Goal: Task Accomplishment & Management: Manage account settings

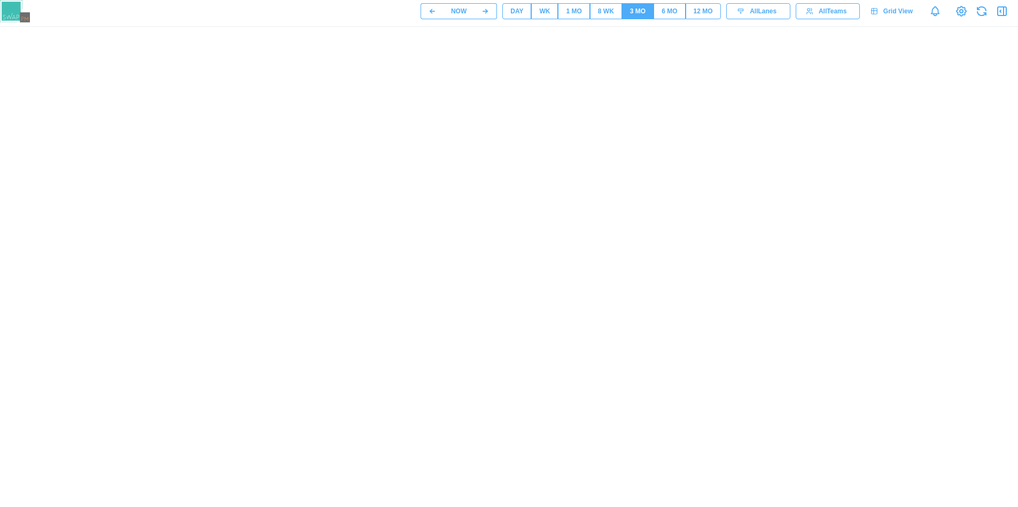
click at [508, 9] on button "DAY" at bounding box center [516, 11] width 29 height 16
click at [554, 19] on button "WK" at bounding box center [544, 11] width 27 height 16
click at [573, 17] on span "1 MO" at bounding box center [573, 11] width 15 height 15
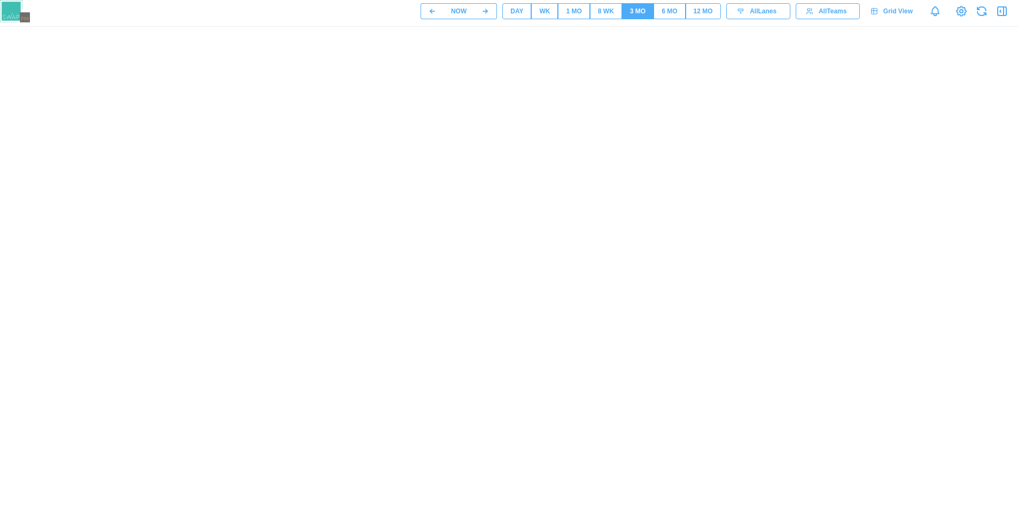
click at [600, 15] on div "8 WK" at bounding box center [606, 11] width 16 height 10
click at [956, 17] on icon at bounding box center [961, 11] width 13 height 13
click at [462, 18] on span "NOW" at bounding box center [458, 11] width 15 height 15
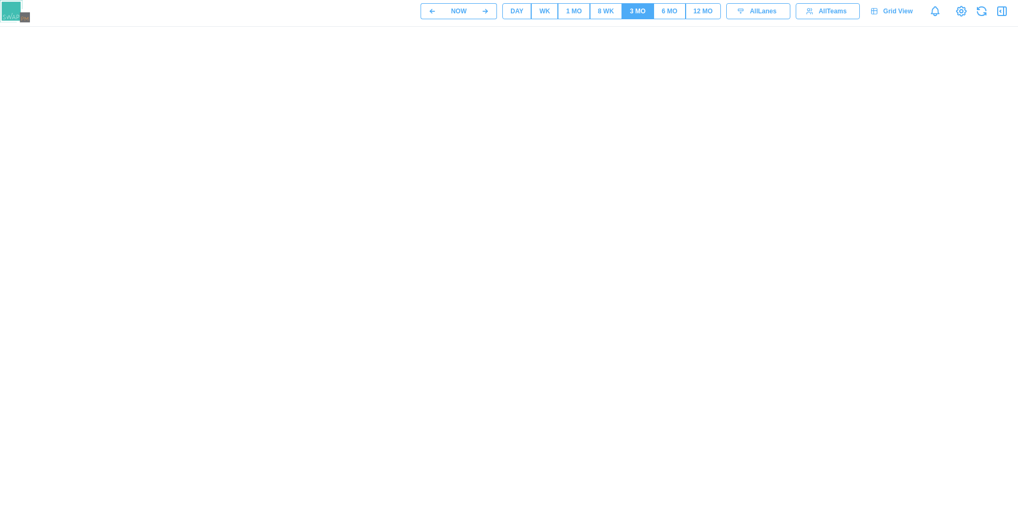
click at [462, 18] on span "NOW" at bounding box center [458, 11] width 15 height 15
click at [512, 13] on div "DAY" at bounding box center [516, 11] width 13 height 10
click at [537, 12] on button "WK" at bounding box center [544, 11] width 27 height 16
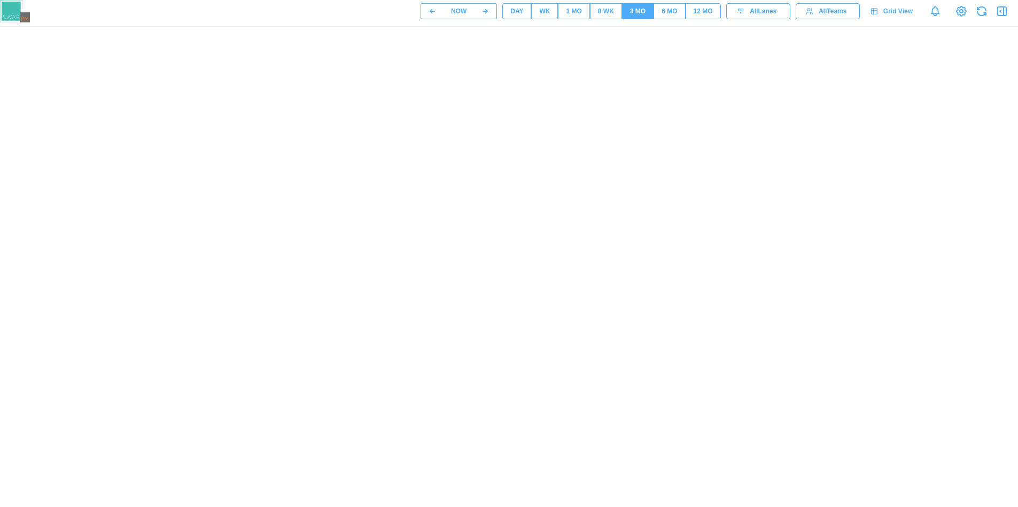
click at [572, 21] on div "NOW DAY WK 1 MO 8 WK 3 MO 6 MO 12 MO All Lanes All Teams Grid View" at bounding box center [509, 11] width 1018 height 22
click at [580, 19] on button "1 MO" at bounding box center [574, 11] width 32 height 16
click at [601, 11] on div "8 WK" at bounding box center [606, 11] width 16 height 10
click at [624, 11] on button "3 MO" at bounding box center [638, 11] width 32 height 16
click at [666, 11] on div "6 MO" at bounding box center [669, 11] width 15 height 10
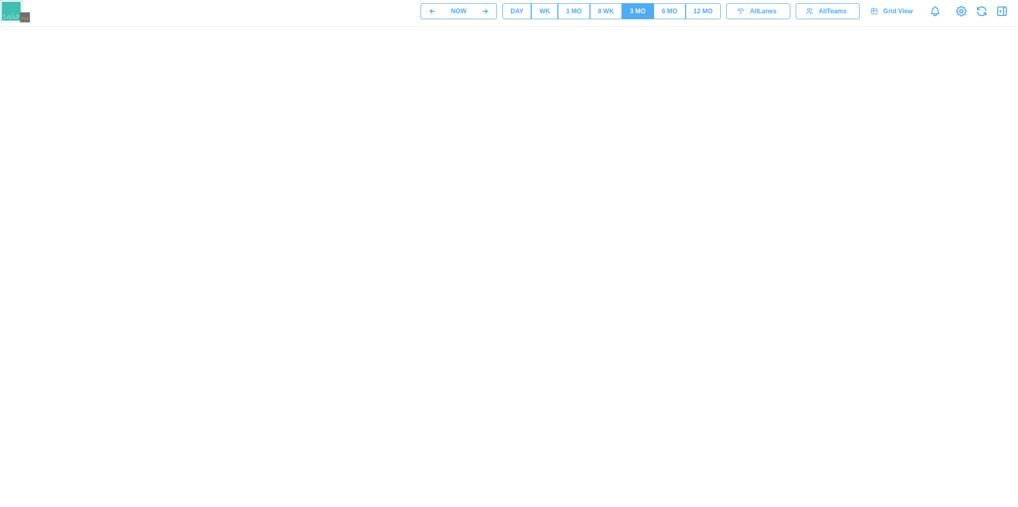
click at [689, 11] on button "12 MO" at bounding box center [703, 11] width 35 height 16
click at [750, 15] on span "All Lanes" at bounding box center [763, 11] width 27 height 15
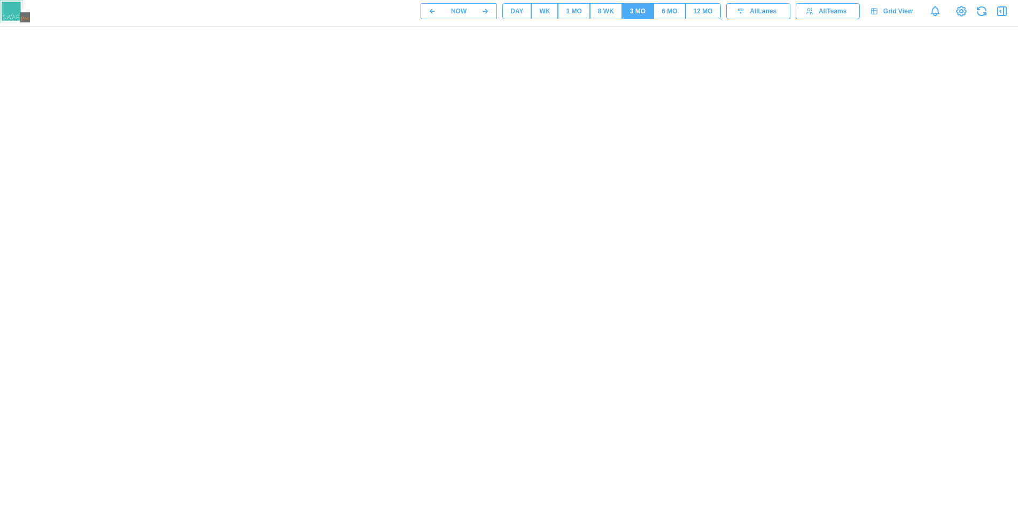
click at [875, 10] on icon at bounding box center [874, 10] width 7 height 7
click at [614, 18] on button "8 WK" at bounding box center [606, 11] width 32 height 16
click at [586, 17] on button "1 MO" at bounding box center [574, 11] width 32 height 16
click at [503, 14] on button "DAY" at bounding box center [516, 11] width 29 height 16
click at [533, 13] on button "WK" at bounding box center [544, 11] width 27 height 16
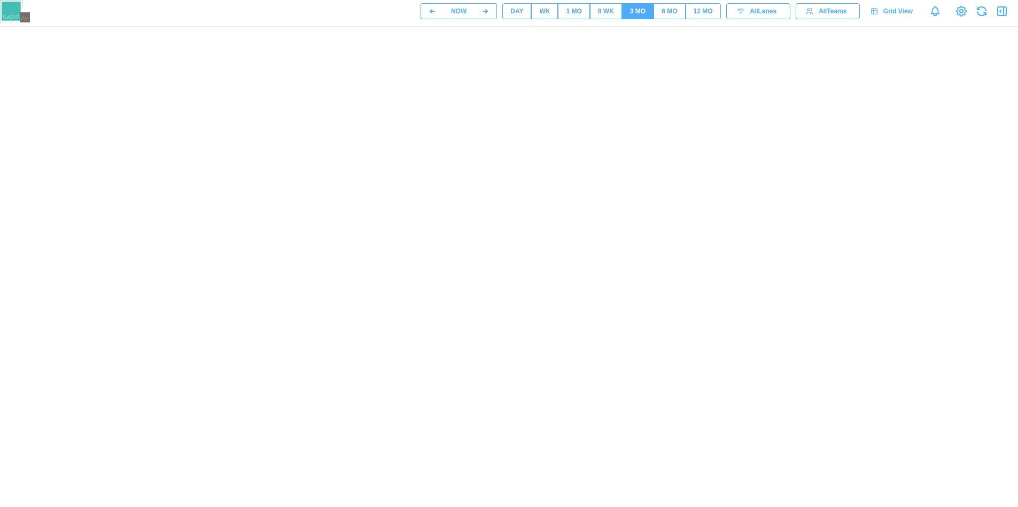
click at [565, 16] on button "1 MO" at bounding box center [574, 11] width 32 height 16
click at [587, 16] on button "1 MO" at bounding box center [574, 11] width 32 height 16
click at [593, 16] on button "8 WK" at bounding box center [606, 11] width 32 height 16
click at [602, 16] on span "8 WK" at bounding box center [606, 11] width 16 height 15
click at [605, 16] on span "8 WK" at bounding box center [606, 11] width 16 height 15
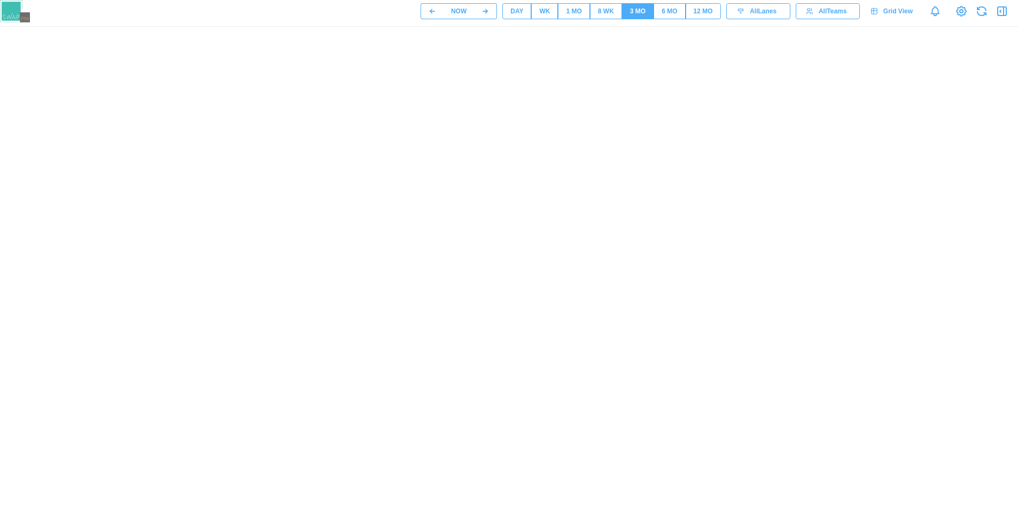
click at [589, 18] on button "1 MO" at bounding box center [574, 11] width 32 height 16
click at [571, 18] on span "1 MO" at bounding box center [573, 11] width 15 height 15
click at [600, 9] on div "8 WK" at bounding box center [606, 11] width 16 height 10
click at [578, 15] on div "1 MO" at bounding box center [573, 11] width 15 height 10
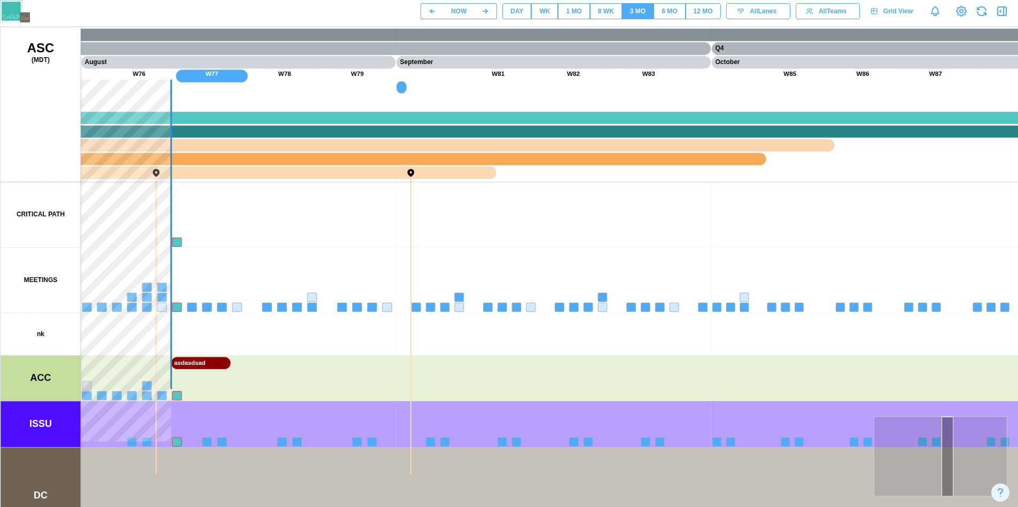
drag, startPoint x: 329, startPoint y: 386, endPoint x: 664, endPoint y: 316, distance: 342.9
click at [691, 308] on canvas at bounding box center [514, 294] width 1026 height 534
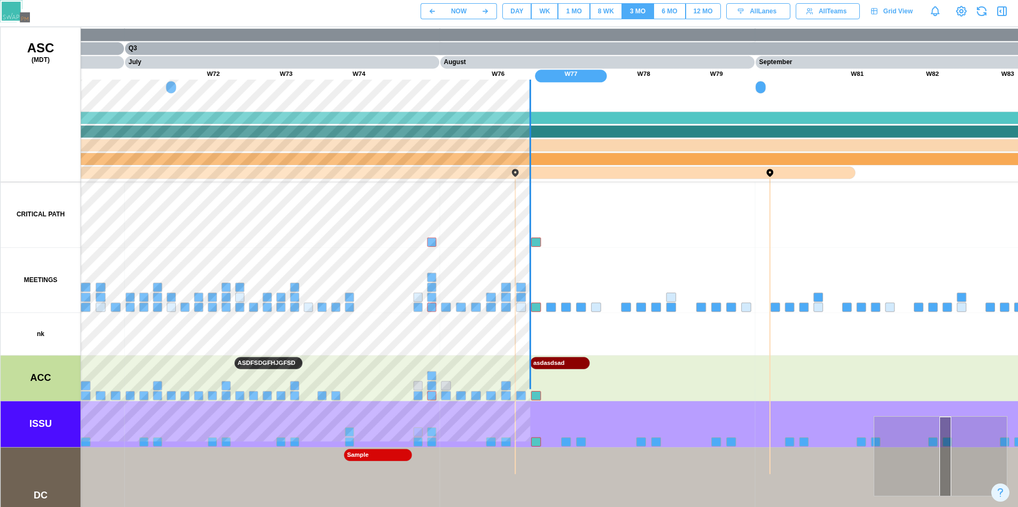
drag, startPoint x: 362, startPoint y: 314, endPoint x: 660, endPoint y: 308, distance: 297.7
click at [660, 308] on canvas at bounding box center [514, 294] width 1026 height 534
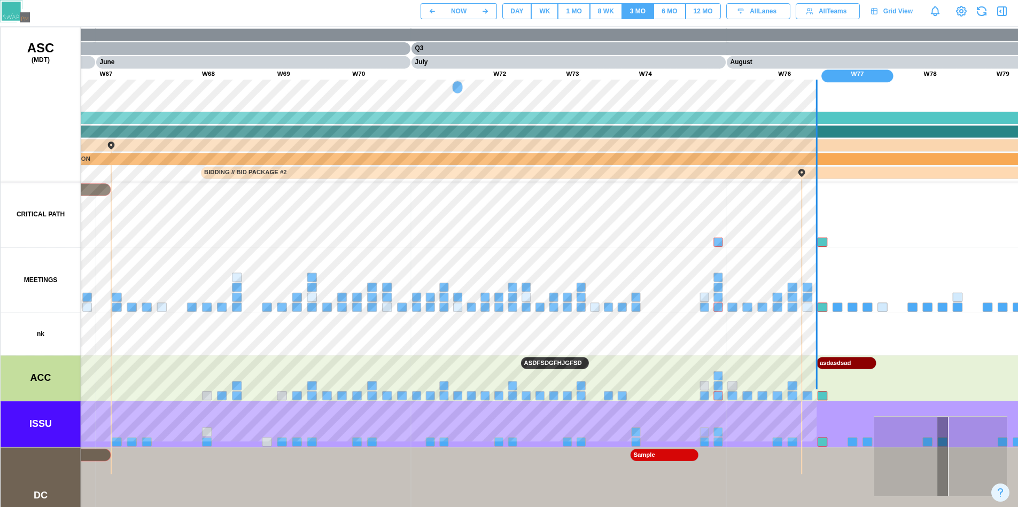
click at [525, 14] on button "DAY" at bounding box center [516, 11] width 29 height 16
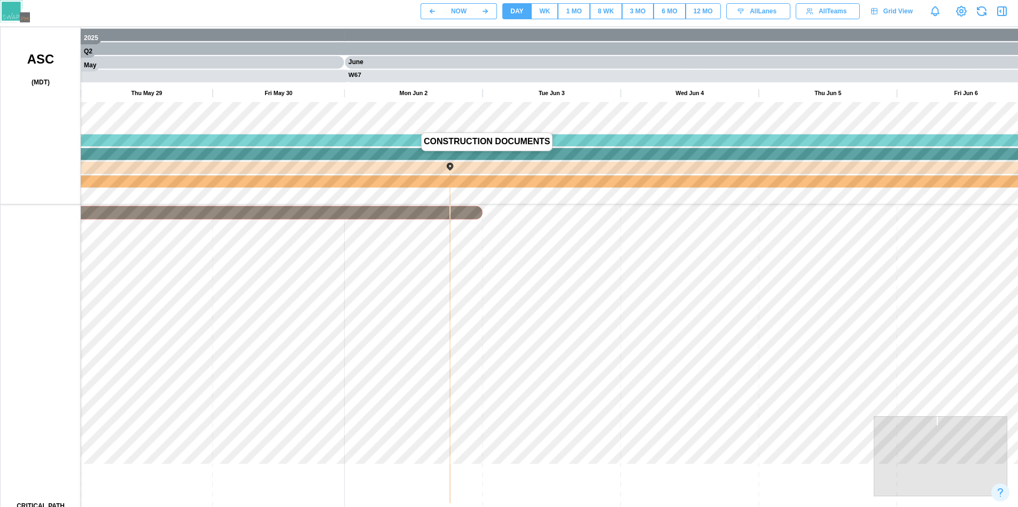
drag, startPoint x: 410, startPoint y: 153, endPoint x: 717, endPoint y: 181, distance: 307.5
click at [717, 181] on canvas at bounding box center [514, 294] width 1026 height 534
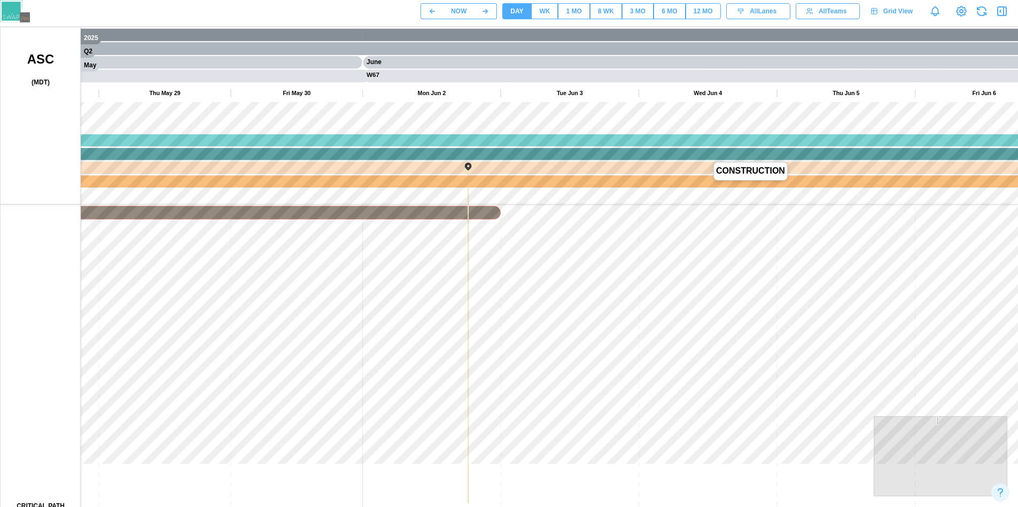
drag, startPoint x: 588, startPoint y: 197, endPoint x: 269, endPoint y: 199, distance: 319.0
click at [269, 199] on canvas at bounding box center [514, 294] width 1026 height 534
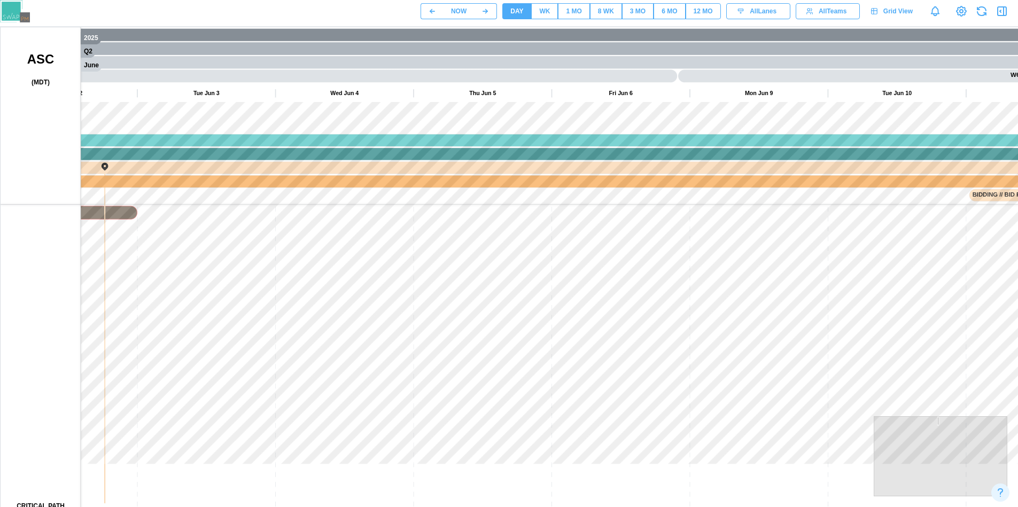
drag, startPoint x: 570, startPoint y: 194, endPoint x: 227, endPoint y: 203, distance: 343.2
click at [250, 203] on canvas at bounding box center [514, 294] width 1026 height 534
drag, startPoint x: 543, startPoint y: 201, endPoint x: 681, endPoint y: 201, distance: 137.9
click at [681, 201] on canvas at bounding box center [514, 294] width 1026 height 534
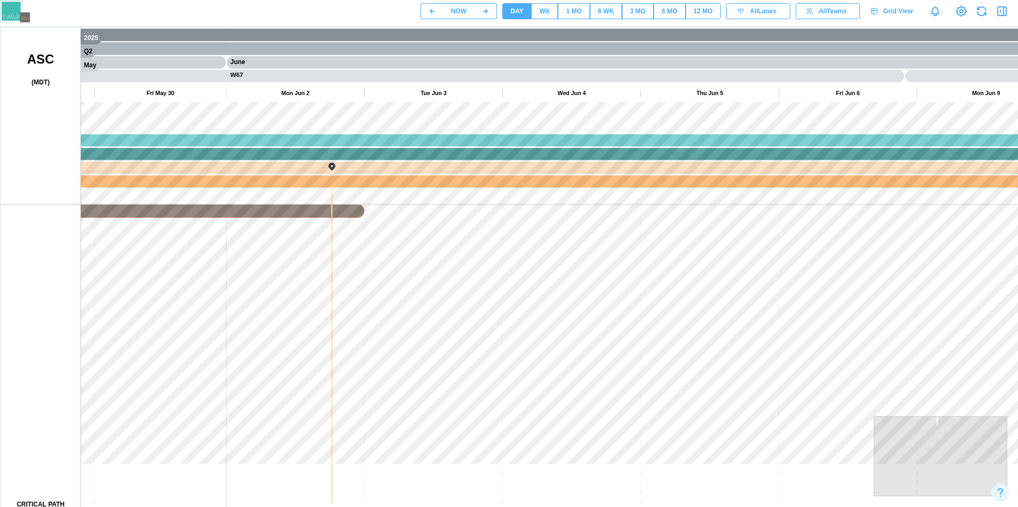
drag, startPoint x: 397, startPoint y: 207, endPoint x: 697, endPoint y: 211, distance: 299.8
click at [722, 208] on canvas at bounding box center [514, 294] width 1026 height 534
drag, startPoint x: 348, startPoint y: 211, endPoint x: 677, endPoint y: 216, distance: 328.2
click at [677, 216] on canvas at bounding box center [514, 294] width 1026 height 534
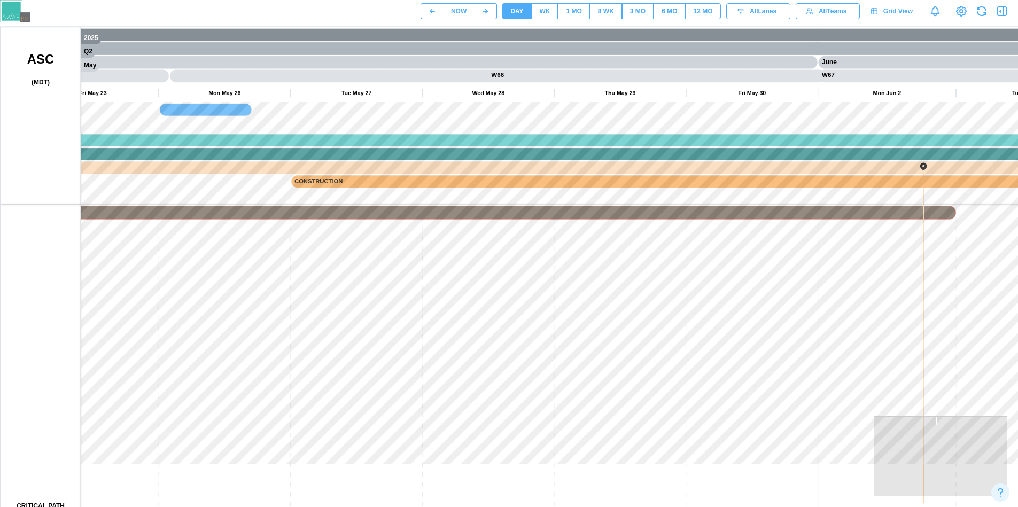
drag, startPoint x: 442, startPoint y: 215, endPoint x: 605, endPoint y: 220, distance: 163.6
click at [605, 220] on canvas at bounding box center [514, 294] width 1026 height 534
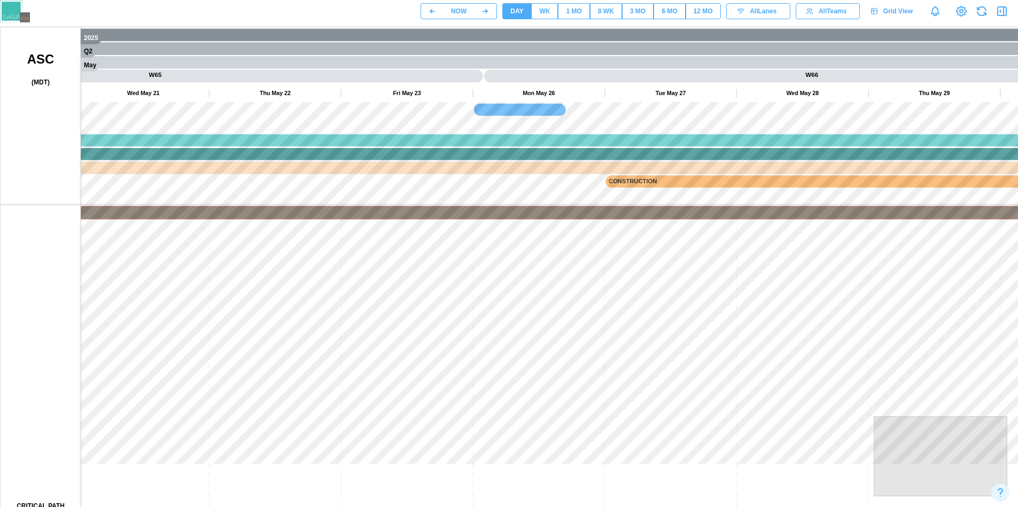
drag, startPoint x: 469, startPoint y: 223, endPoint x: 712, endPoint y: 235, distance: 242.9
click at [712, 235] on canvas at bounding box center [514, 294] width 1026 height 534
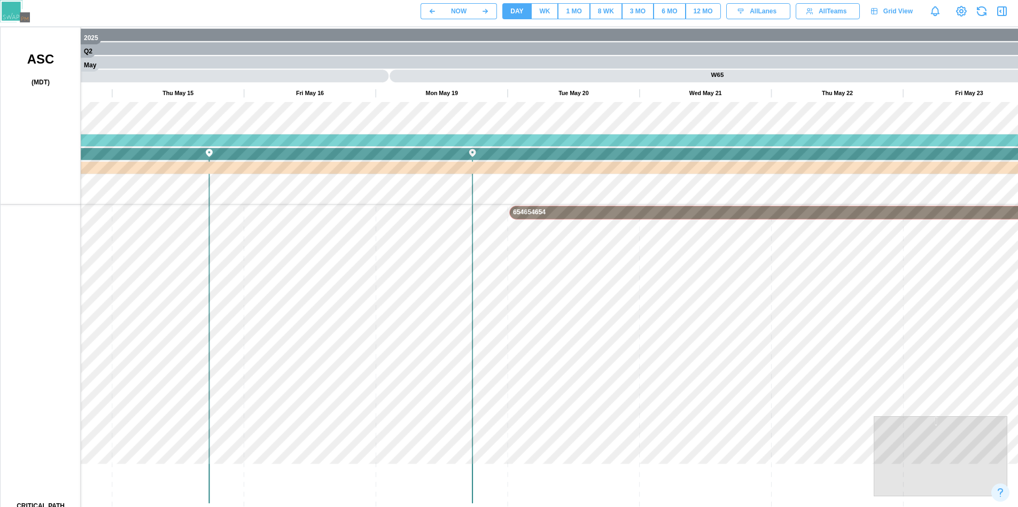
drag, startPoint x: 417, startPoint y: 220, endPoint x: 167, endPoint y: 230, distance: 249.8
click at [167, 230] on canvas at bounding box center [514, 294] width 1026 height 534
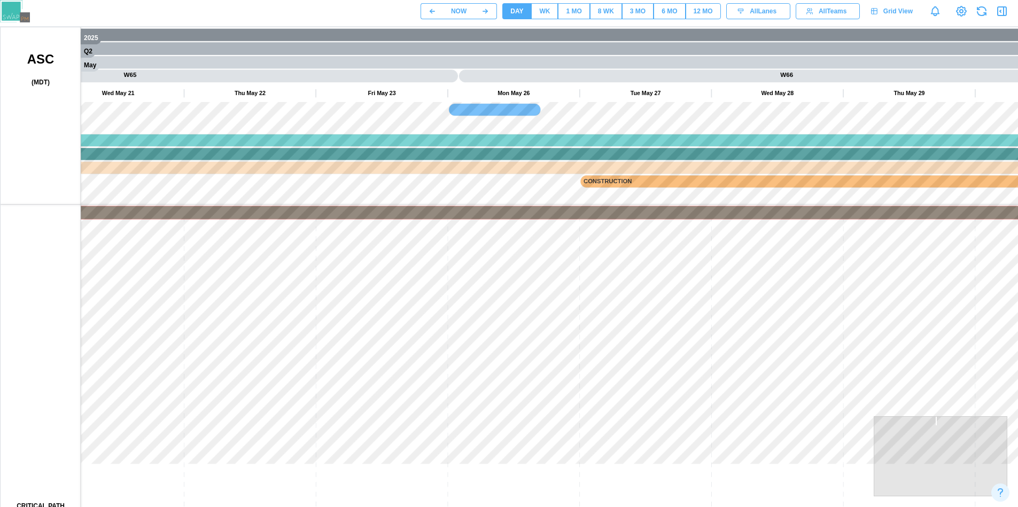
drag, startPoint x: 572, startPoint y: 221, endPoint x: 208, endPoint y: 236, distance: 364.8
click at [208, 236] on canvas at bounding box center [514, 294] width 1026 height 534
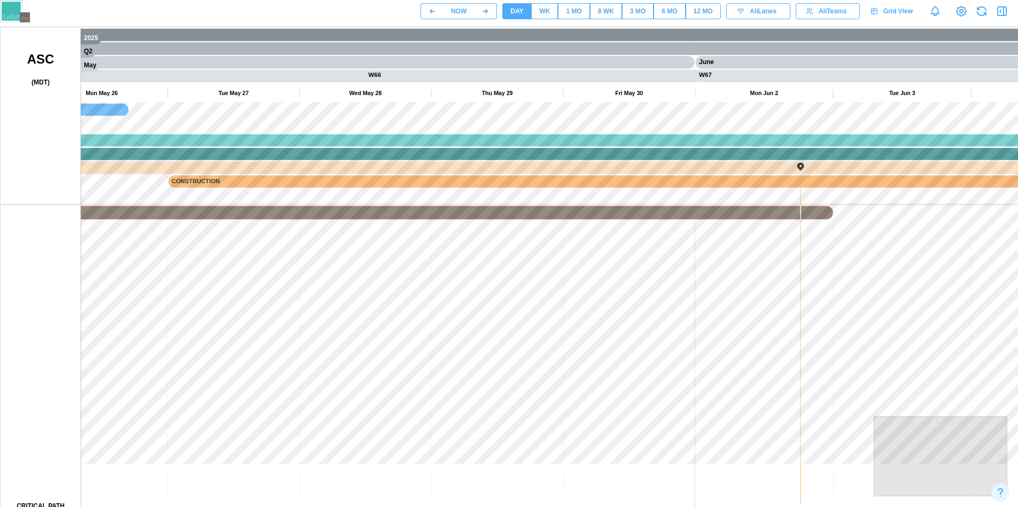
drag, startPoint x: 419, startPoint y: 234, endPoint x: 67, endPoint y: 237, distance: 351.6
click at [67, 237] on canvas at bounding box center [514, 294] width 1026 height 534
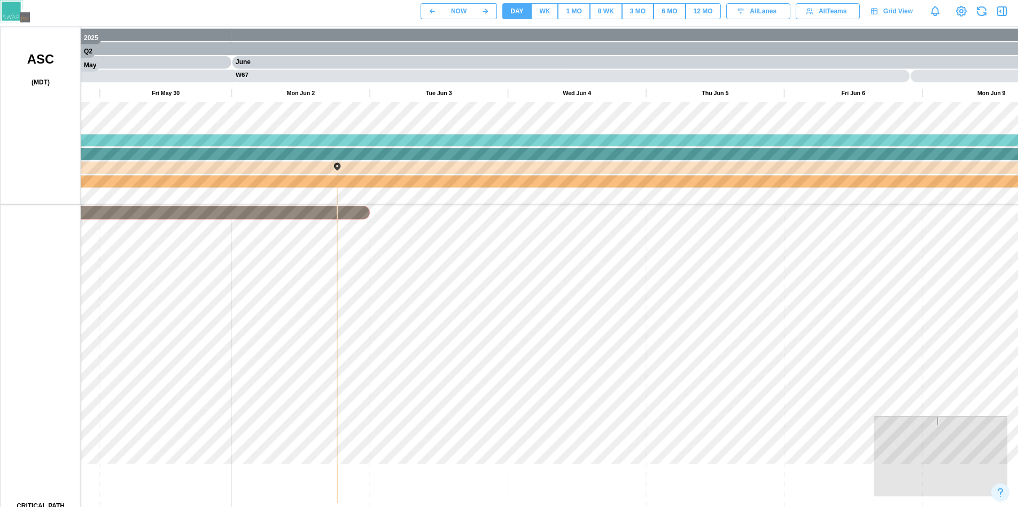
drag, startPoint x: 638, startPoint y: 237, endPoint x: 518, endPoint y: 253, distance: 120.7
click at [518, 253] on canvas at bounding box center [514, 294] width 1026 height 534
drag, startPoint x: 437, startPoint y: 234, endPoint x: 323, endPoint y: 247, distance: 114.6
click at [325, 245] on canvas at bounding box center [514, 294] width 1026 height 534
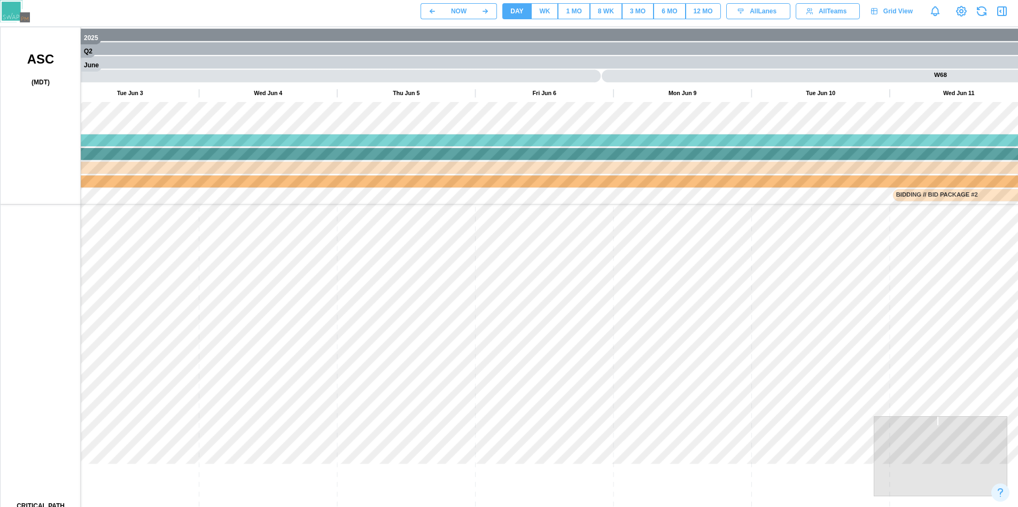
drag, startPoint x: 545, startPoint y: 239, endPoint x: 279, endPoint y: 245, distance: 265.1
click at [287, 245] on canvas at bounding box center [514, 294] width 1026 height 534
drag, startPoint x: 470, startPoint y: 249, endPoint x: 239, endPoint y: 248, distance: 230.3
click at [240, 249] on canvas at bounding box center [514, 294] width 1026 height 534
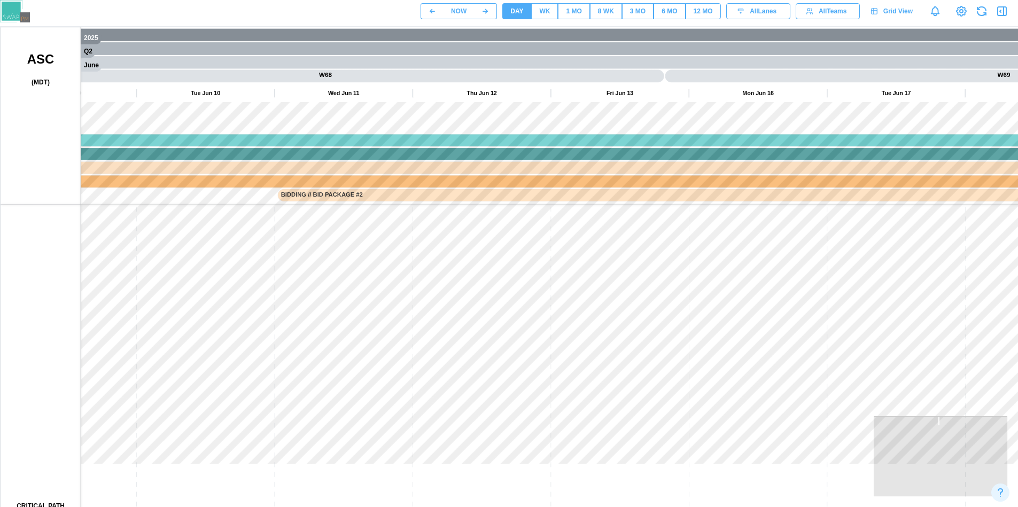
drag, startPoint x: 608, startPoint y: 232, endPoint x: 346, endPoint y: 251, distance: 262.0
click at [346, 251] on canvas at bounding box center [514, 294] width 1026 height 534
drag, startPoint x: 617, startPoint y: 241, endPoint x: 467, endPoint y: 258, distance: 151.1
click at [378, 262] on canvas at bounding box center [514, 294] width 1026 height 534
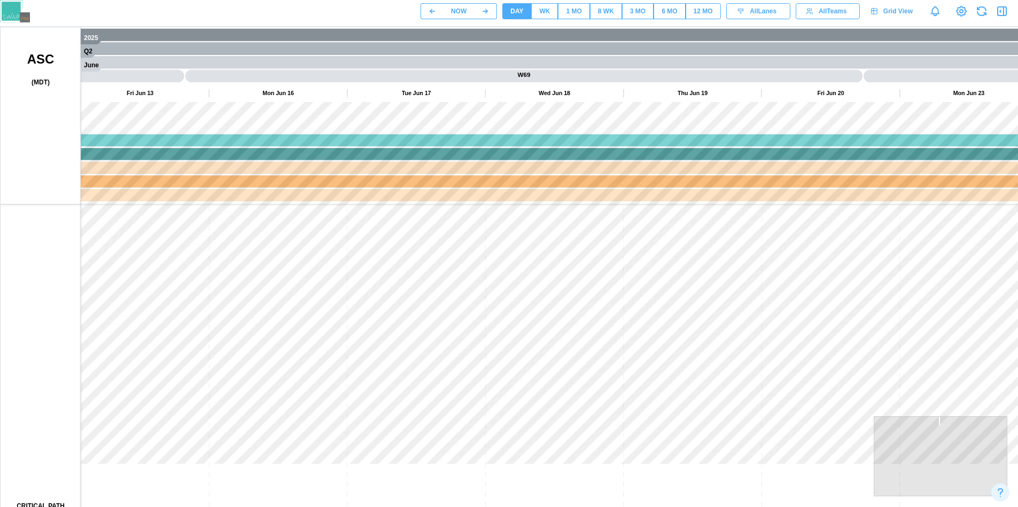
drag, startPoint x: 611, startPoint y: 270, endPoint x: 427, endPoint y: 274, distance: 183.9
click at [427, 274] on canvas at bounding box center [514, 294] width 1026 height 534
drag, startPoint x: 621, startPoint y: 273, endPoint x: 463, endPoint y: 273, distance: 158.2
click at [463, 273] on canvas at bounding box center [514, 294] width 1026 height 534
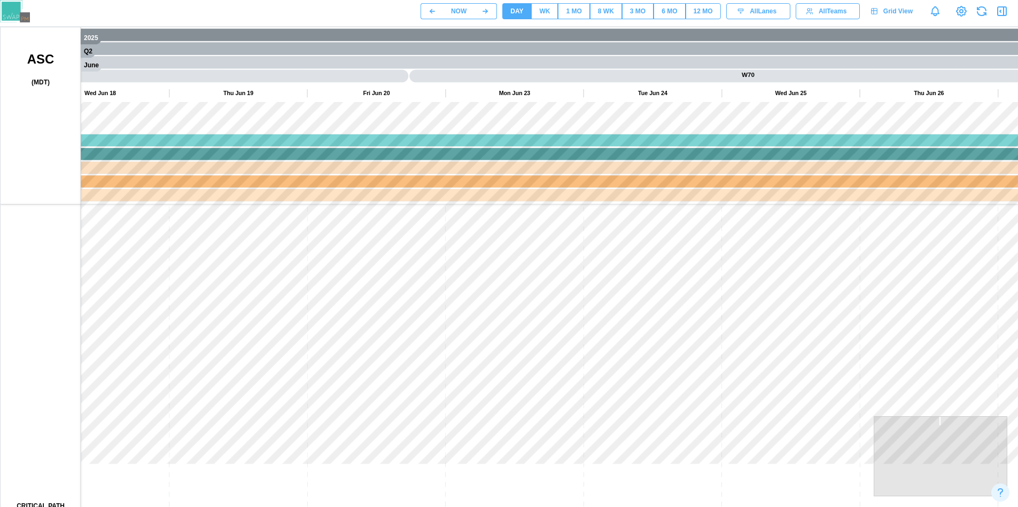
drag, startPoint x: 638, startPoint y: 266, endPoint x: 524, endPoint y: 270, distance: 113.9
click at [524, 270] on canvas at bounding box center [514, 294] width 1026 height 534
drag, startPoint x: 624, startPoint y: 265, endPoint x: 498, endPoint y: 273, distance: 125.8
click at [498, 273] on canvas at bounding box center [514, 294] width 1026 height 534
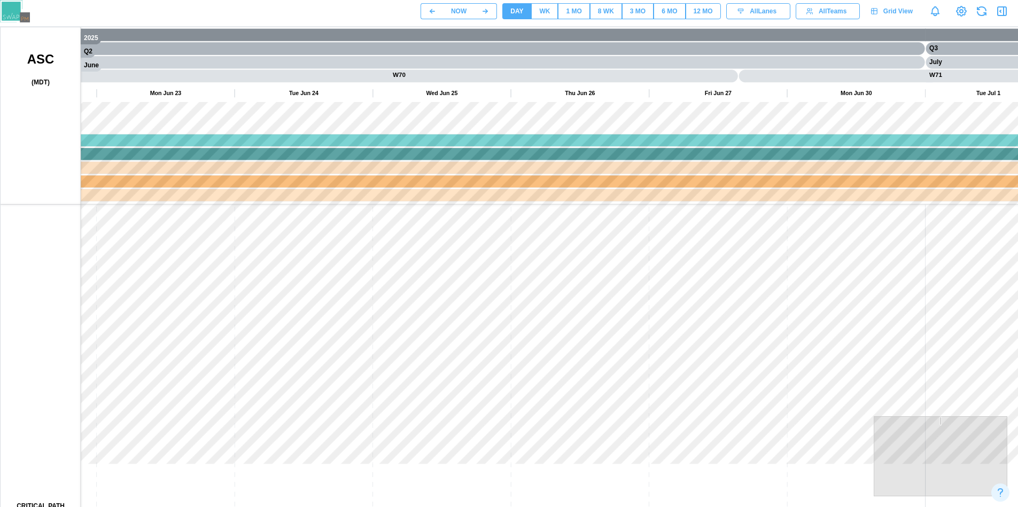
drag, startPoint x: 537, startPoint y: 280, endPoint x: 418, endPoint y: 280, distance: 118.1
click at [419, 280] on canvas at bounding box center [514, 294] width 1026 height 534
drag, startPoint x: 716, startPoint y: 285, endPoint x: 650, endPoint y: 281, distance: 65.9
click at [553, 287] on canvas at bounding box center [514, 294] width 1026 height 534
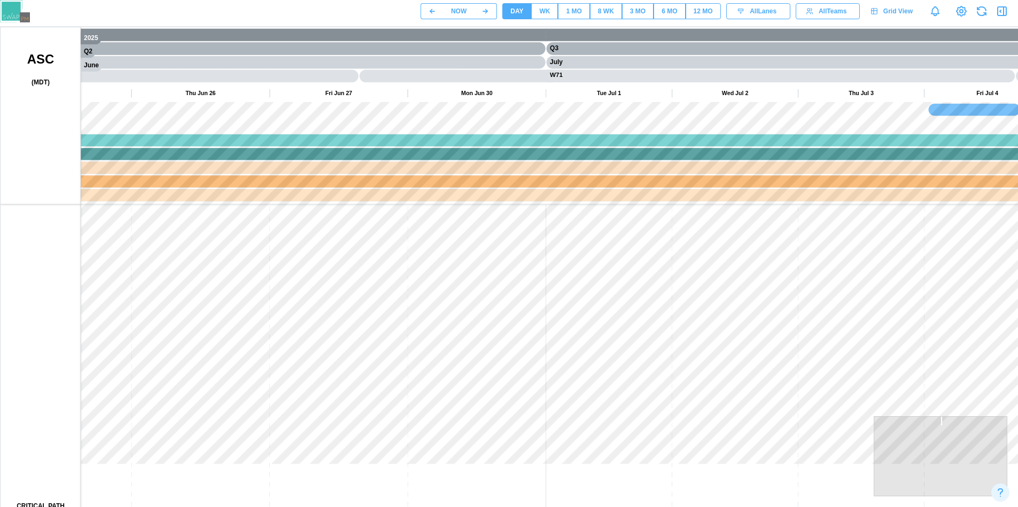
drag, startPoint x: 636, startPoint y: 299, endPoint x: 553, endPoint y: 298, distance: 83.4
click at [551, 299] on canvas at bounding box center [514, 294] width 1026 height 534
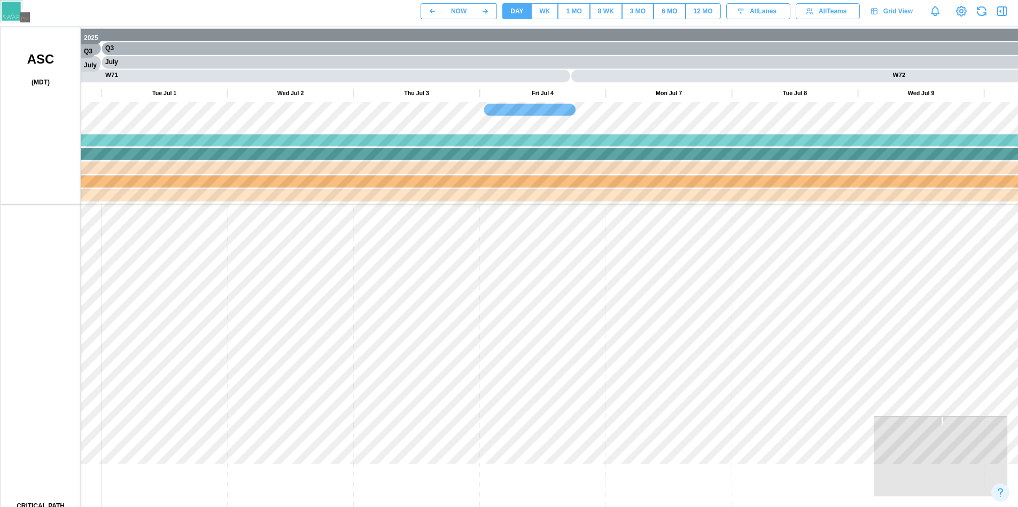
drag, startPoint x: 767, startPoint y: 293, endPoint x: 675, endPoint y: 299, distance: 92.7
click at [675, 299] on canvas at bounding box center [514, 294] width 1026 height 534
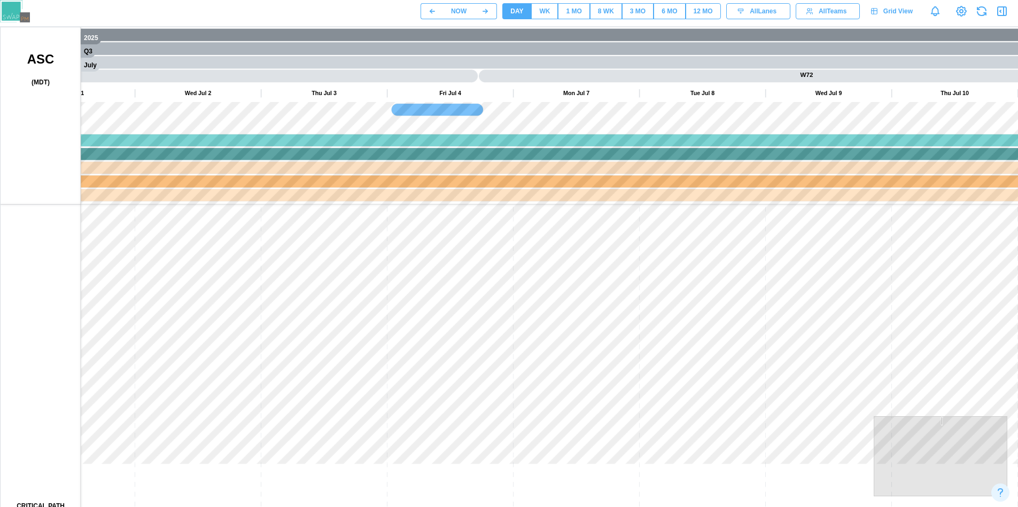
click at [546, 12] on div "WK" at bounding box center [544, 11] width 11 height 10
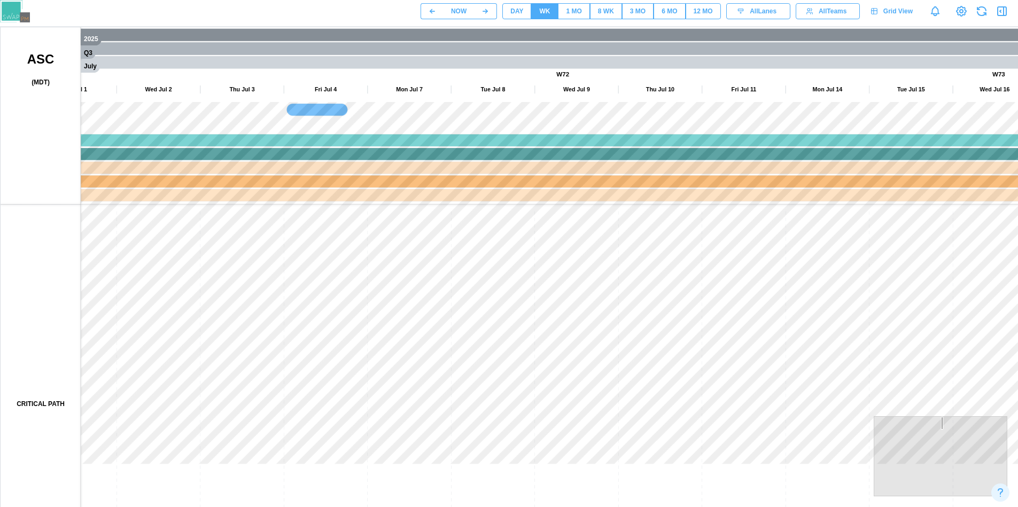
click at [571, 13] on div "1 MO" at bounding box center [573, 11] width 15 height 10
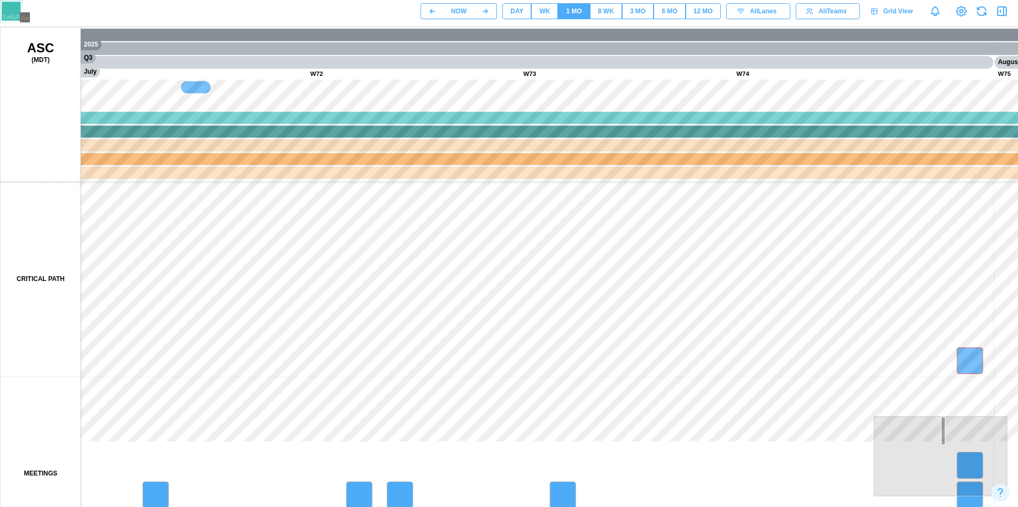
click at [600, 14] on div "8 WK" at bounding box center [606, 11] width 16 height 10
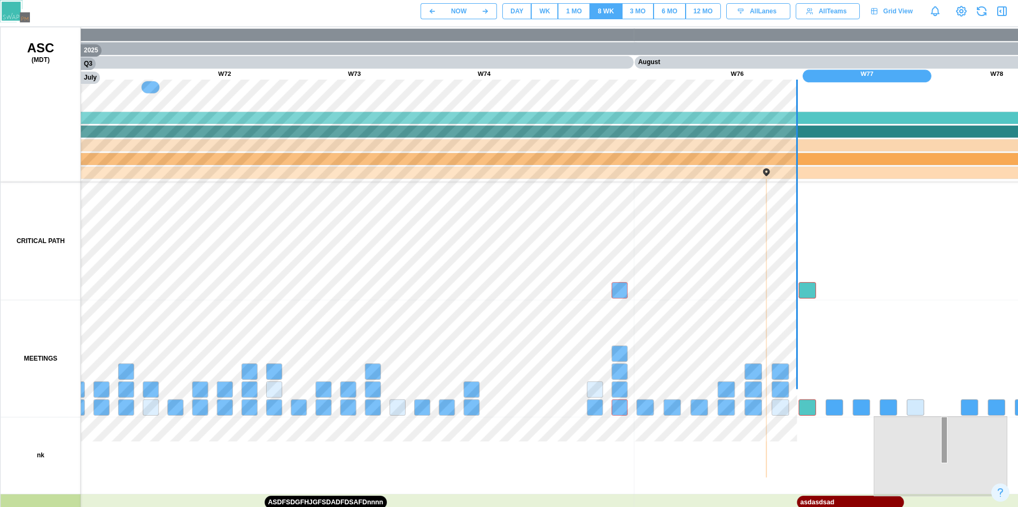
click at [579, 15] on div "1 MO" at bounding box center [573, 11] width 15 height 10
click at [554, 14] on button "WK" at bounding box center [544, 11] width 27 height 16
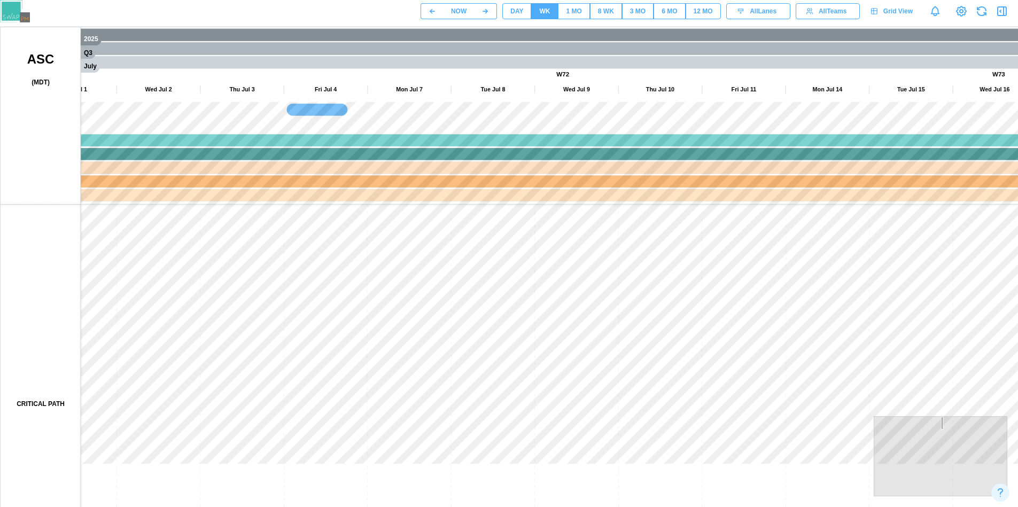
click at [513, 12] on div "DAY" at bounding box center [516, 11] width 13 height 10
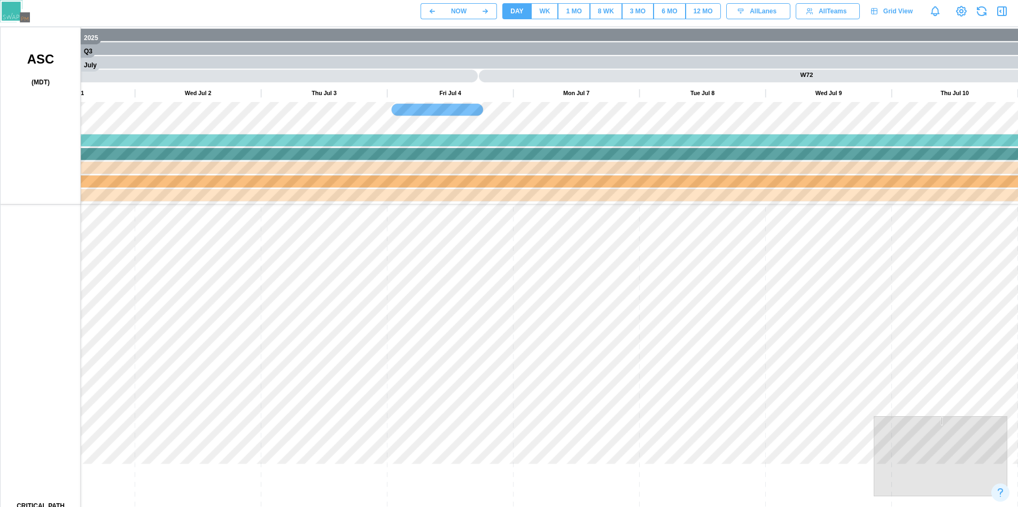
click at [550, 10] on button "WK" at bounding box center [544, 11] width 27 height 16
click at [569, 10] on div "1 MO" at bounding box center [573, 11] width 15 height 10
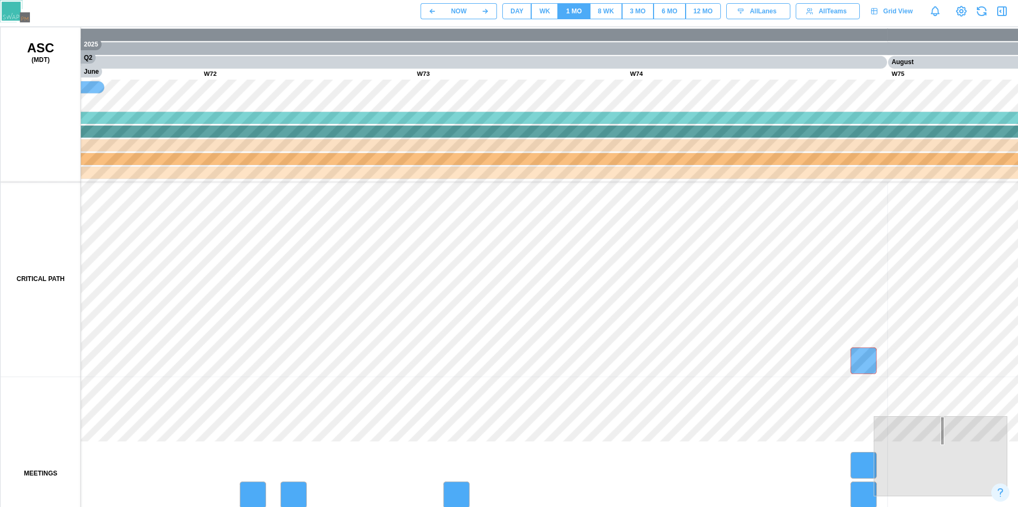
drag, startPoint x: 679, startPoint y: 215, endPoint x: 826, endPoint y: 240, distance: 149.0
click at [826, 240] on canvas at bounding box center [514, 294] width 1026 height 534
drag, startPoint x: 536, startPoint y: 240, endPoint x: 726, endPoint y: 254, distance: 190.7
click at [853, 240] on canvas at bounding box center [514, 294] width 1026 height 534
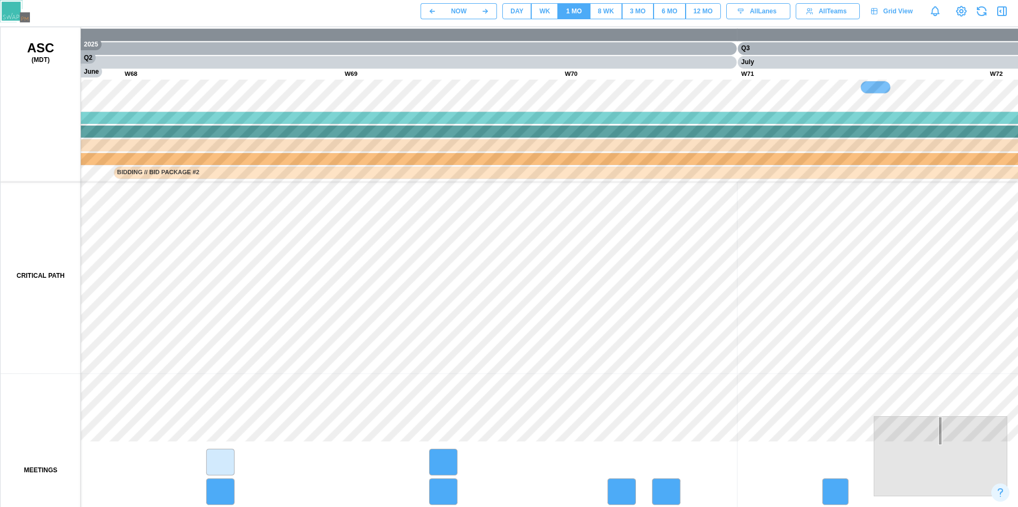
drag, startPoint x: 536, startPoint y: 255, endPoint x: 828, endPoint y: 248, distance: 291.9
click at [828, 248] on canvas at bounding box center [514, 294] width 1026 height 534
drag
click at [589, 246] on canvas at bounding box center [514, 294] width 1026 height 534
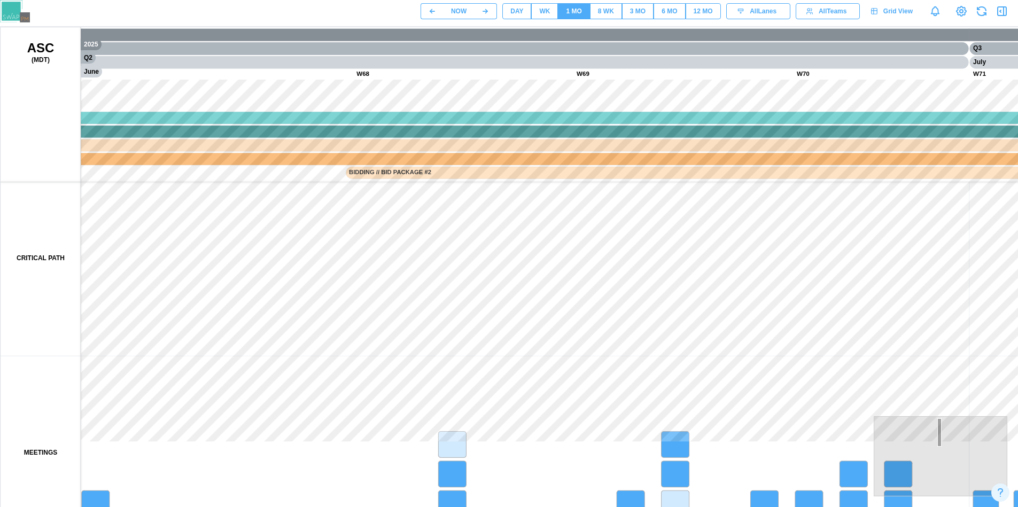
click at [562, 300] on canvas at bounding box center [514, 294] width 1026 height 534
click at [596, 277] on canvas at bounding box center [514, 294] width 1026 height 534
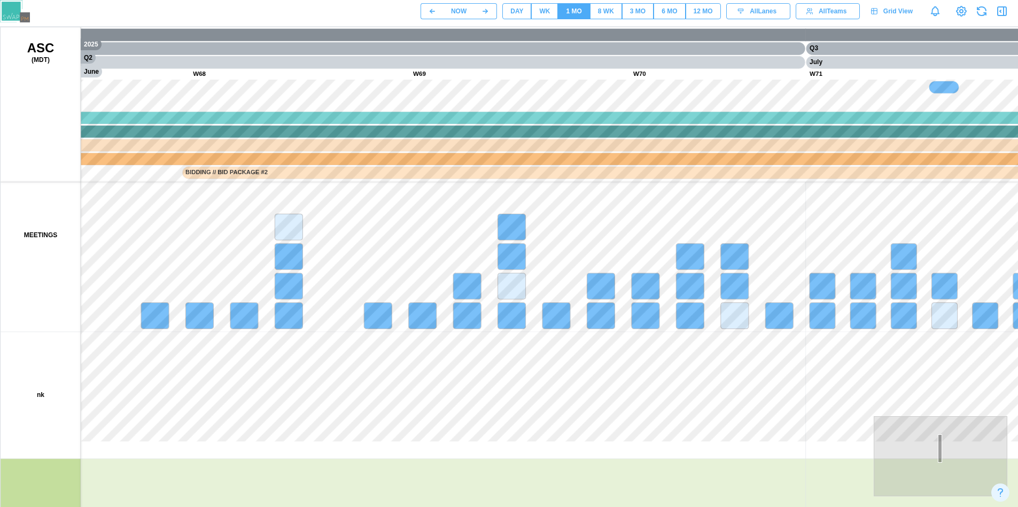
click at [523, 12] on div "DAY" at bounding box center [516, 11] width 13 height 10
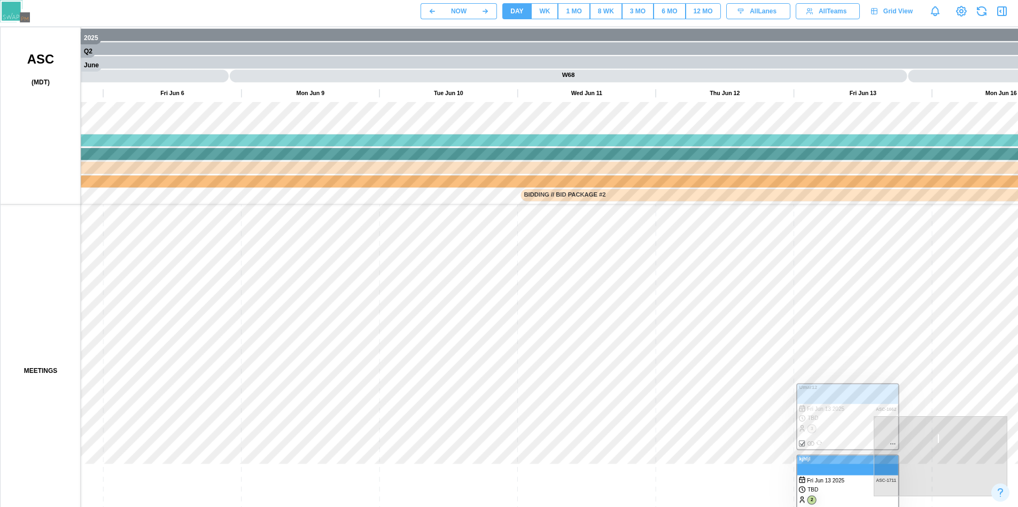
click at [840, 261] on canvas at bounding box center [514, 294] width 1026 height 534
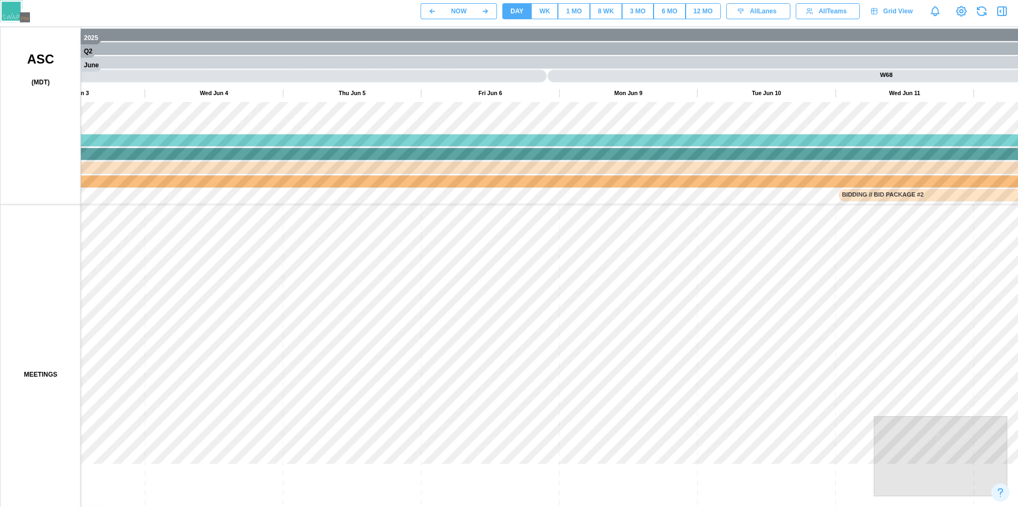
click at [520, 324] on canvas at bounding box center [514, 294] width 1026 height 534
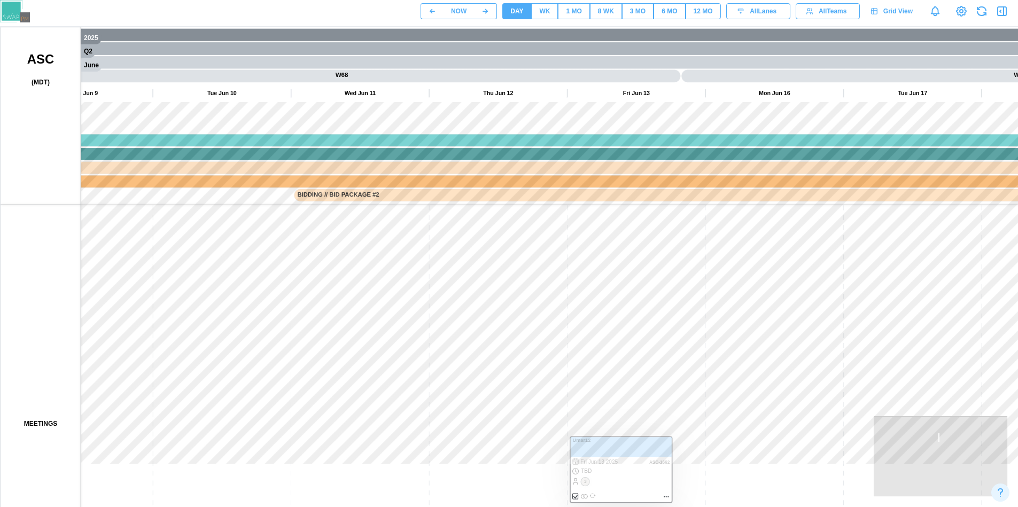
click at [395, 286] on canvas at bounding box center [514, 294] width 1026 height 534
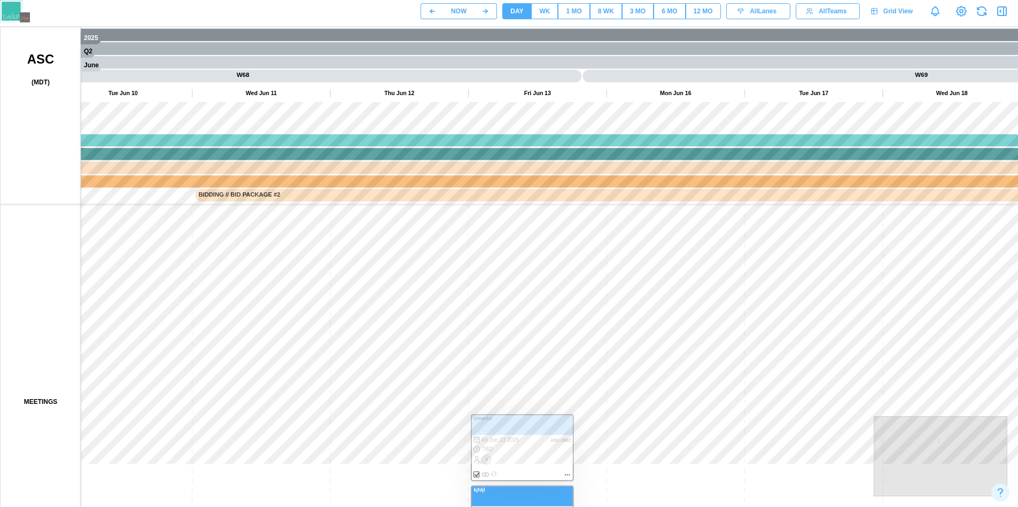
click at [369, 203] on canvas at bounding box center [514, 294] width 1026 height 534
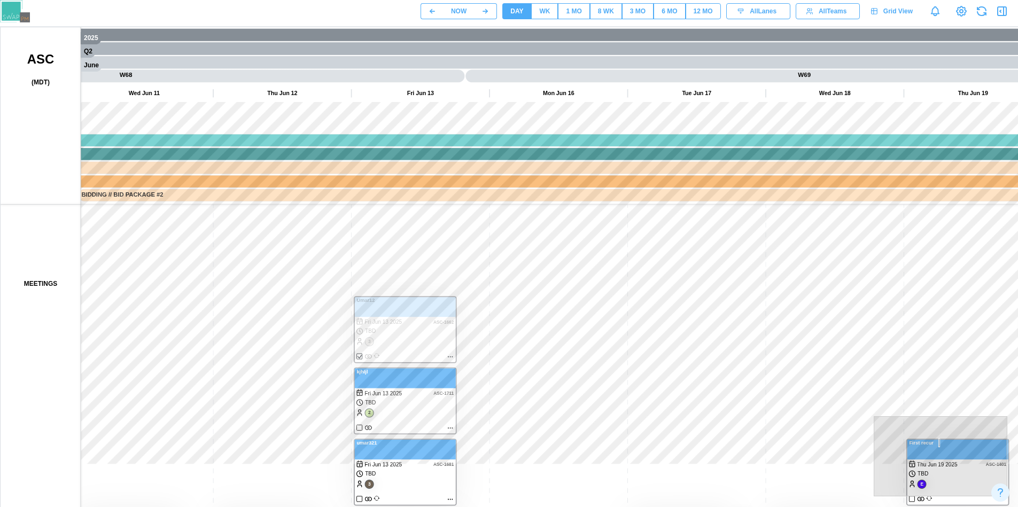
click at [466, 217] on canvas at bounding box center [514, 294] width 1026 height 534
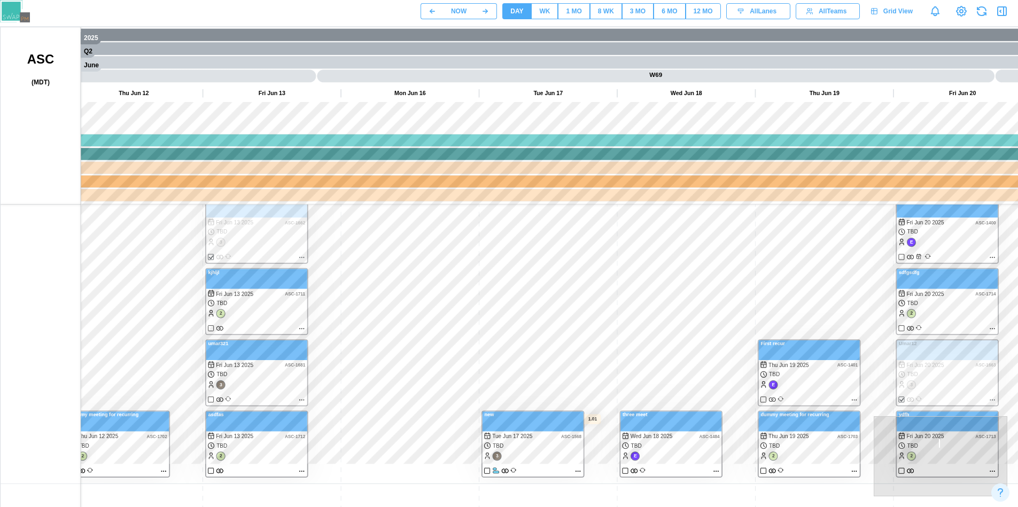
click at [439, 255] on canvas at bounding box center [514, 294] width 1026 height 534
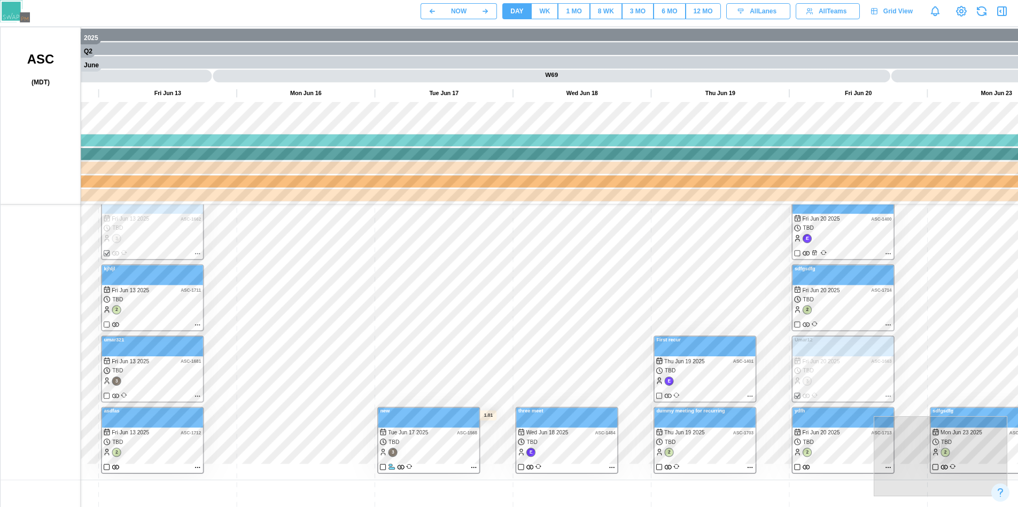
click at [456, 219] on canvas at bounding box center [514, 294] width 1026 height 534
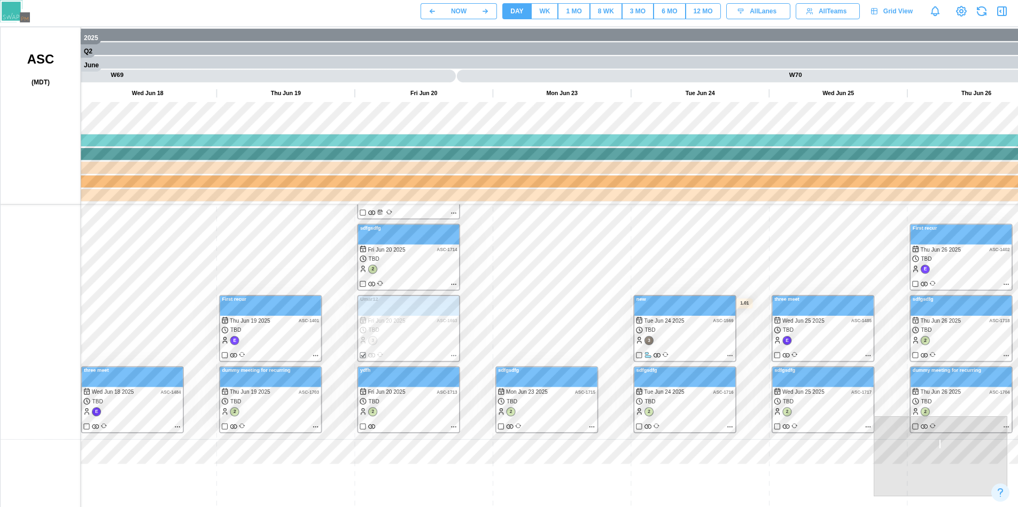
click at [499, 245] on canvas at bounding box center [514, 294] width 1026 height 534
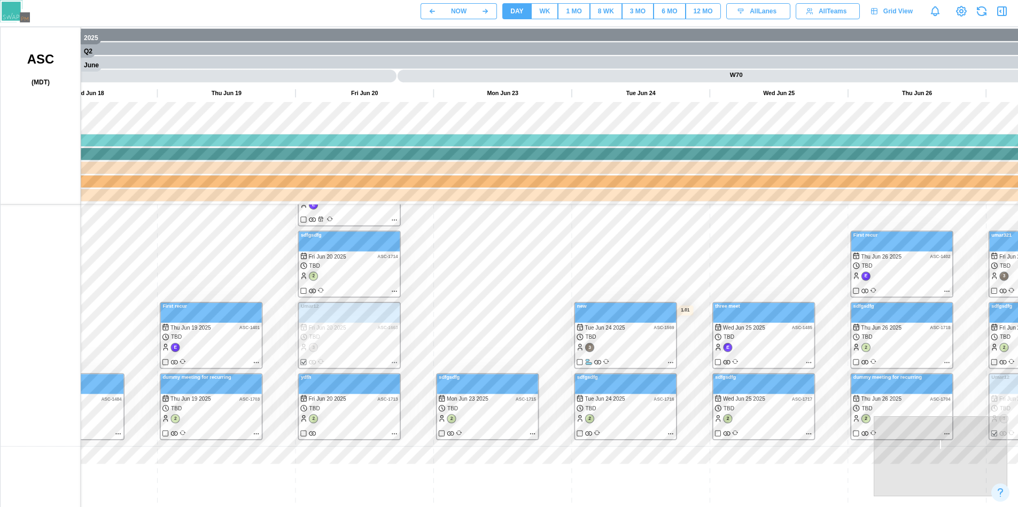
click at [485, 246] on canvas at bounding box center [514, 294] width 1026 height 534
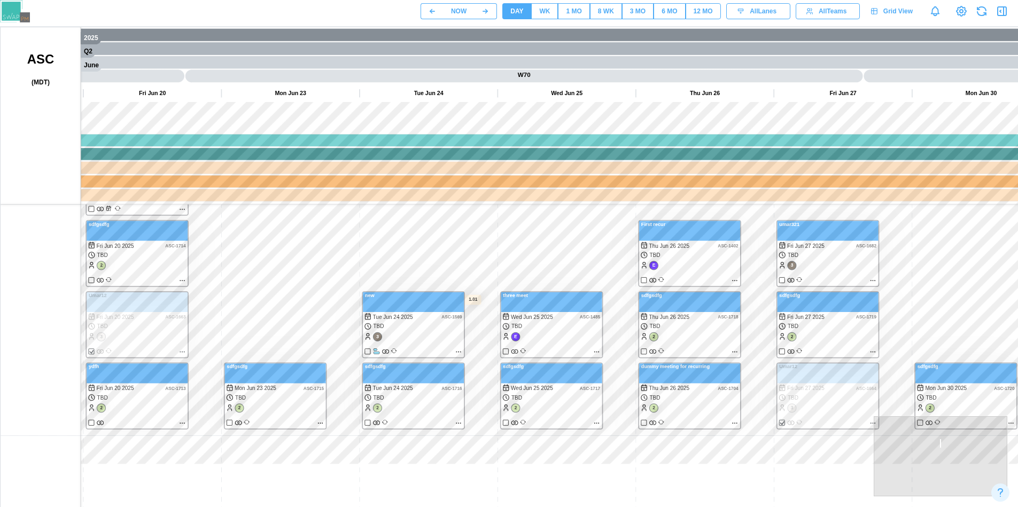
click at [515, 281] on canvas at bounding box center [514, 294] width 1026 height 534
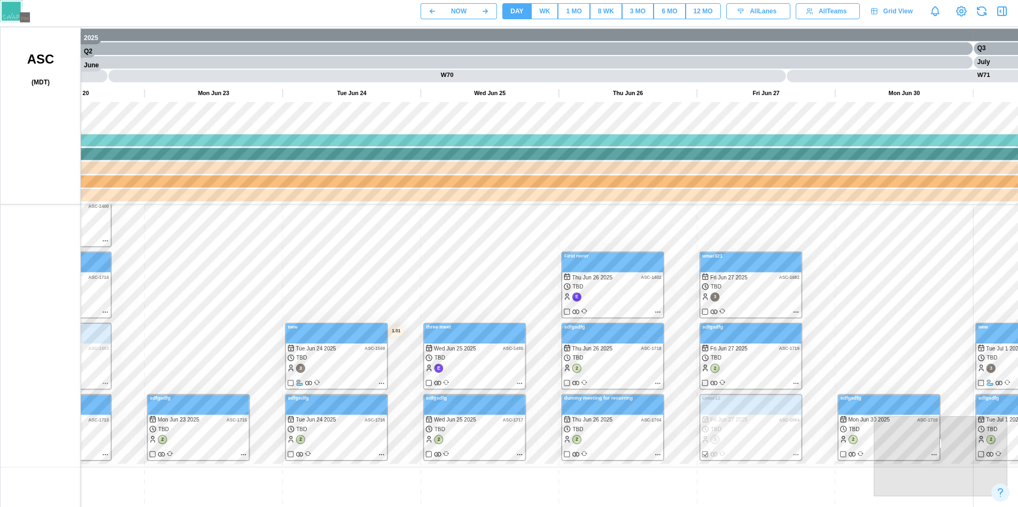
click at [546, 16] on div "WK" at bounding box center [544, 11] width 11 height 10
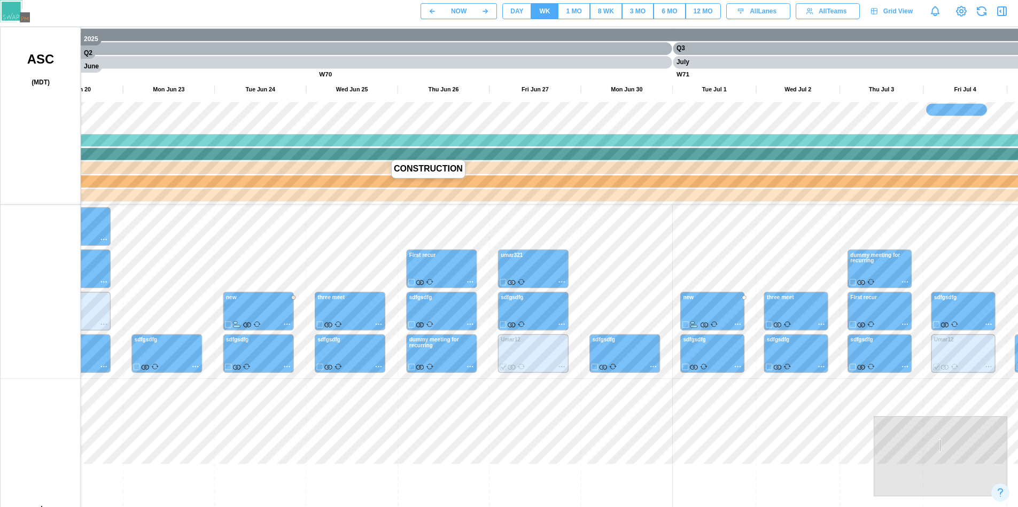
click at [662, 195] on canvas at bounding box center [514, 294] width 1026 height 534
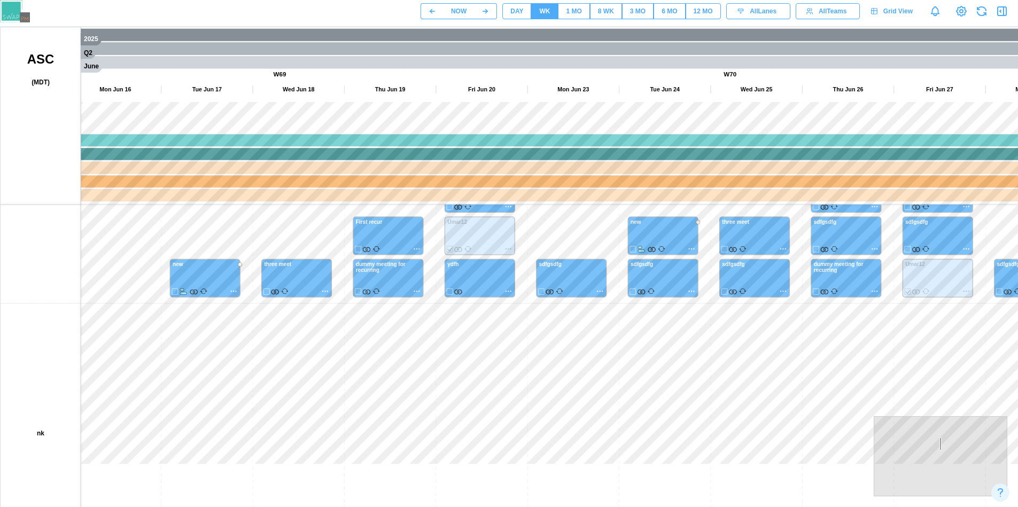
click at [461, 272] on canvas at bounding box center [514, 294] width 1026 height 534
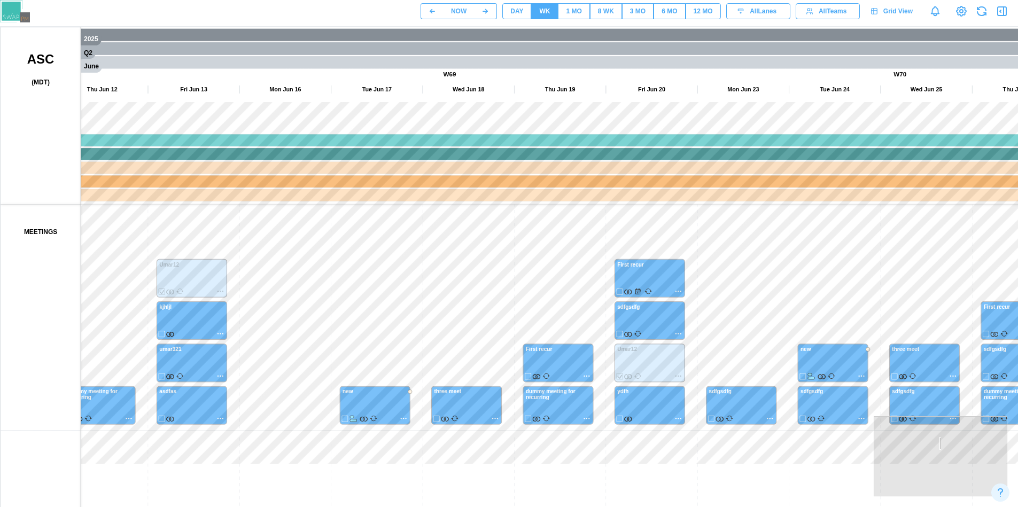
click at [500, 295] on canvas at bounding box center [514, 294] width 1026 height 534
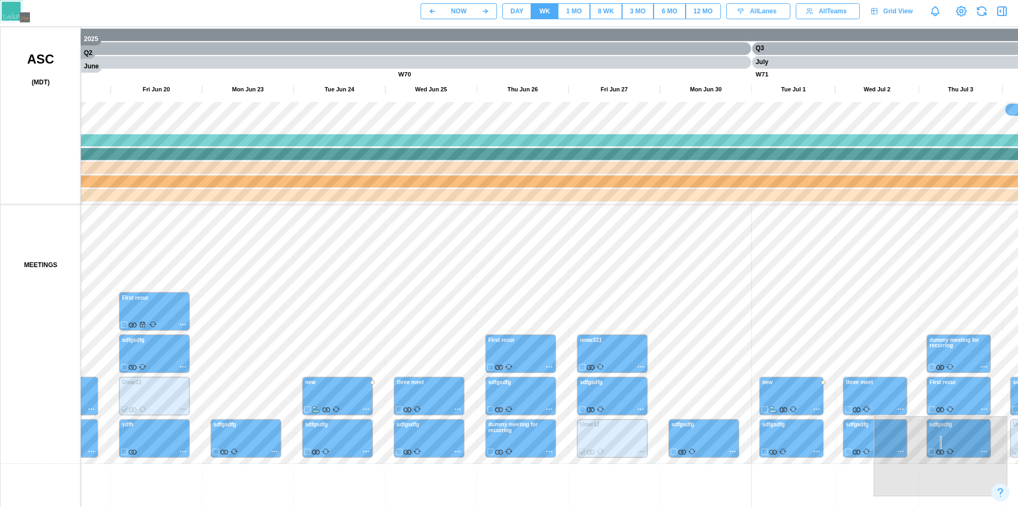
click at [531, 261] on canvas at bounding box center [514, 294] width 1026 height 534
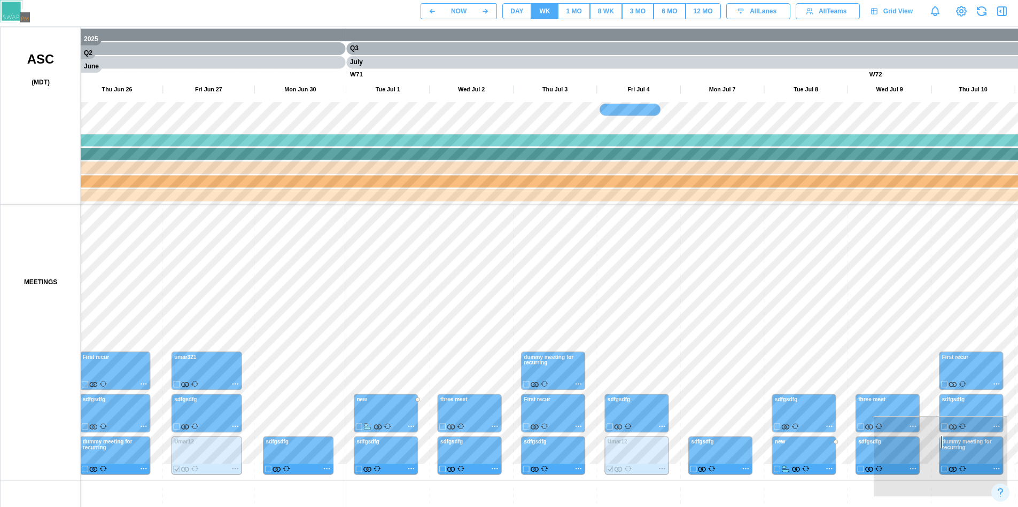
click at [479, 277] on canvas at bounding box center [514, 294] width 1026 height 534
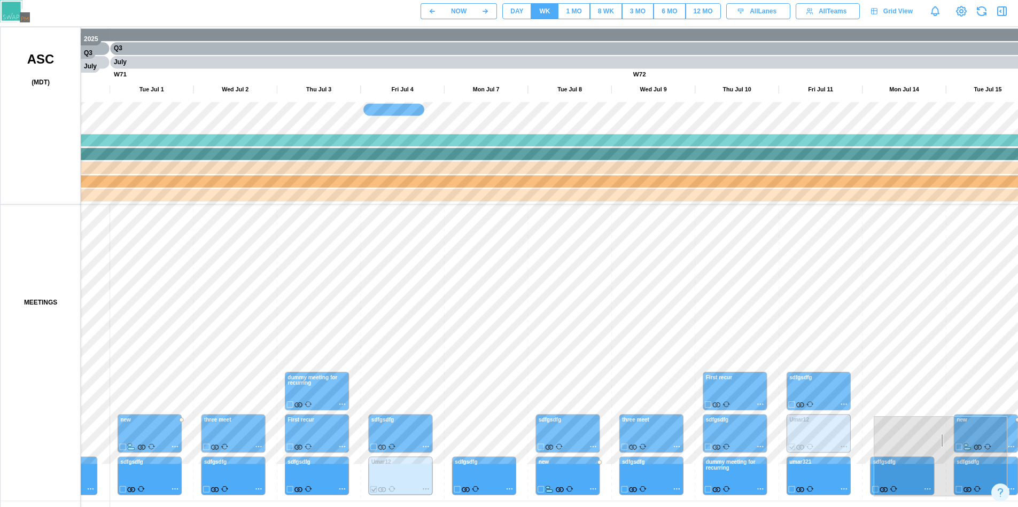
click at [581, 304] on canvas at bounding box center [514, 294] width 1026 height 534
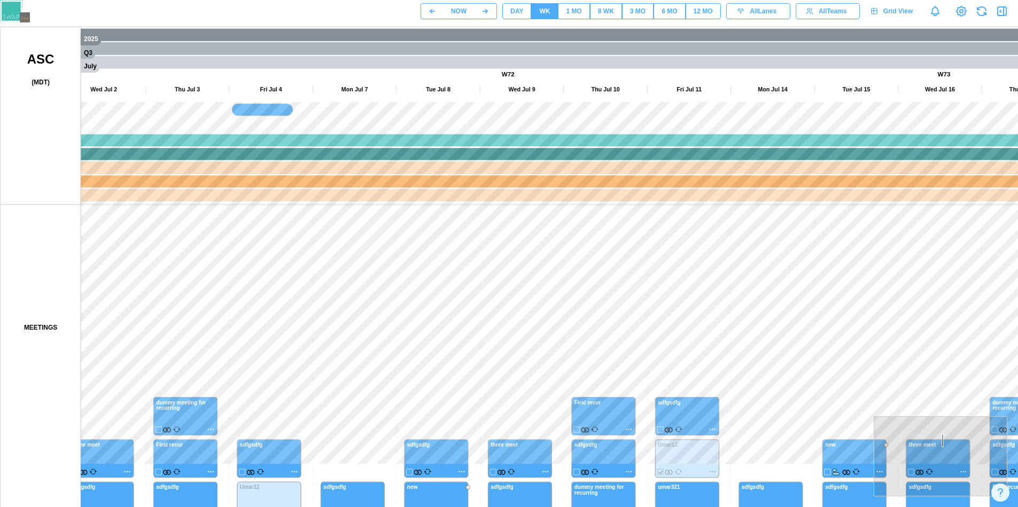
click at [632, 284] on canvas at bounding box center [514, 294] width 1026 height 534
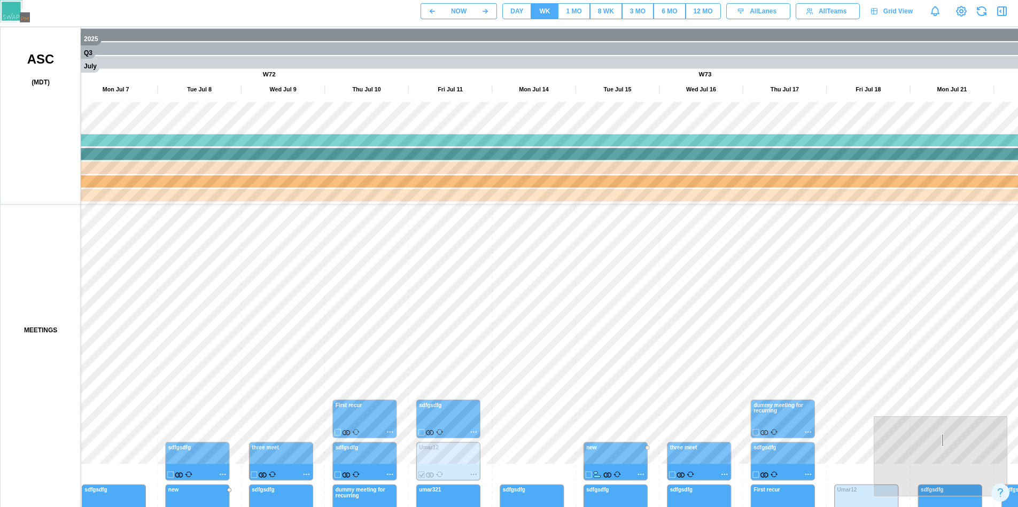
click at [509, 13] on button "DAY" at bounding box center [516, 11] width 29 height 16
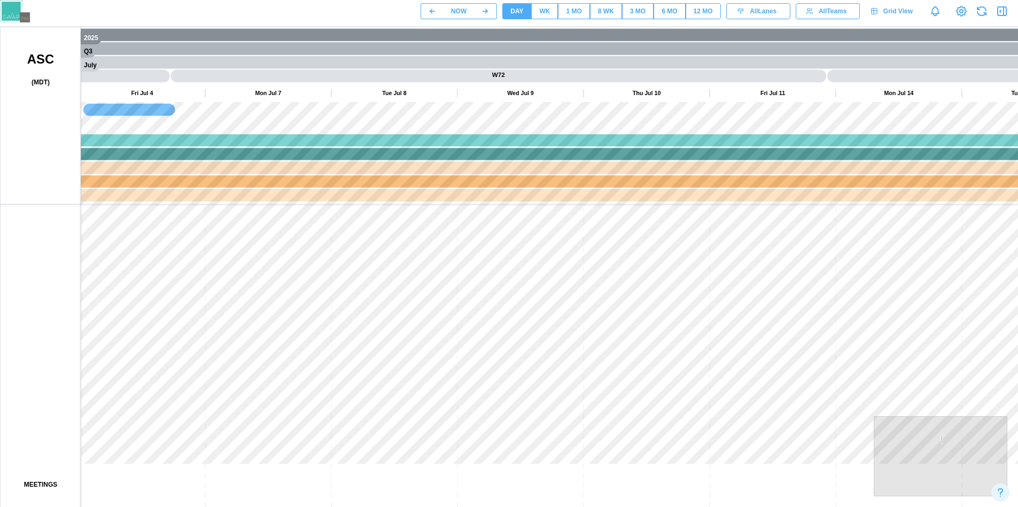
drag, startPoint x: 273, startPoint y: 244, endPoint x: 597, endPoint y: 234, distance: 324.5
click at [696, 178] on canvas at bounding box center [514, 294] width 1026 height 534
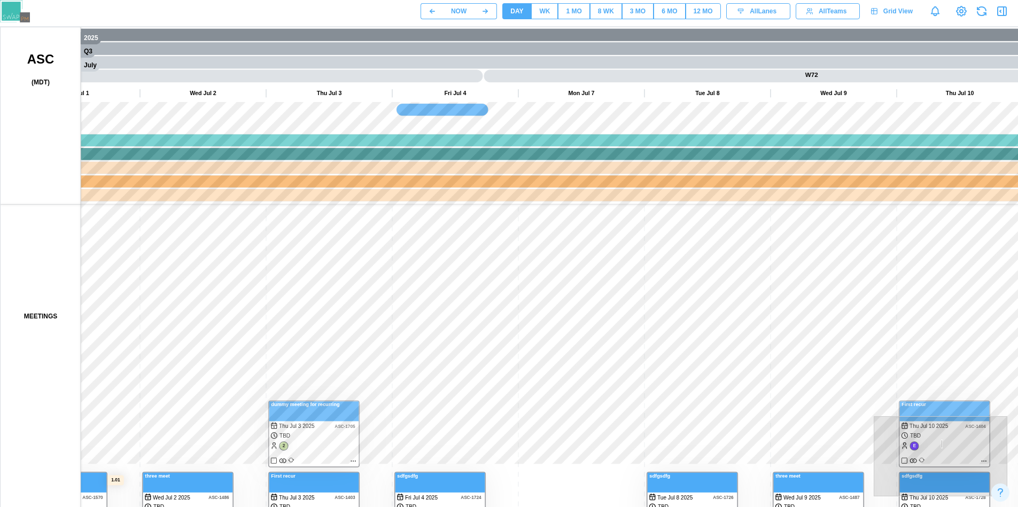
drag, startPoint x: 348, startPoint y: 368, endPoint x: 461, endPoint y: 74, distance: 314.8
click at [394, 196] on canvas at bounding box center [514, 294] width 1026 height 534
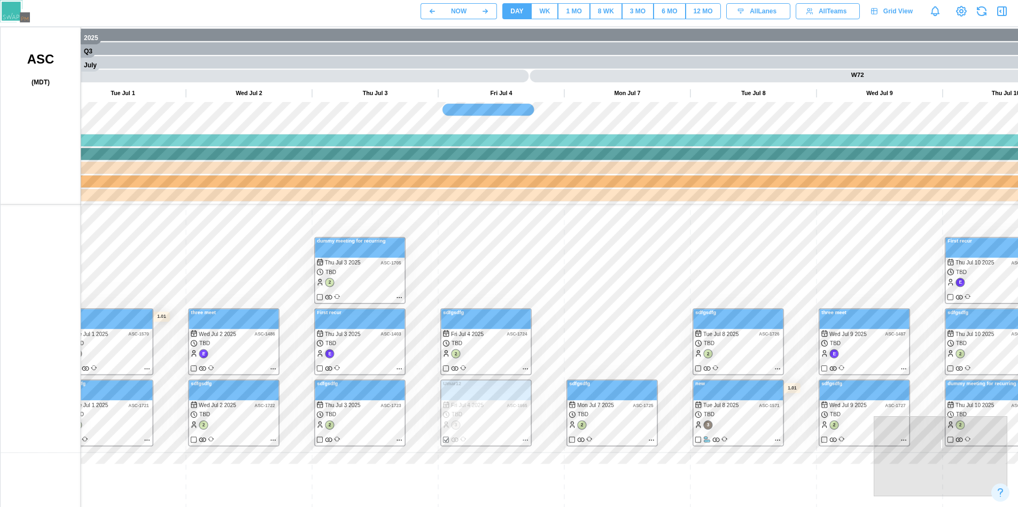
click at [545, 13] on div "WK" at bounding box center [544, 11] width 11 height 10
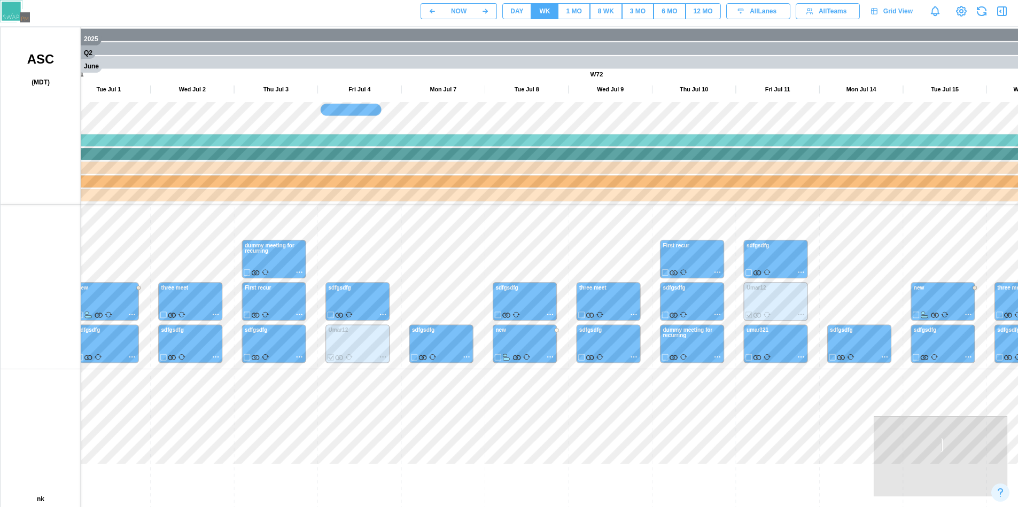
drag, startPoint x: 401, startPoint y: 296, endPoint x: 481, endPoint y: 278, distance: 82.7
click at [480, 331] on canvas at bounding box center [514, 294] width 1026 height 534
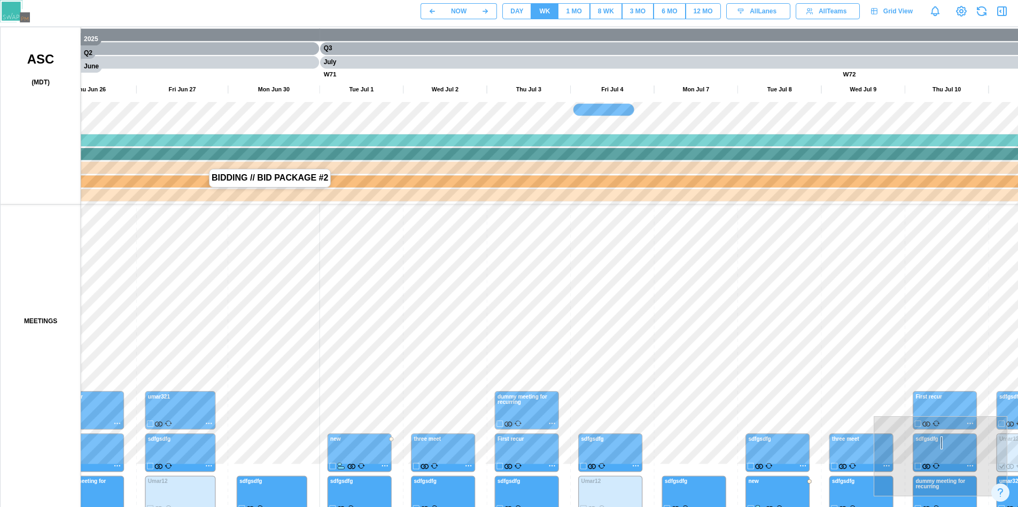
drag, startPoint x: 203, startPoint y: 190, endPoint x: 285, endPoint y: 215, distance: 86.0
click at [285, 215] on canvas at bounding box center [514, 294] width 1026 height 534
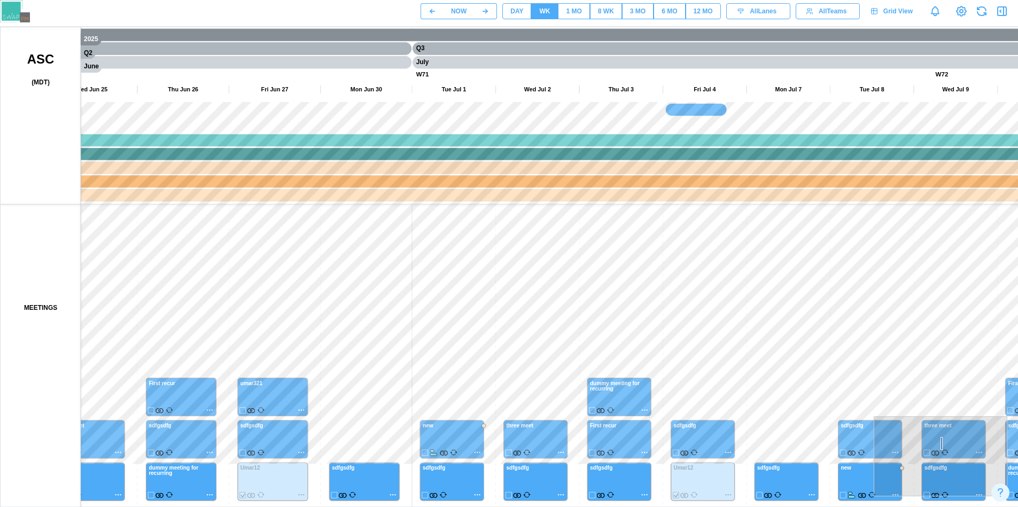
drag, startPoint x: 446, startPoint y: 315, endPoint x: 287, endPoint y: 213, distance: 188.2
click at [292, 214] on canvas at bounding box center [514, 294] width 1026 height 534
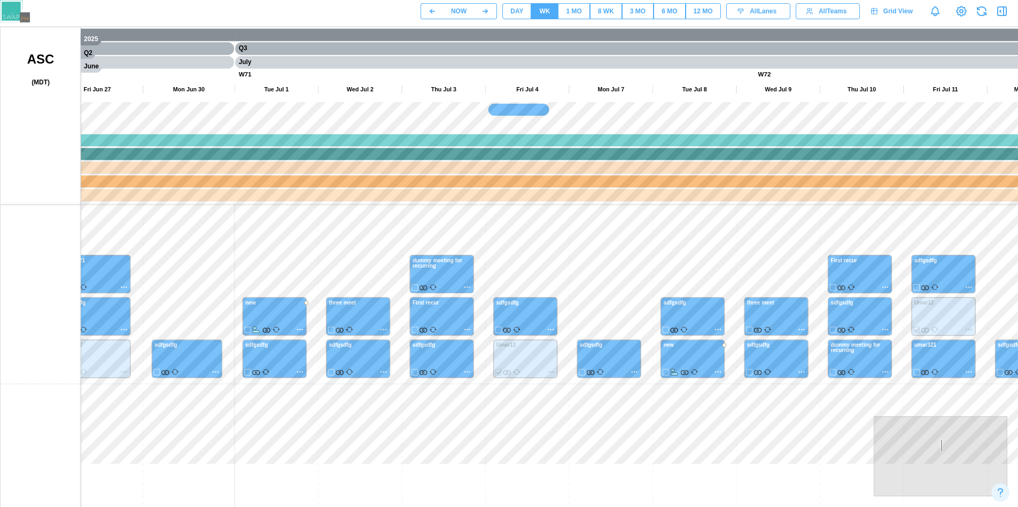
drag, startPoint x: 285, startPoint y: 214, endPoint x: 626, endPoint y: 427, distance: 401.7
click at [627, 427] on canvas at bounding box center [514, 294] width 1026 height 534
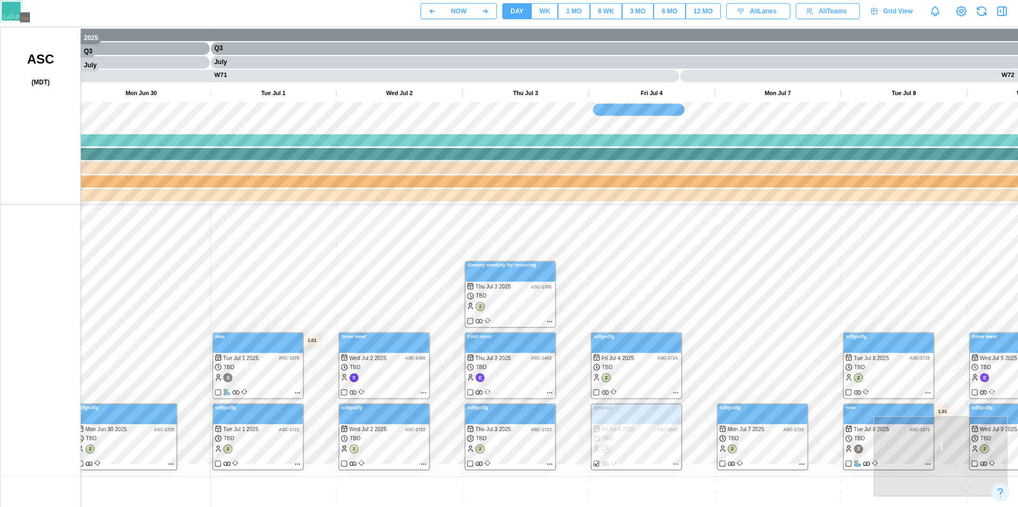
drag, startPoint x: 433, startPoint y: 362, endPoint x: 274, endPoint y: 254, distance: 192.4
click at [274, 254] on canvas at bounding box center [514, 294] width 1026 height 534
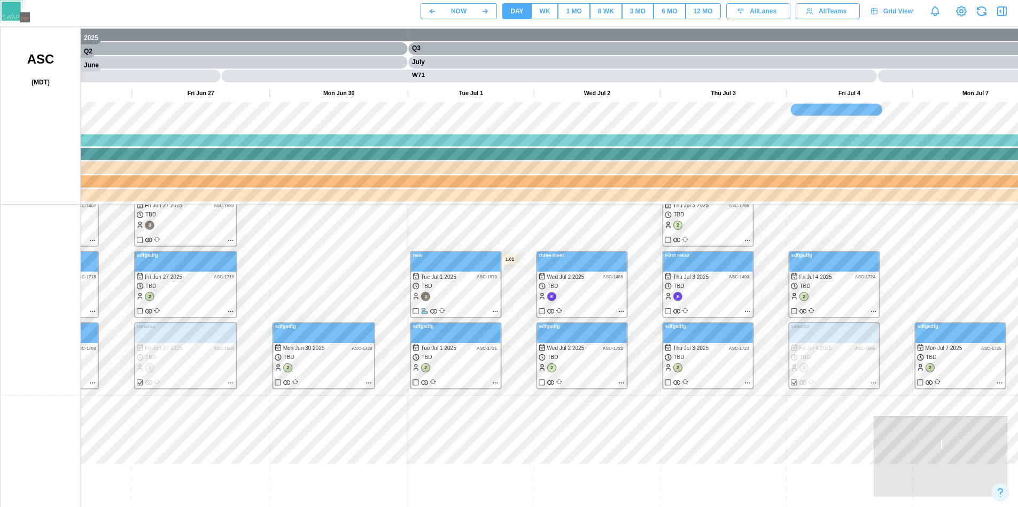
click at [310, 306] on canvas at bounding box center [514, 294] width 1026 height 534
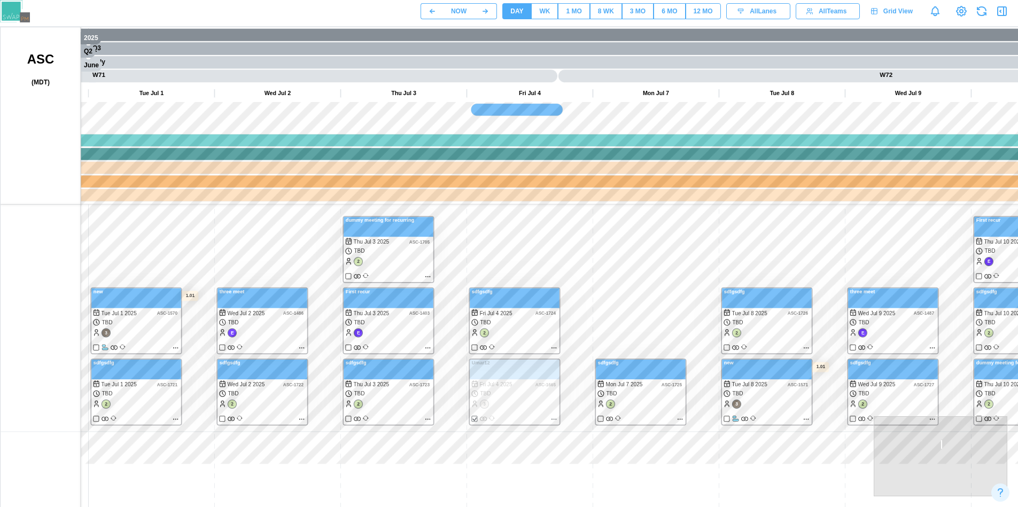
click at [574, 14] on div "1 MO" at bounding box center [573, 11] width 15 height 10
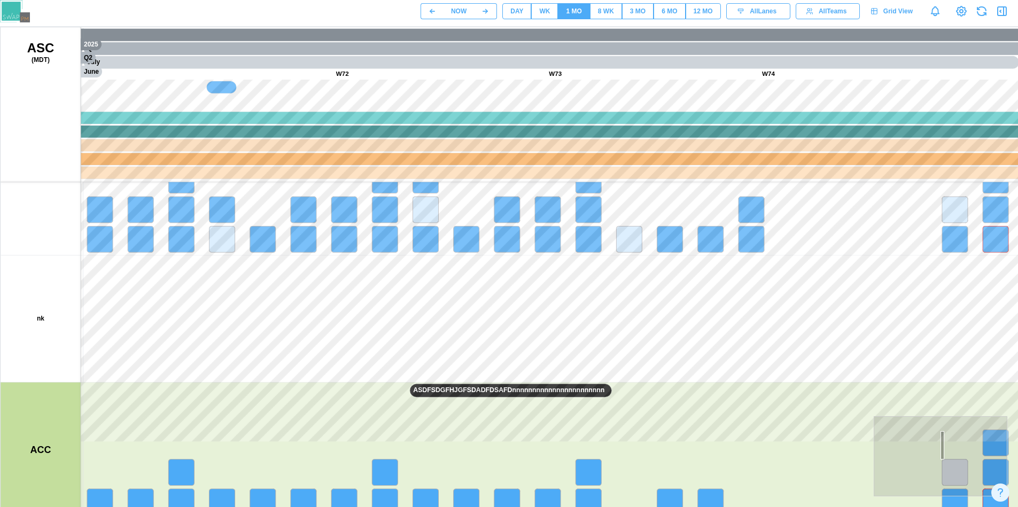
drag, startPoint x: 376, startPoint y: 383, endPoint x: 439, endPoint y: 445, distance: 89.2
click at [439, 445] on canvas at bounding box center [514, 294] width 1026 height 534
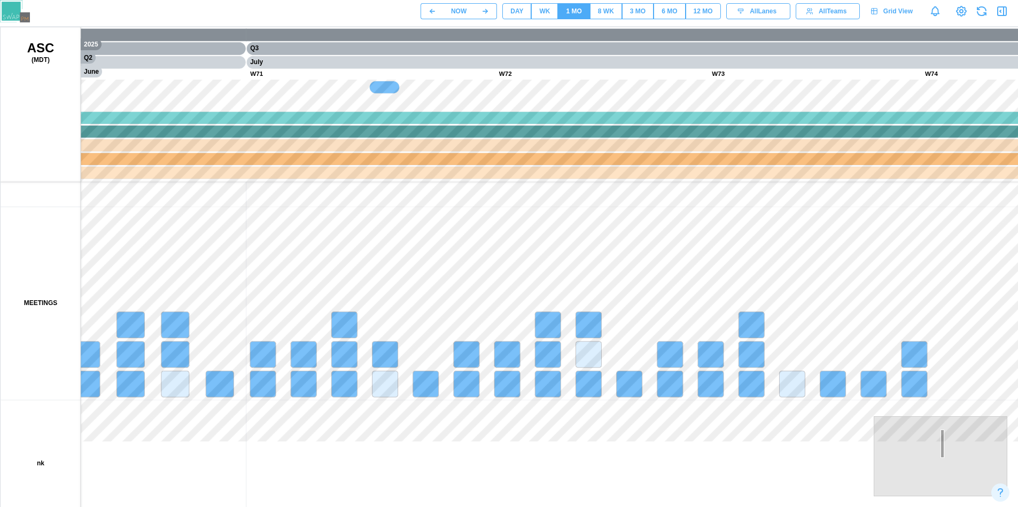
drag, startPoint x: 327, startPoint y: 318, endPoint x: 565, endPoint y: 453, distance: 274.5
click at [566, 454] on canvas at bounding box center [514, 294] width 1026 height 534
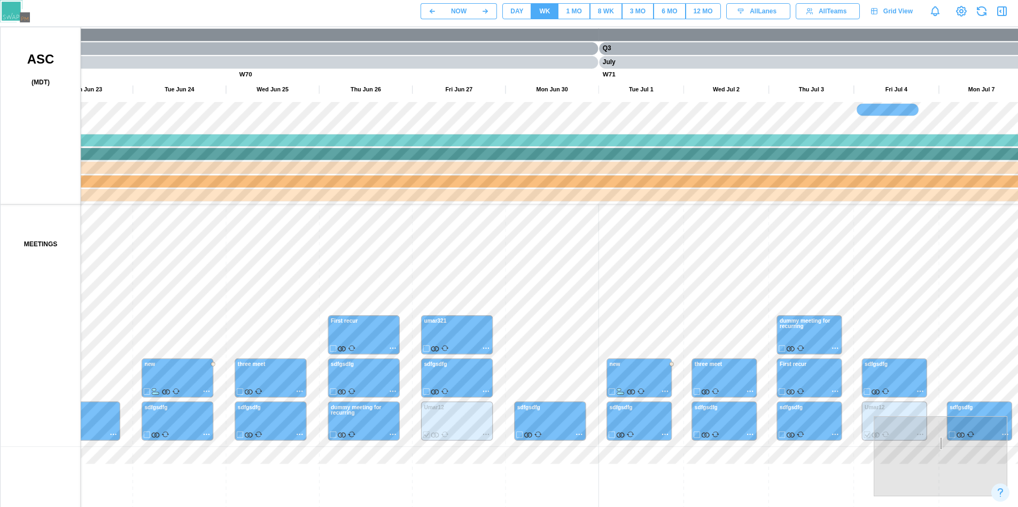
click at [882, 351] on canvas at bounding box center [514, 294] width 1026 height 534
click at [514, 12] on div "DAY" at bounding box center [516, 11] width 13 height 10
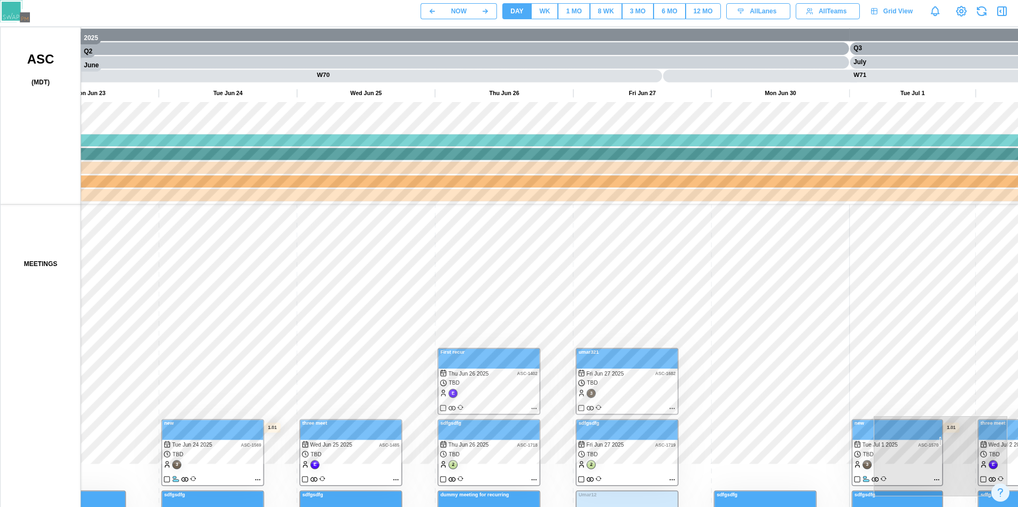
drag, startPoint x: 710, startPoint y: 269, endPoint x: 724, endPoint y: 275, distance: 15.3
click at [724, 275] on canvas at bounding box center [514, 294] width 1026 height 534
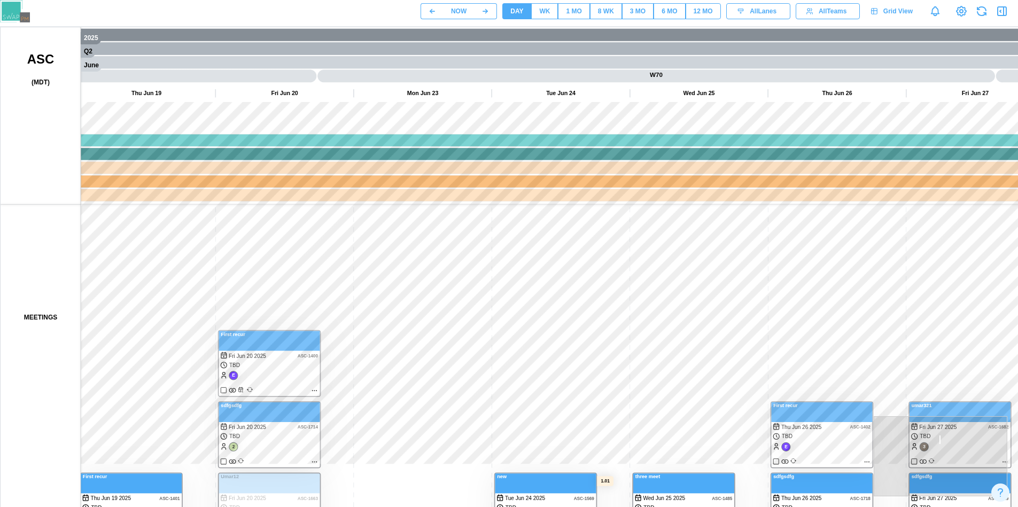
drag, startPoint x: 718, startPoint y: 281, endPoint x: 890, endPoint y: 340, distance: 182.7
click at [890, 340] on canvas at bounding box center [514, 294] width 1026 height 534
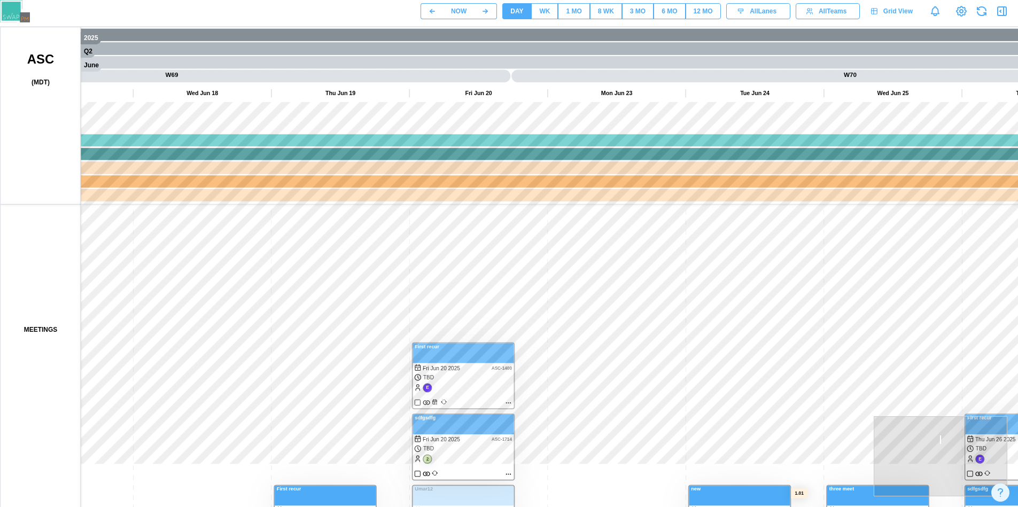
drag, startPoint x: 594, startPoint y: 337, endPoint x: 415, endPoint y: 337, distance: 179.0
click at [415, 337] on canvas at bounding box center [514, 294] width 1026 height 534
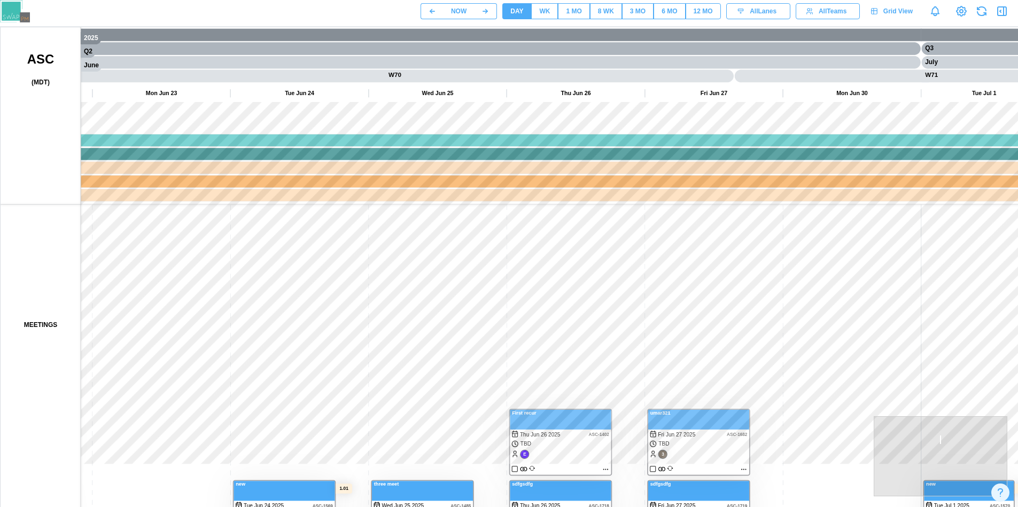
click at [542, 13] on div "WK" at bounding box center [544, 11] width 11 height 10
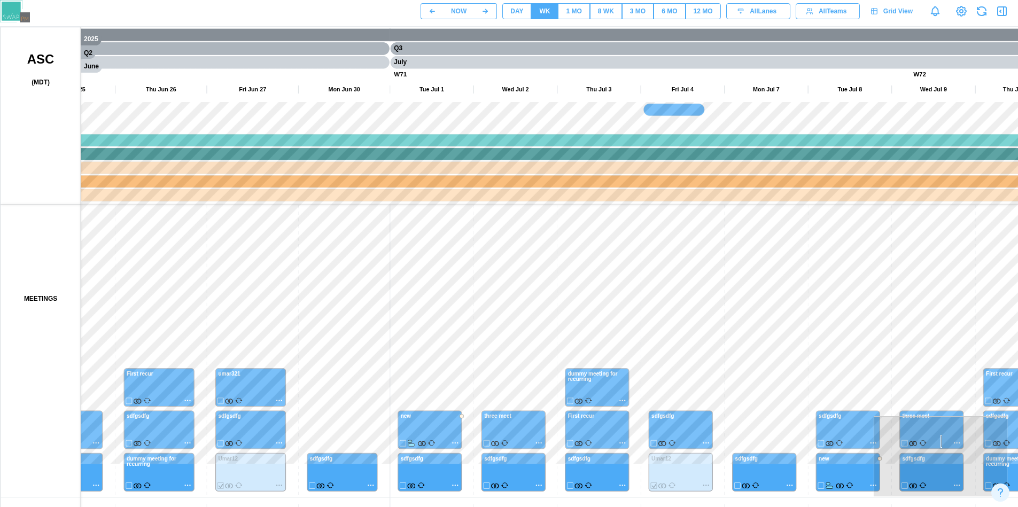
drag, startPoint x: 640, startPoint y: 247, endPoint x: 388, endPoint y: 262, distance: 252.1
click at [377, 267] on canvas at bounding box center [514, 294] width 1026 height 534
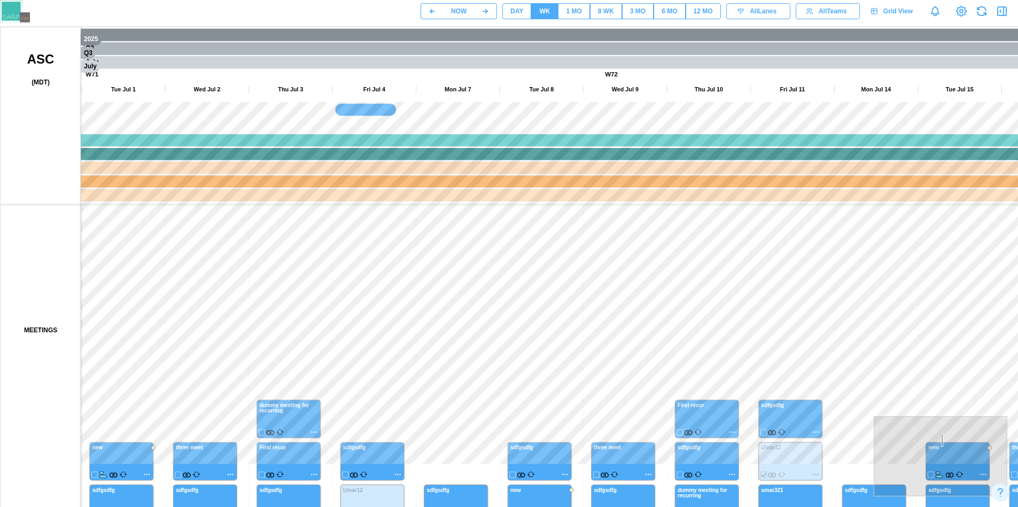
drag, startPoint x: 768, startPoint y: 248, endPoint x: 269, endPoint y: 290, distance: 500.3
click at [269, 290] on canvas at bounding box center [514, 294] width 1026 height 534
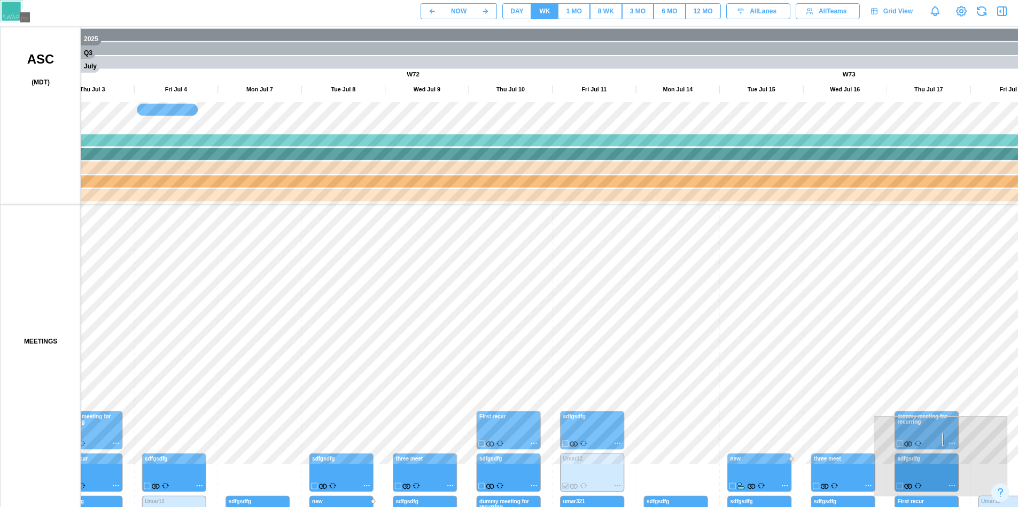
drag, startPoint x: 679, startPoint y: 244, endPoint x: 269, endPoint y: 267, distance: 410.5
click at [269, 267] on canvas at bounding box center [514, 294] width 1026 height 534
drag, startPoint x: 579, startPoint y: 271, endPoint x: 327, endPoint y: 292, distance: 252.6
click at [324, 289] on canvas at bounding box center [514, 294] width 1026 height 534
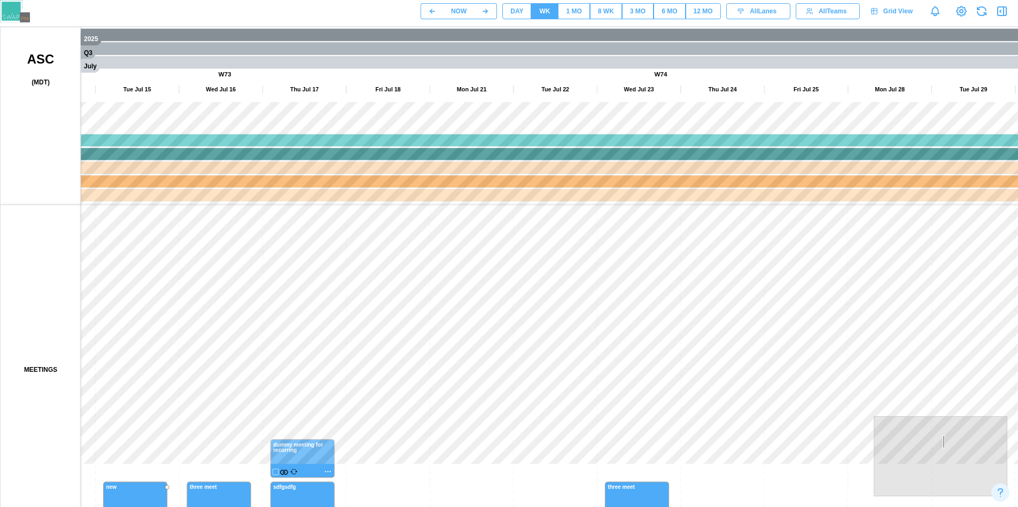
drag, startPoint x: 470, startPoint y: 320, endPoint x: 491, endPoint y: 263, distance: 59.9
click at [491, 208] on canvas at bounding box center [514, 294] width 1026 height 534
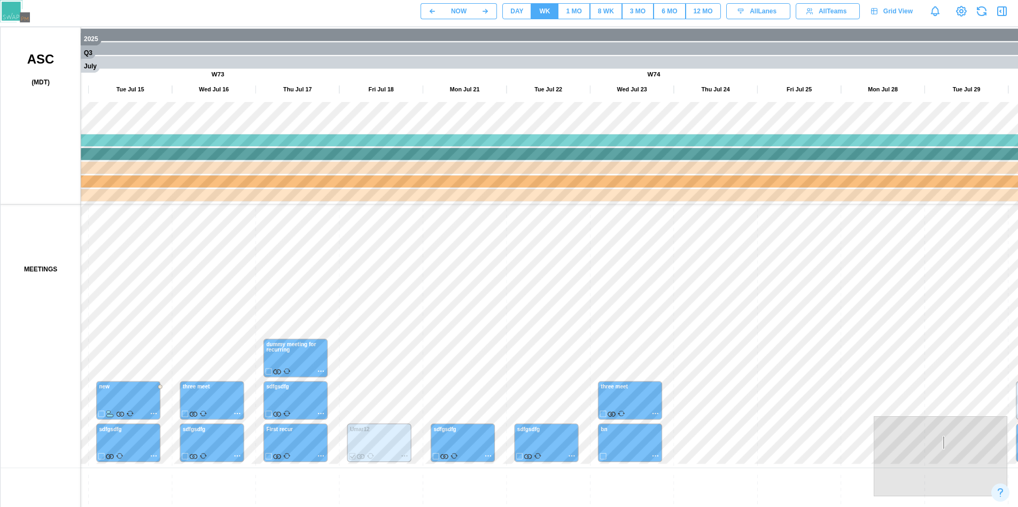
drag, startPoint x: 502, startPoint y: 393, endPoint x: 537, endPoint y: 230, distance: 166.6
click at [536, 233] on canvas at bounding box center [514, 294] width 1026 height 534
drag, startPoint x: 538, startPoint y: 252, endPoint x: 547, endPoint y: 250, distance: 9.2
click at [561, 200] on canvas at bounding box center [514, 294] width 1026 height 534
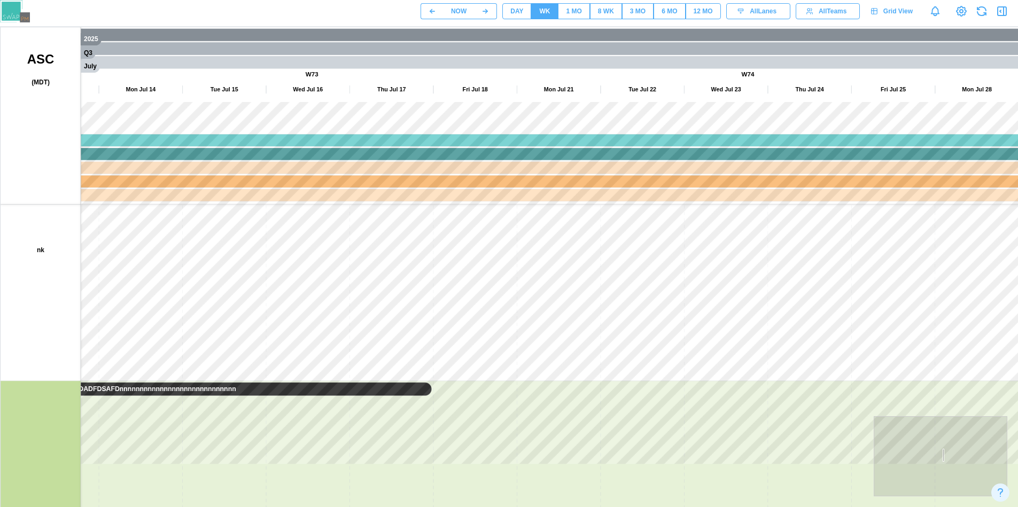
drag, startPoint x: 531, startPoint y: 330, endPoint x: 553, endPoint y: 286, distance: 48.8
click at [566, 225] on canvas at bounding box center [514, 294] width 1026 height 534
drag, startPoint x: 539, startPoint y: 351, endPoint x: 559, endPoint y: 255, distance: 97.4
click at [575, 228] on canvas at bounding box center [514, 294] width 1026 height 534
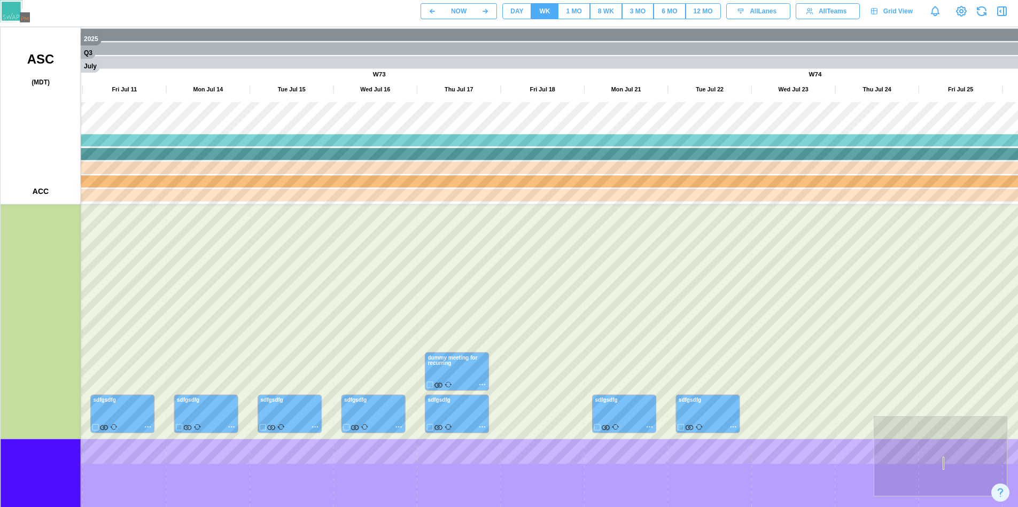
drag, startPoint x: 542, startPoint y: 326, endPoint x: 578, endPoint y: 266, distance: 70.2
click at [578, 264] on canvas at bounding box center [514, 294] width 1026 height 534
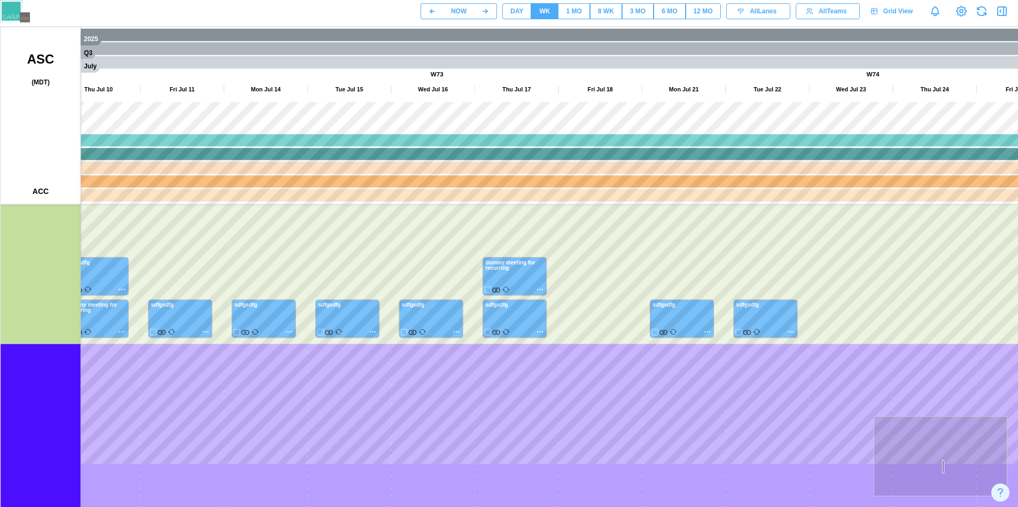
click at [590, 255] on canvas at bounding box center [514, 294] width 1026 height 534
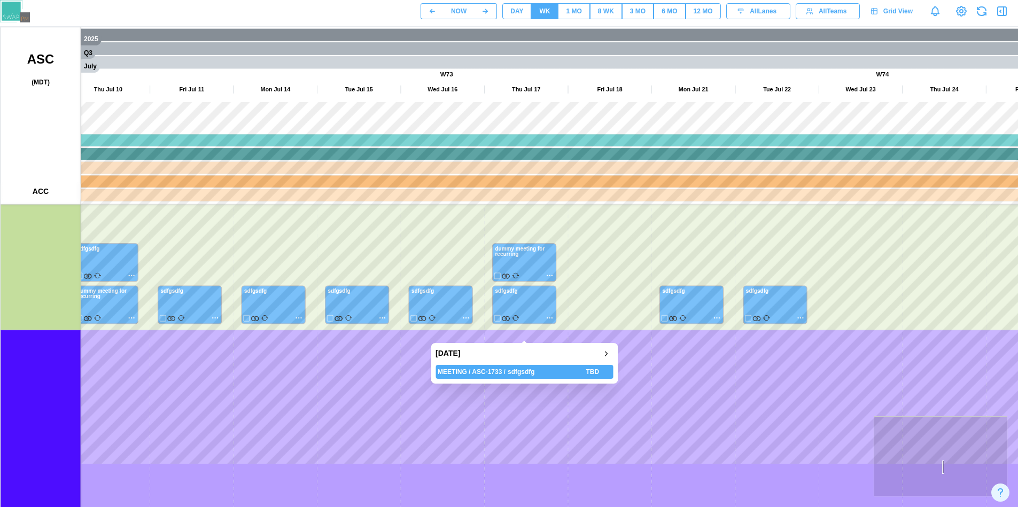
click at [578, 17] on span "1 MO" at bounding box center [573, 11] width 15 height 15
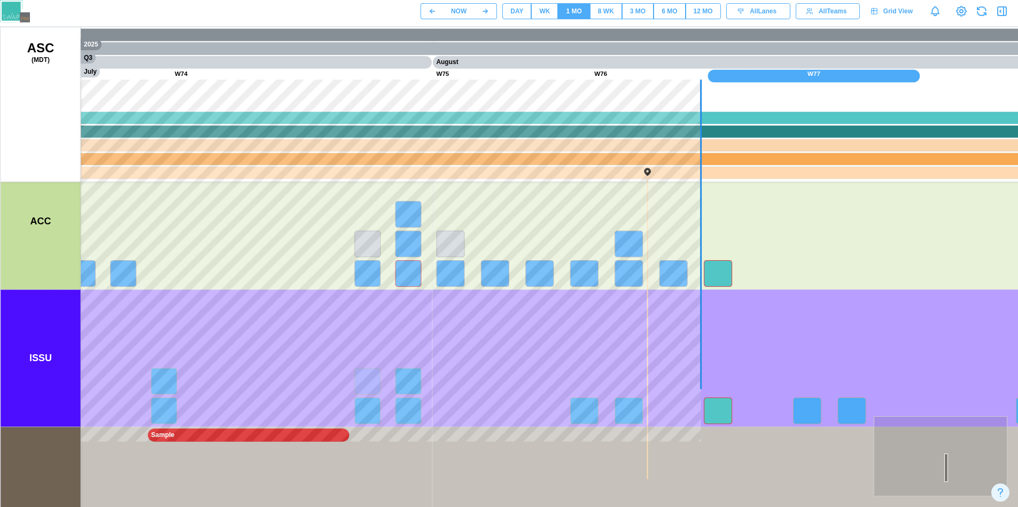
click at [212, 285] on canvas at bounding box center [514, 294] width 1026 height 534
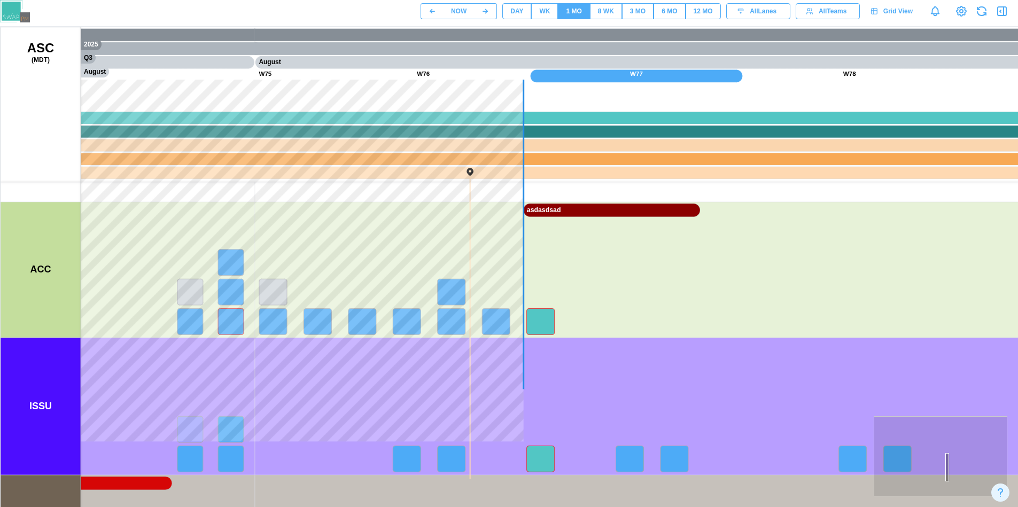
click at [395, 291] on canvas at bounding box center [514, 294] width 1026 height 534
click at [432, 279] on canvas at bounding box center [514, 294] width 1026 height 534
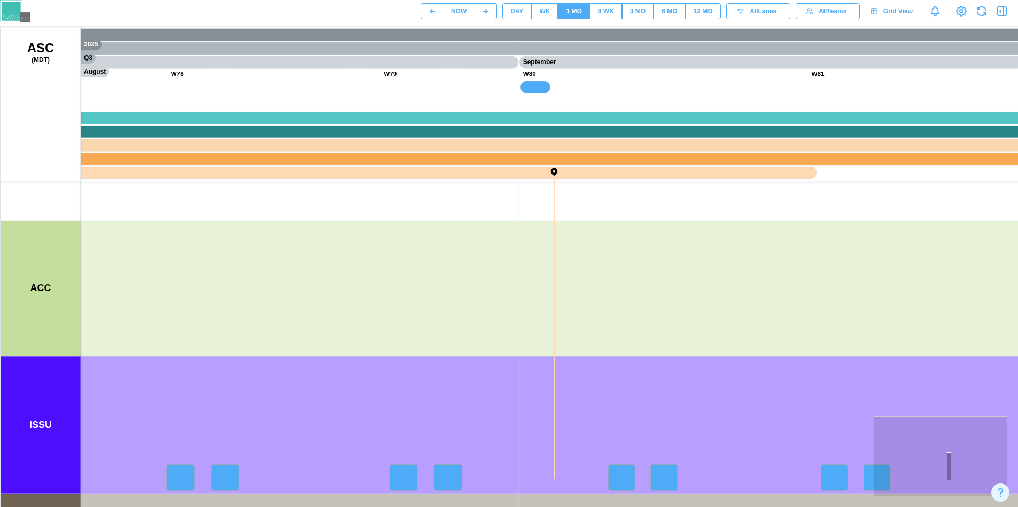
click at [608, 17] on div "8 WK" at bounding box center [606, 11] width 16 height 10
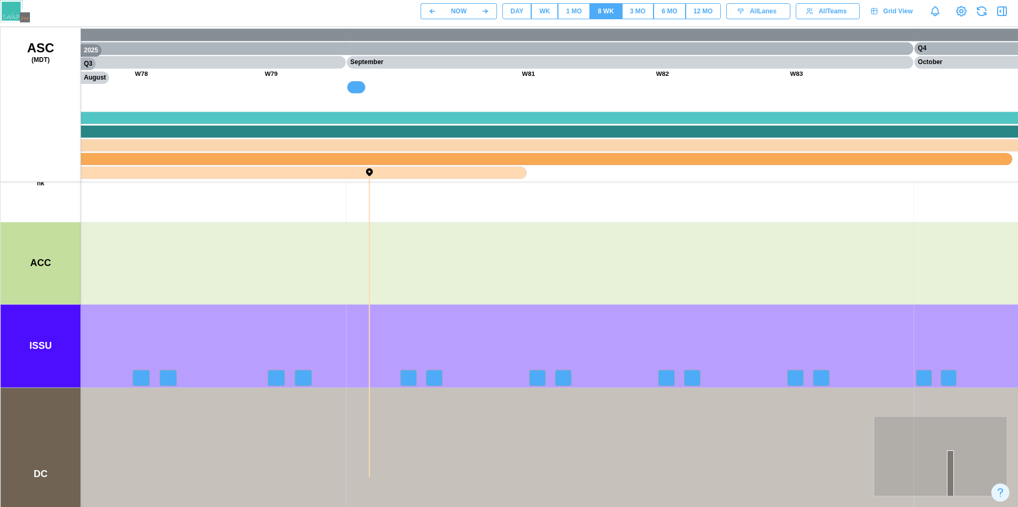
click at [571, 9] on div "1 MO" at bounding box center [573, 11] width 15 height 10
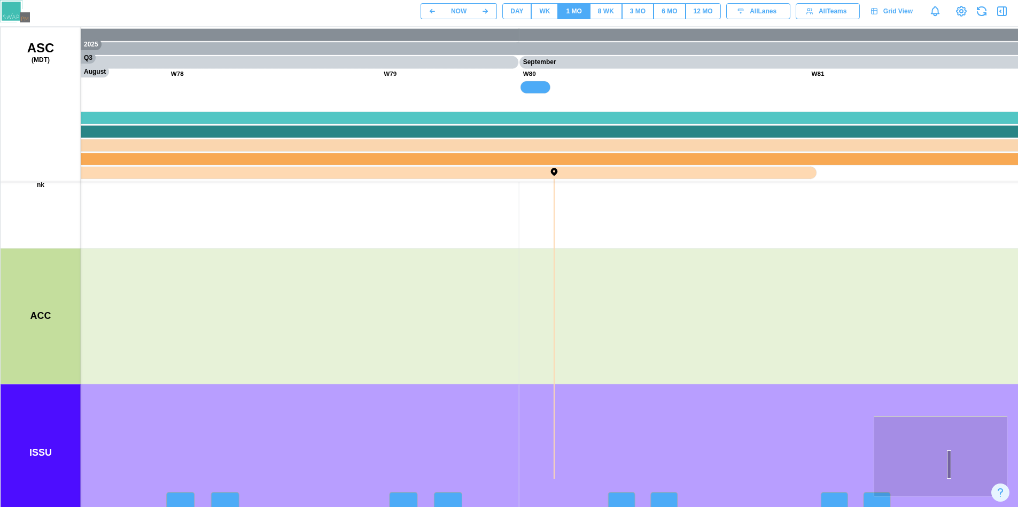
click at [551, 13] on button "WK" at bounding box center [544, 11] width 27 height 16
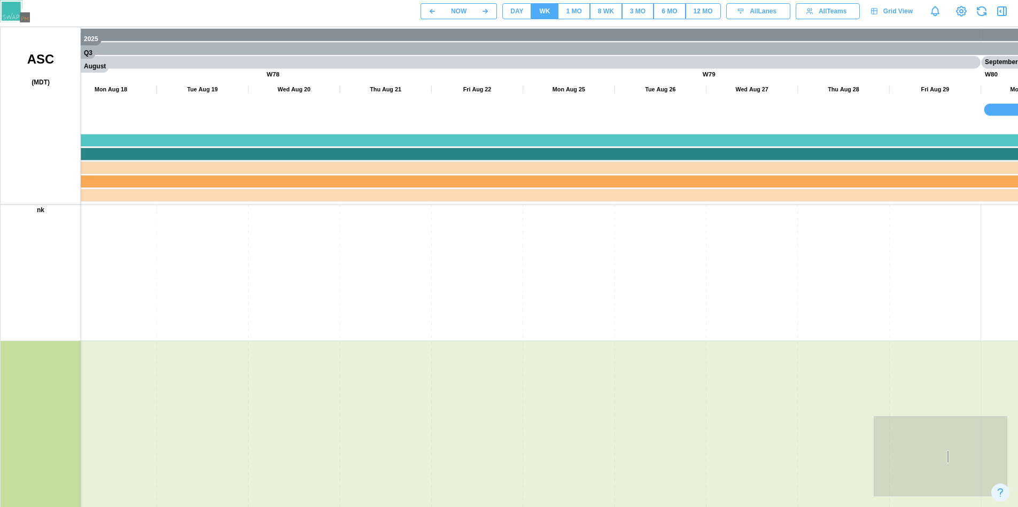
click at [521, 14] on div "DAY" at bounding box center [516, 11] width 13 height 10
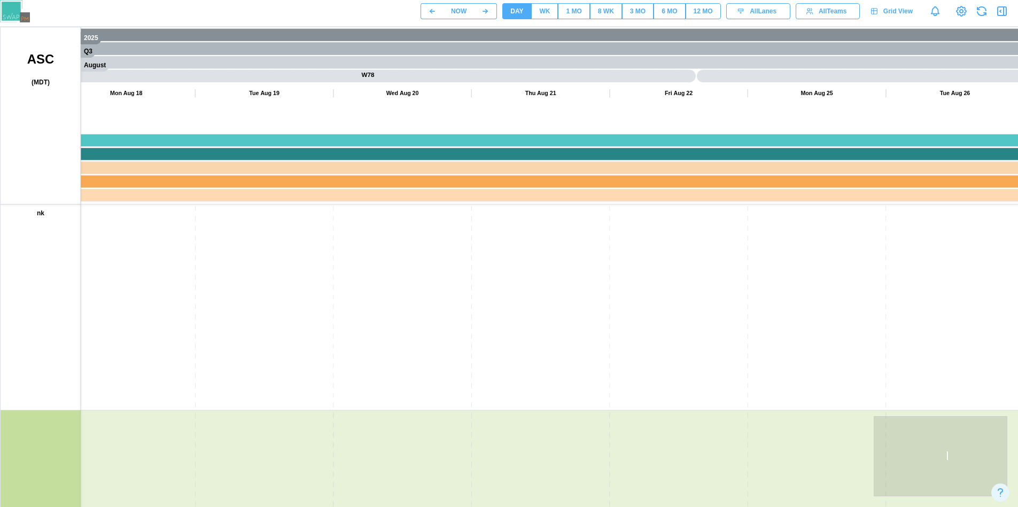
drag, startPoint x: 690, startPoint y: 287, endPoint x: 717, endPoint y: 279, distance: 28.3
click at [717, 279] on canvas at bounding box center [514, 294] width 1026 height 534
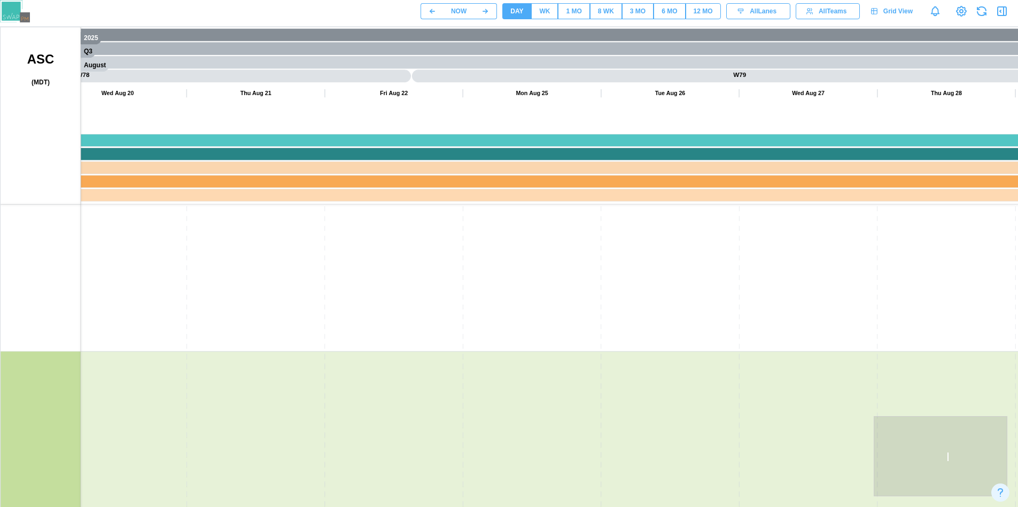
drag, startPoint x: 802, startPoint y: 250, endPoint x: 400, endPoint y: 287, distance: 404.1
click at [562, 186] on canvas at bounding box center [514, 294] width 1026 height 534
drag, startPoint x: 226, startPoint y: 356, endPoint x: 220, endPoint y: 396, distance: 40.5
click at [555, 246] on canvas at bounding box center [514, 294] width 1026 height 534
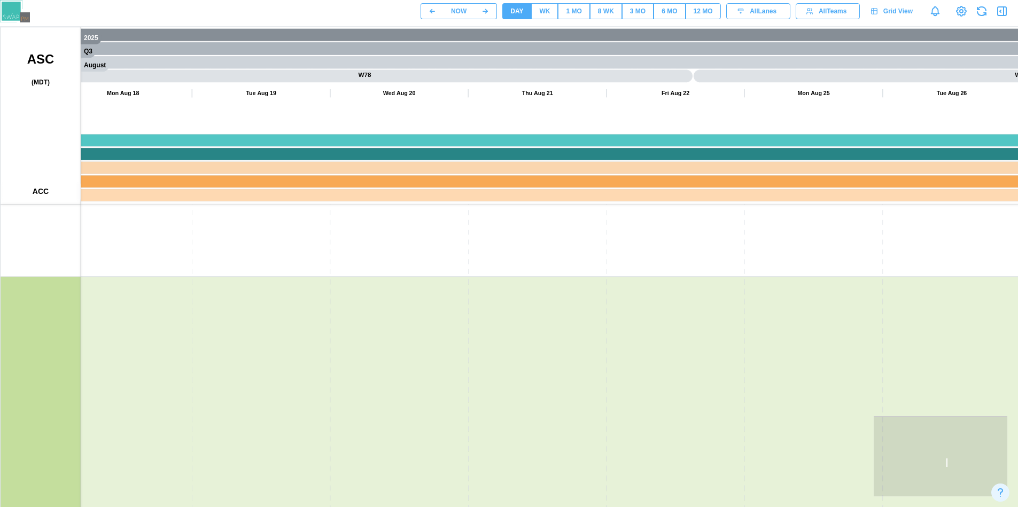
click at [499, 228] on canvas at bounding box center [514, 294] width 1026 height 534
click at [525, 220] on canvas at bounding box center [514, 294] width 1026 height 534
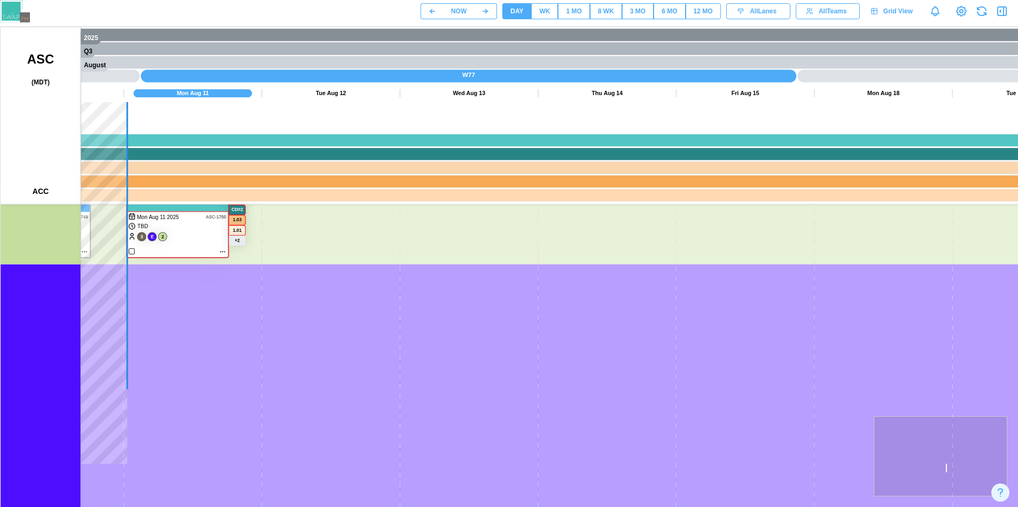
click at [566, 453] on canvas at bounding box center [514, 294] width 1026 height 534
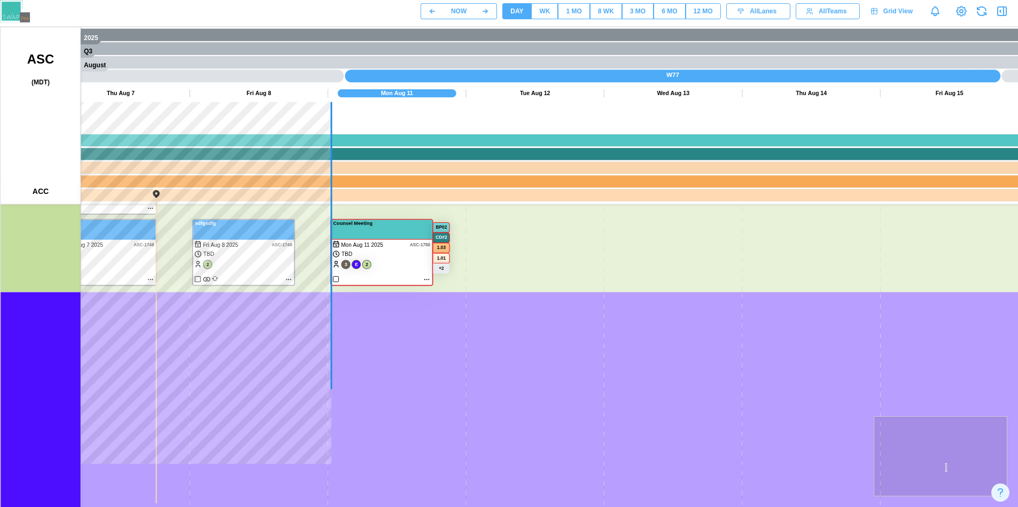
click at [518, 415] on canvas at bounding box center [514, 294] width 1026 height 534
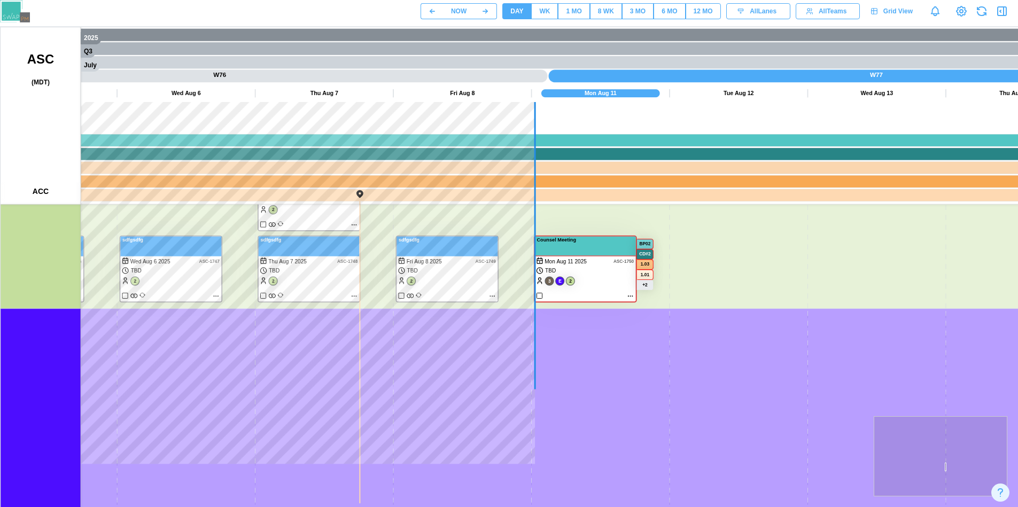
drag, startPoint x: 447, startPoint y: 420, endPoint x: 590, endPoint y: 430, distance: 143.6
click at [590, 430] on canvas at bounding box center [514, 294] width 1026 height 534
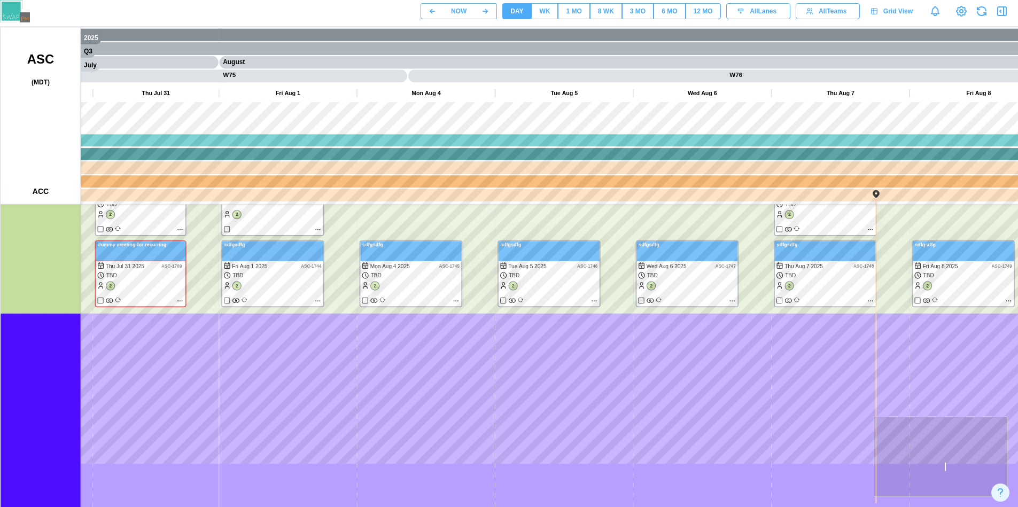
click at [597, 371] on canvas at bounding box center [514, 294] width 1026 height 534
drag, startPoint x: 511, startPoint y: 431, endPoint x: 524, endPoint y: 441, distance: 16.8
click at [524, 441] on canvas at bounding box center [514, 294] width 1026 height 534
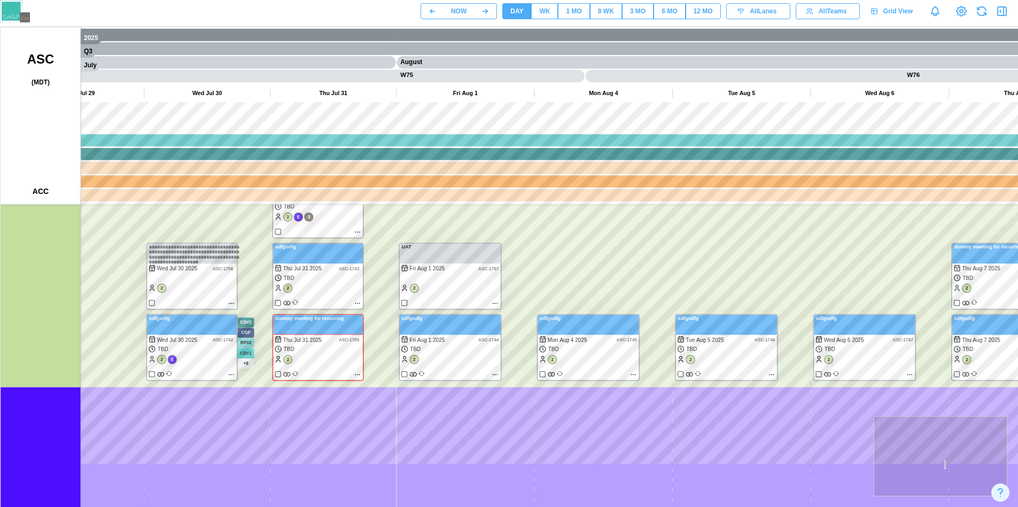
drag, startPoint x: 573, startPoint y: 460, endPoint x: 612, endPoint y: 463, distance: 39.2
click at [612, 463] on canvas at bounding box center [514, 294] width 1026 height 534
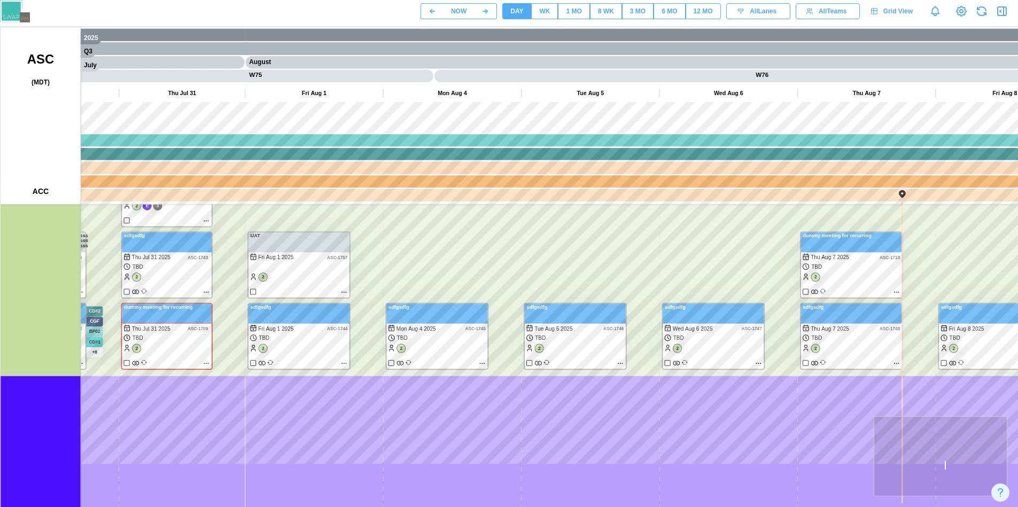
drag, startPoint x: 611, startPoint y: 463, endPoint x: 353, endPoint y: 423, distance: 261.3
click at [353, 432] on canvas at bounding box center [514, 294] width 1026 height 534
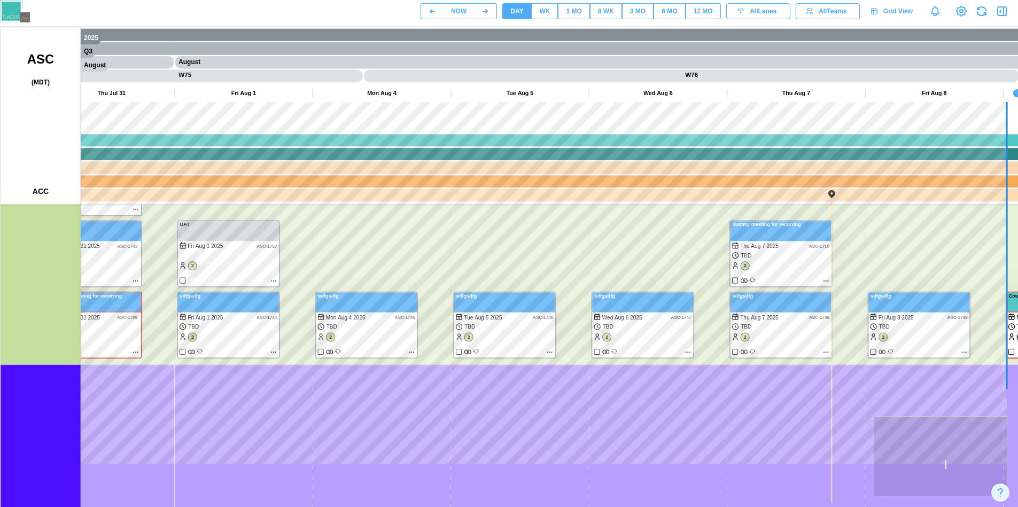
drag, startPoint x: 655, startPoint y: 408, endPoint x: 337, endPoint y: 434, distance: 319.1
click at [337, 436] on canvas at bounding box center [514, 294] width 1026 height 534
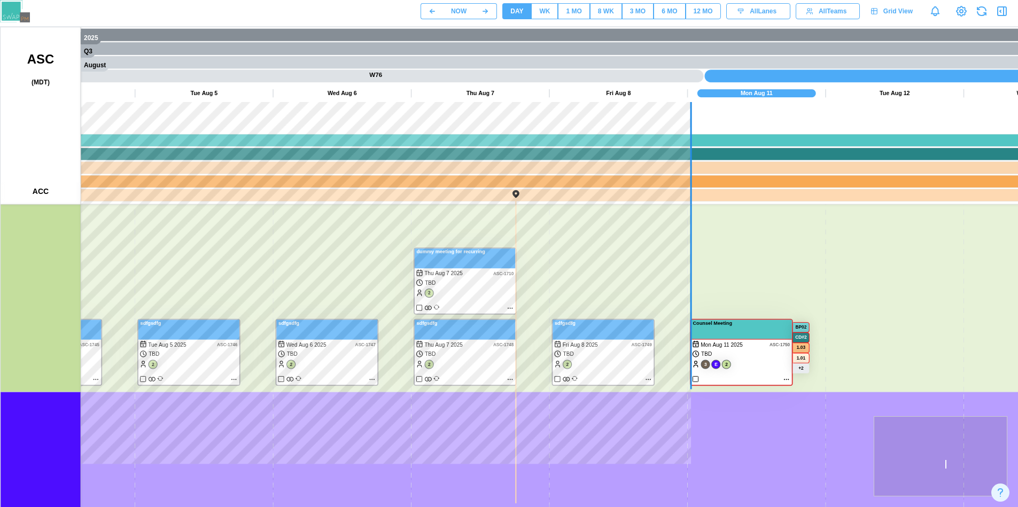
click at [541, 426] on canvas at bounding box center [514, 294] width 1026 height 534
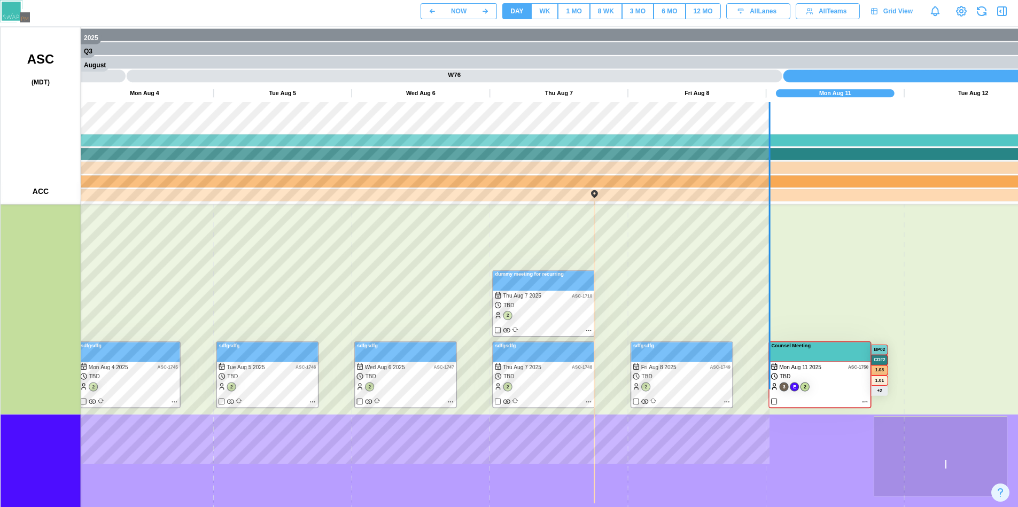
click at [862, 402] on canvas at bounding box center [514, 294] width 1026 height 534
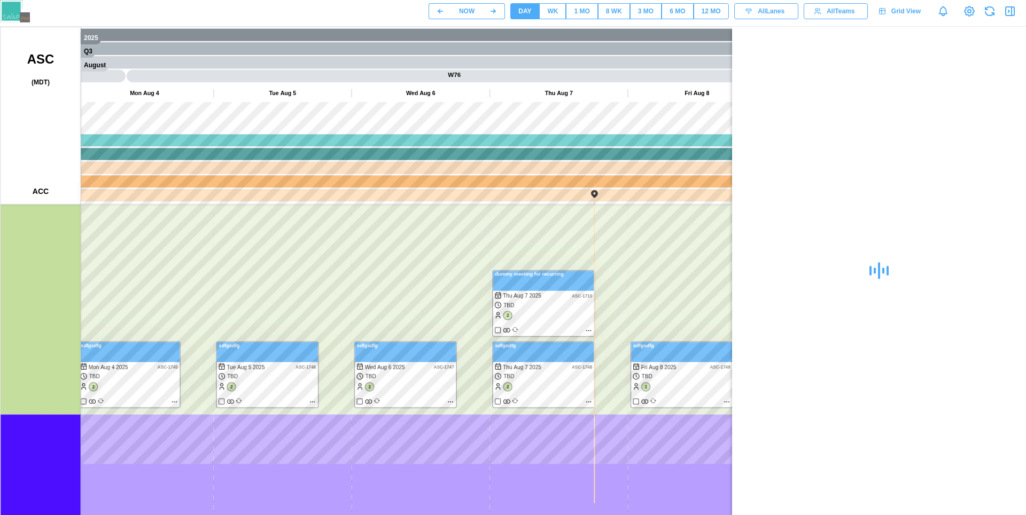
click at [1006, 16] on icon "button" at bounding box center [1010, 11] width 13 height 13
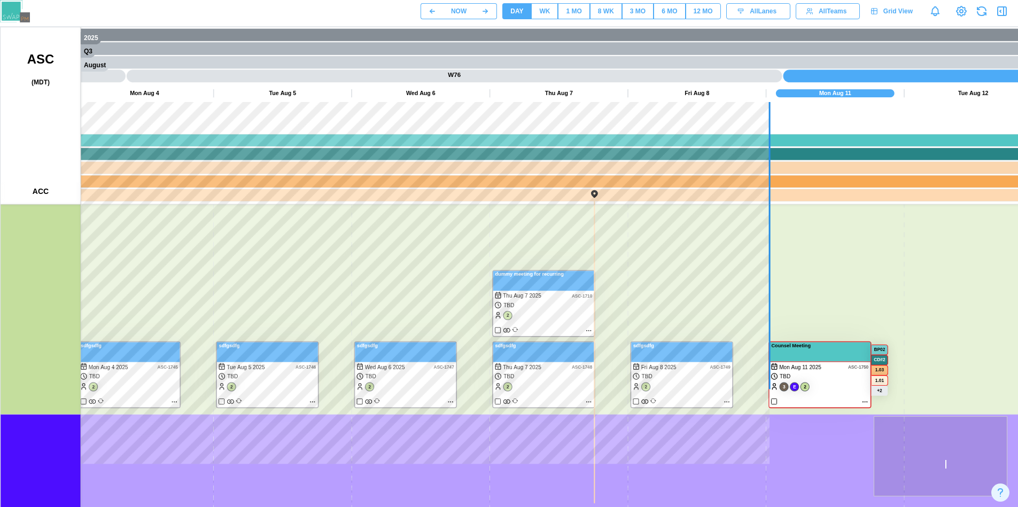
click at [540, 8] on div "WK" at bounding box center [544, 11] width 11 height 10
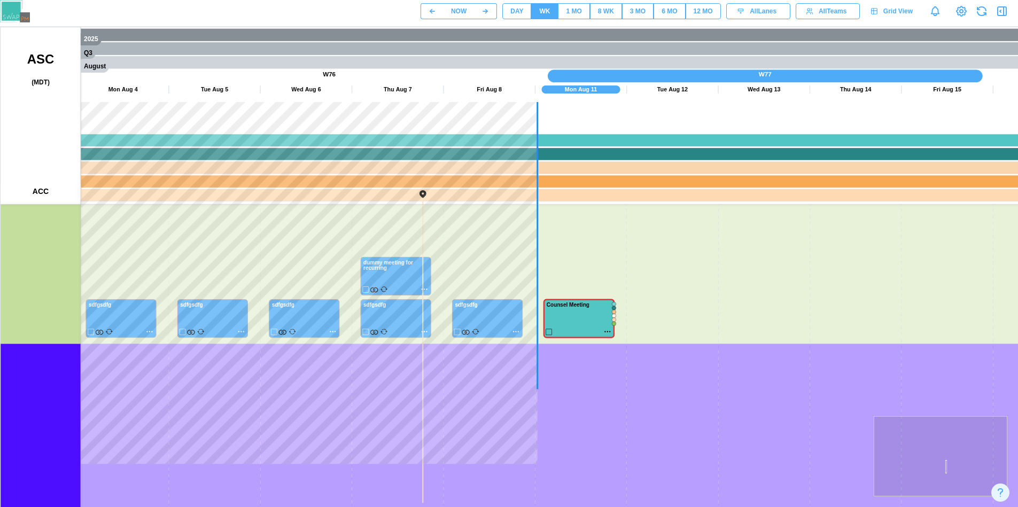
click at [571, 9] on div "1 MO" at bounding box center [573, 11] width 15 height 10
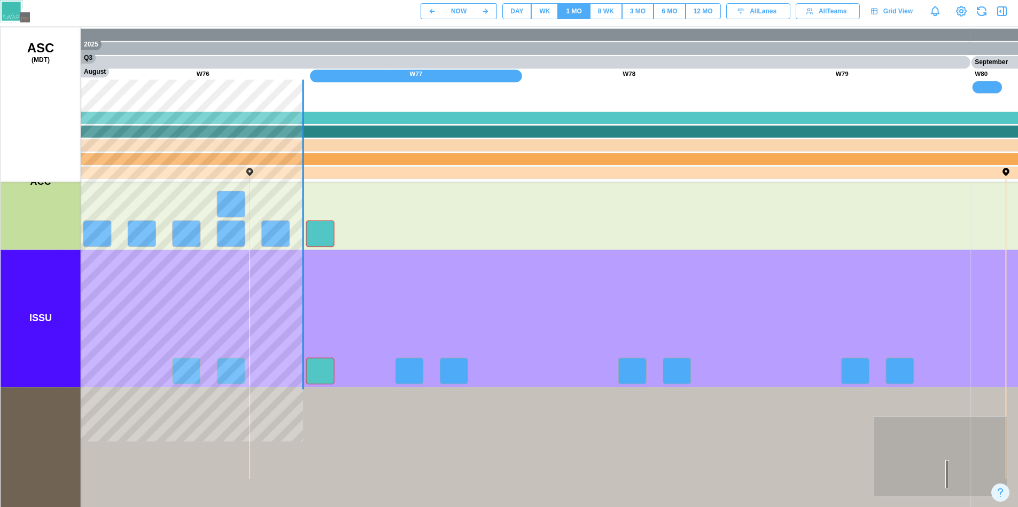
click at [600, 15] on div "8 WK" at bounding box center [606, 11] width 16 height 10
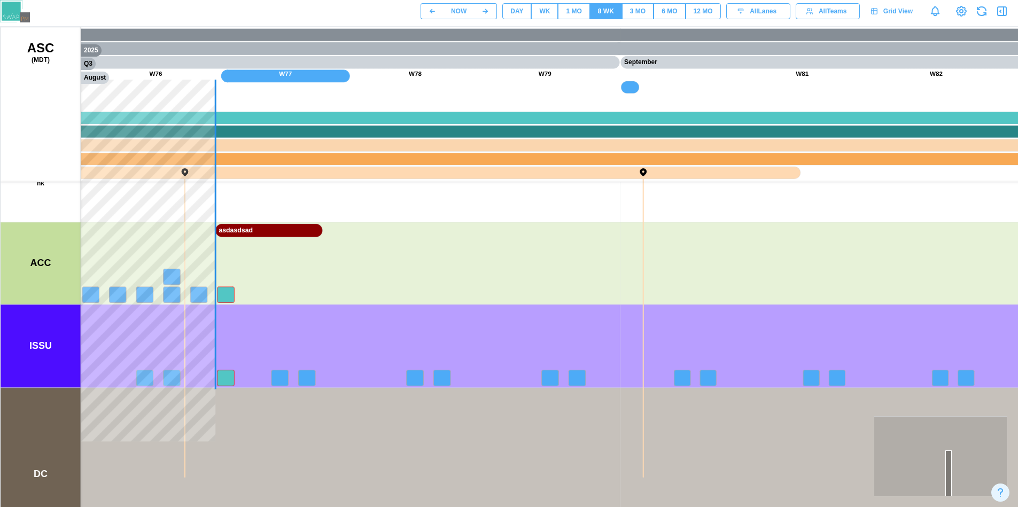
click at [638, 14] on div "3 MO" at bounding box center [637, 11] width 15 height 10
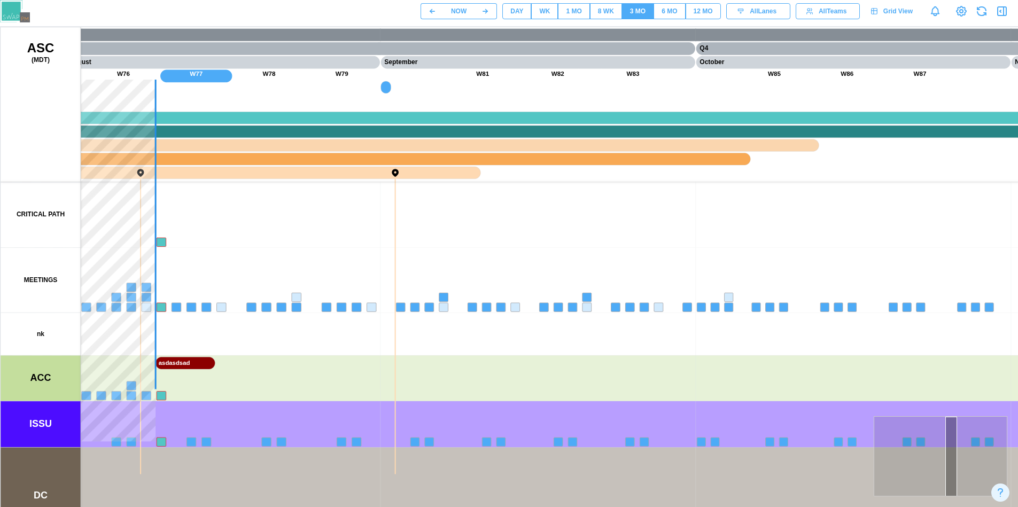
click at [606, 13] on div "8 WK" at bounding box center [606, 11] width 16 height 10
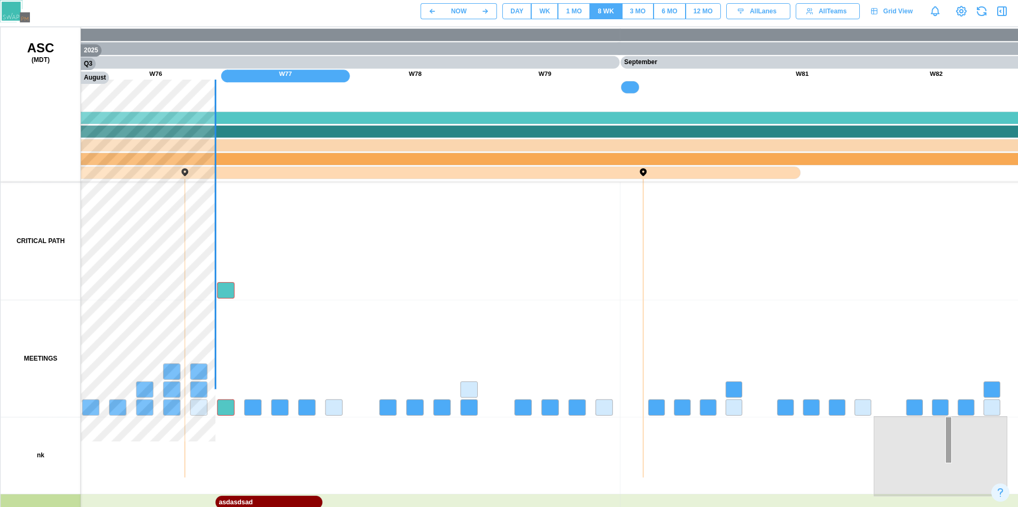
click at [579, 13] on div "1 MO" at bounding box center [573, 11] width 15 height 10
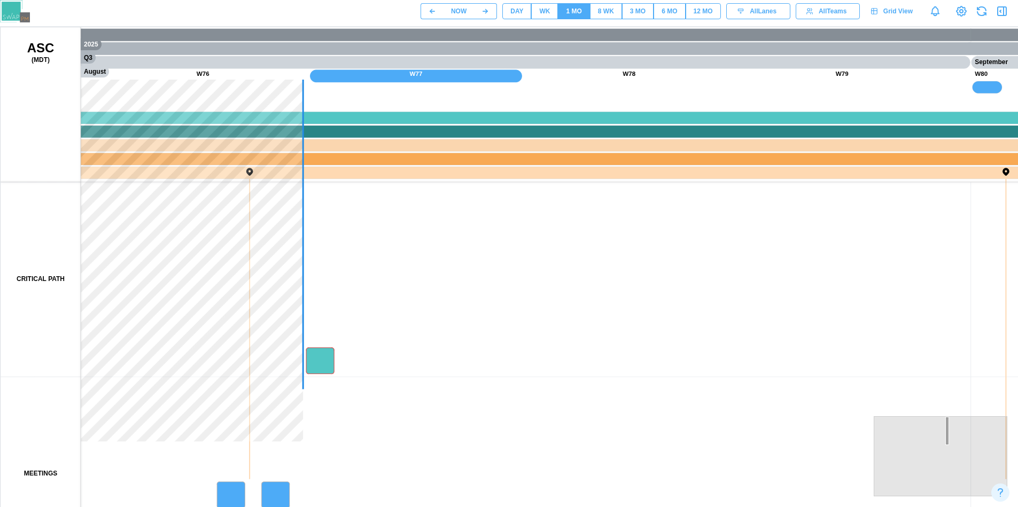
click at [550, 13] on div "WK" at bounding box center [544, 11] width 11 height 10
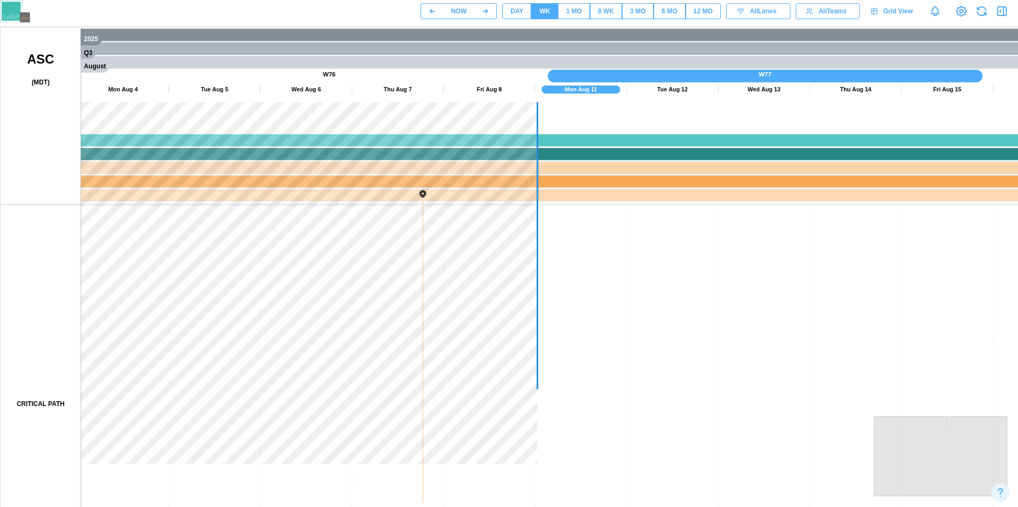
click at [519, 14] on div "DAY" at bounding box center [516, 11] width 13 height 10
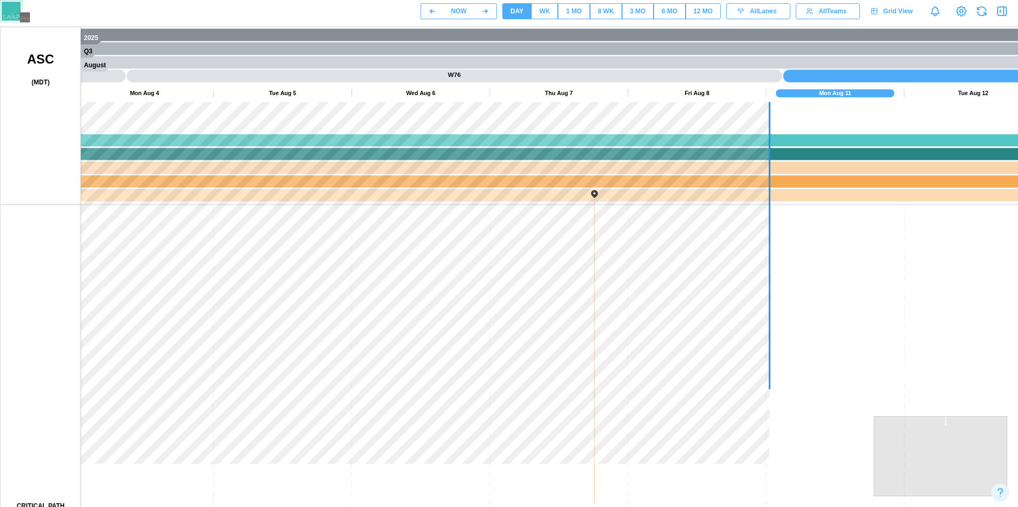
click at [546, 13] on div "WK" at bounding box center [544, 11] width 11 height 10
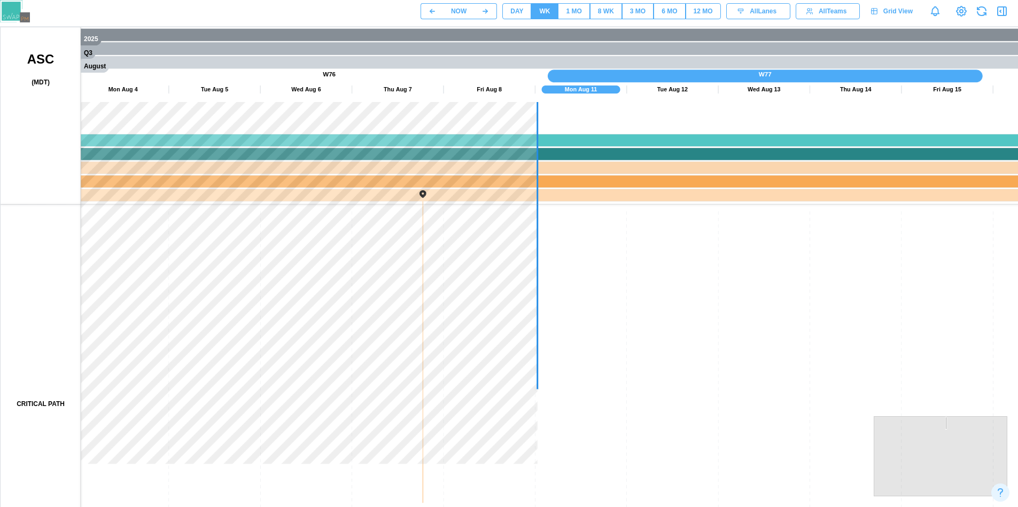
click at [565, 11] on button "1 MO" at bounding box center [574, 11] width 32 height 16
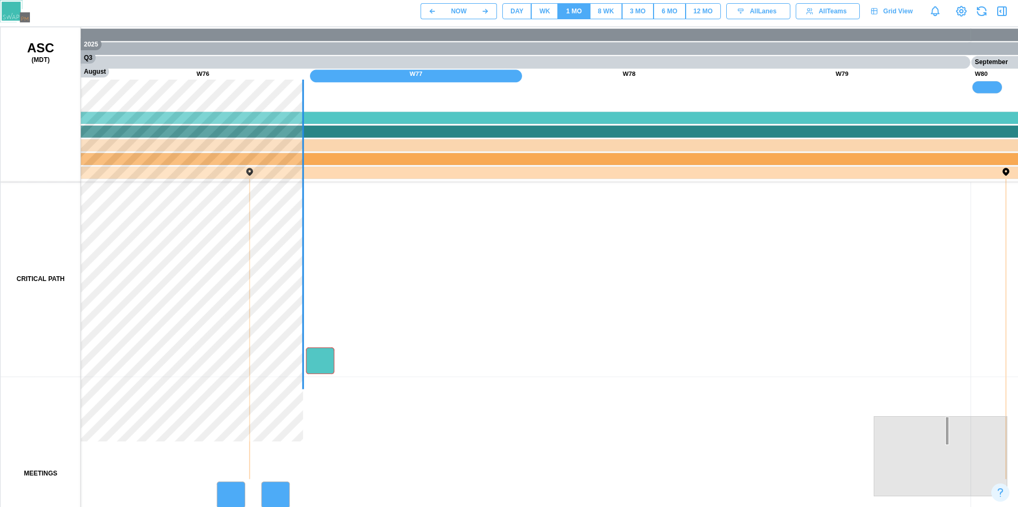
click at [604, 16] on span "8 WK" at bounding box center [606, 11] width 16 height 15
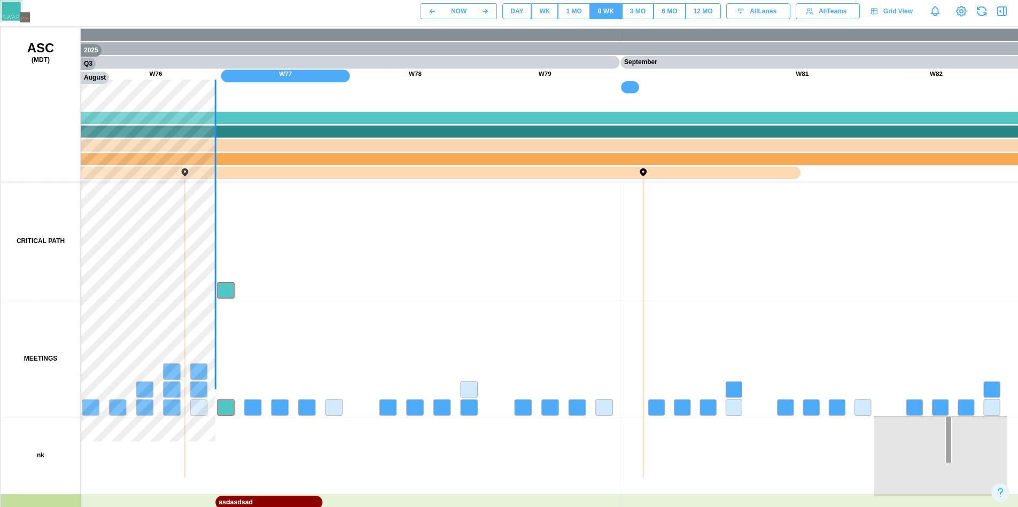
click at [645, 16] on span "3 MO" at bounding box center [637, 11] width 15 height 15
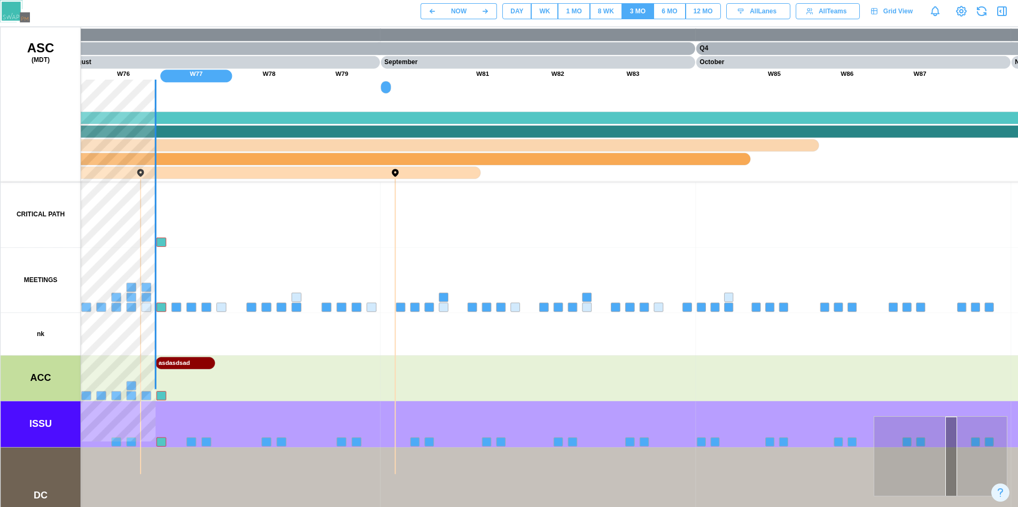
click at [678, 10] on button "6 MO" at bounding box center [670, 11] width 32 height 16
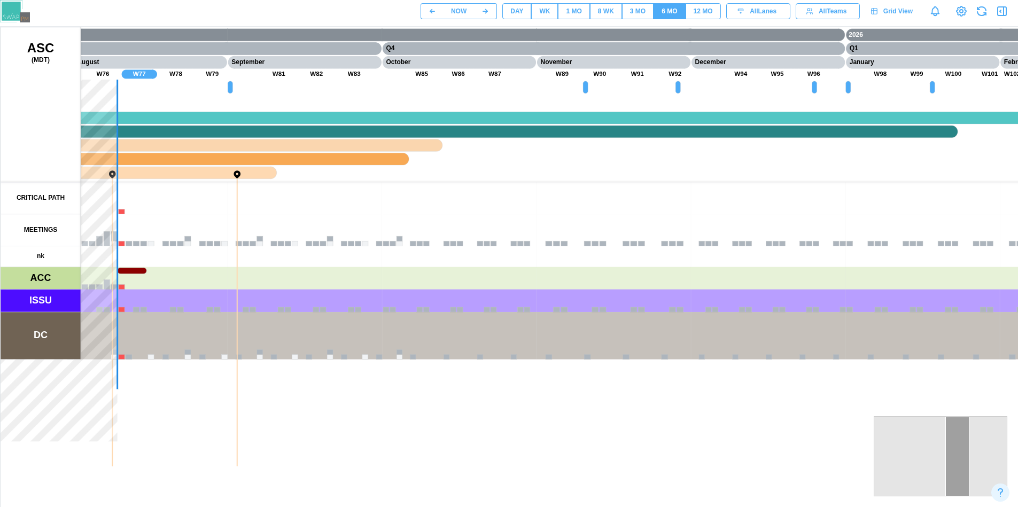
click at [695, 9] on div "12 MO" at bounding box center [703, 11] width 19 height 10
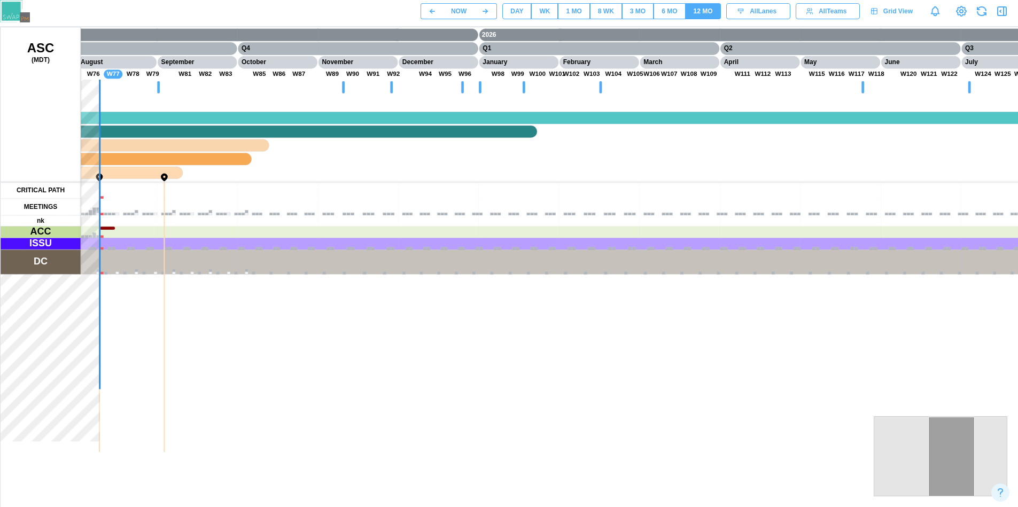
drag, startPoint x: 258, startPoint y: 265, endPoint x: 684, endPoint y: 274, distance: 426.0
click at [684, 274] on canvas at bounding box center [514, 294] width 1026 height 534
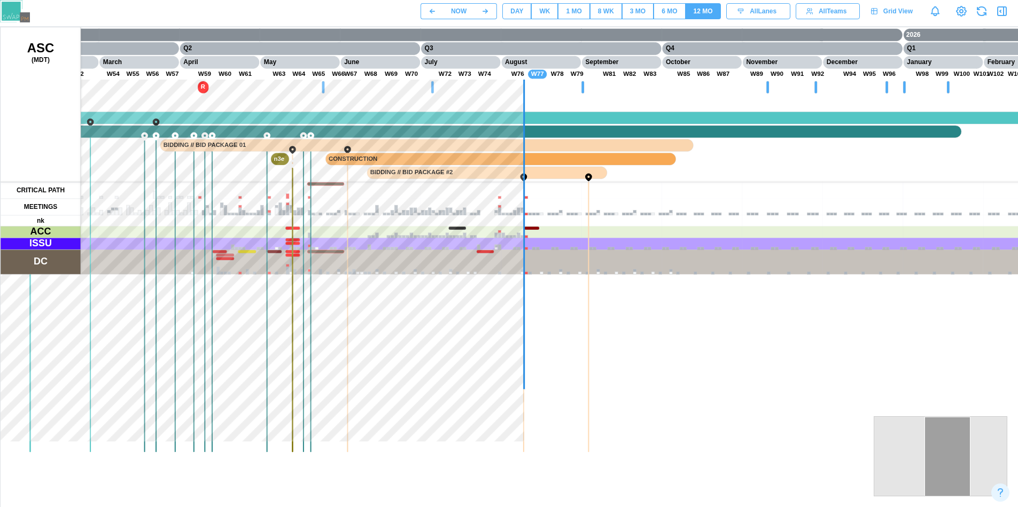
click at [624, 7] on button "3 MO" at bounding box center [638, 11] width 32 height 16
click at [610, 16] on span "8 WK" at bounding box center [606, 11] width 16 height 15
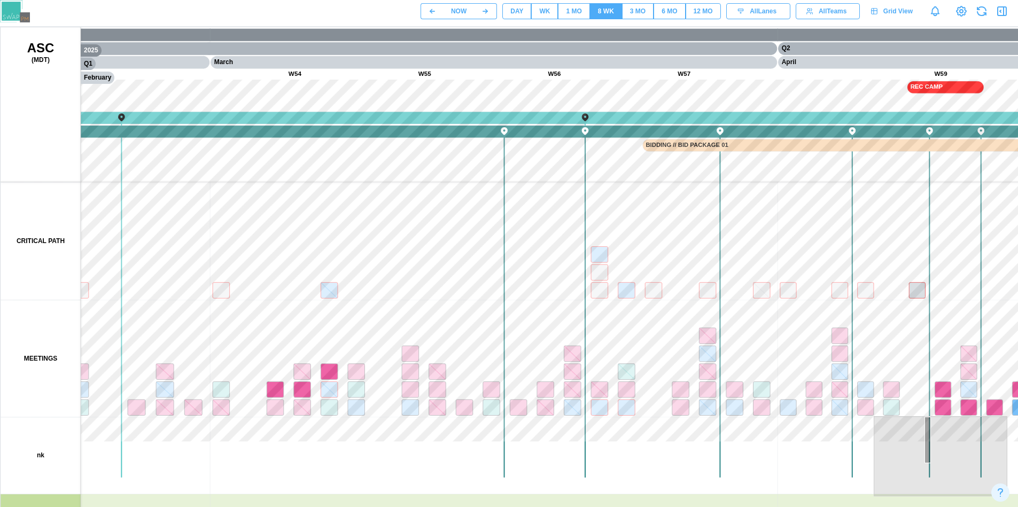
click at [575, 11] on div "1 MO" at bounding box center [573, 11] width 15 height 10
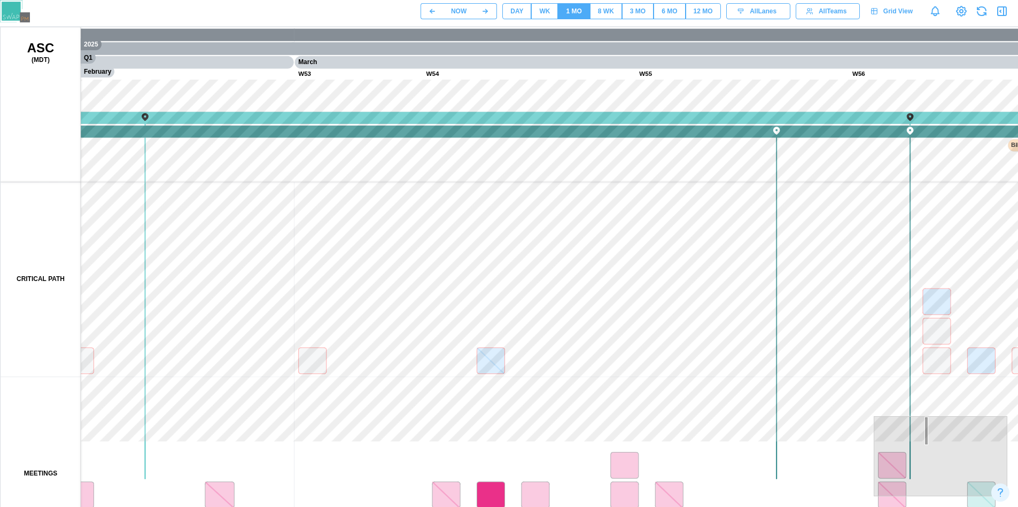
click at [541, 13] on div "WK" at bounding box center [544, 11] width 11 height 10
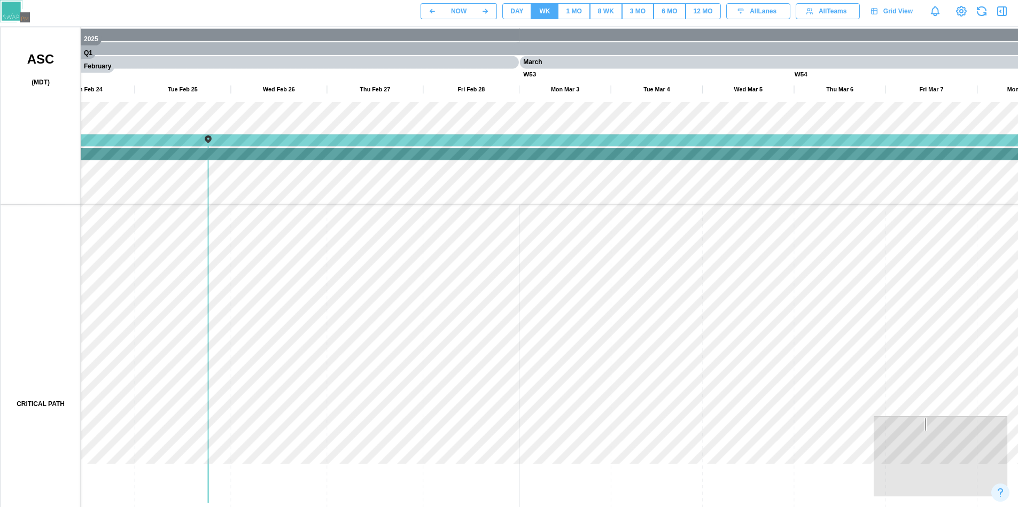
drag, startPoint x: 568, startPoint y: 313, endPoint x: 353, endPoint y: 201, distance: 242.1
click at [353, 205] on canvas at bounding box center [514, 294] width 1026 height 534
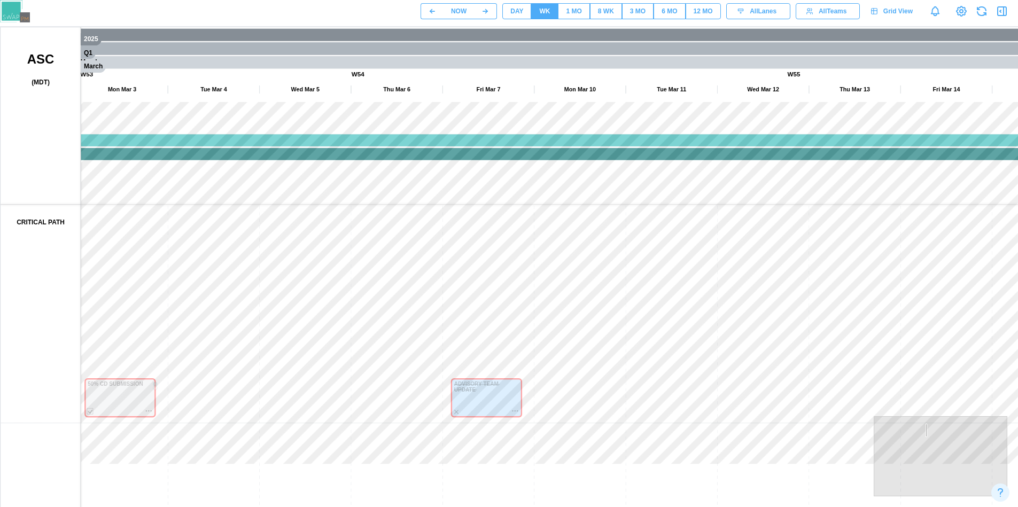
drag, startPoint x: 475, startPoint y: 331, endPoint x: 461, endPoint y: 312, distance: 24.2
click at [461, 312] on canvas at bounding box center [514, 294] width 1026 height 534
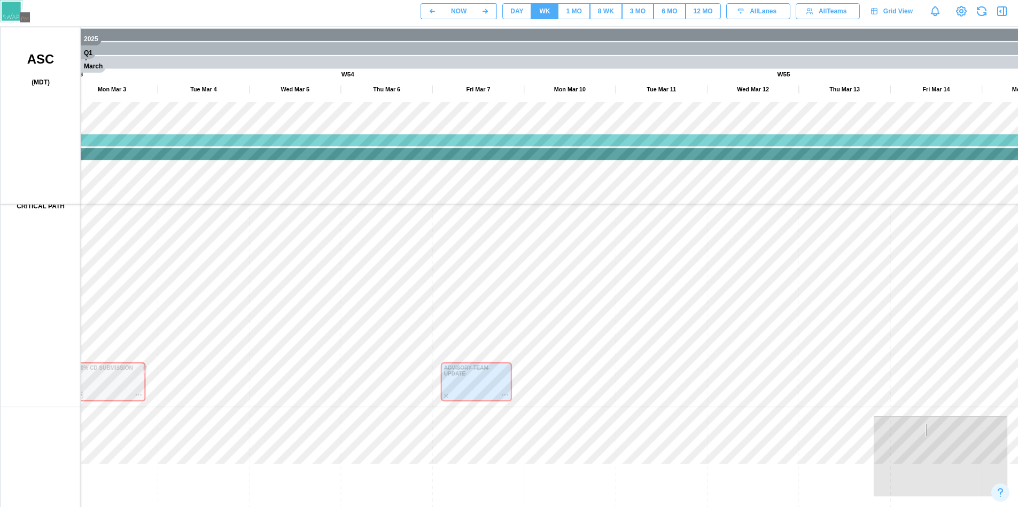
click at [526, 10] on button "DAY" at bounding box center [516, 11] width 29 height 16
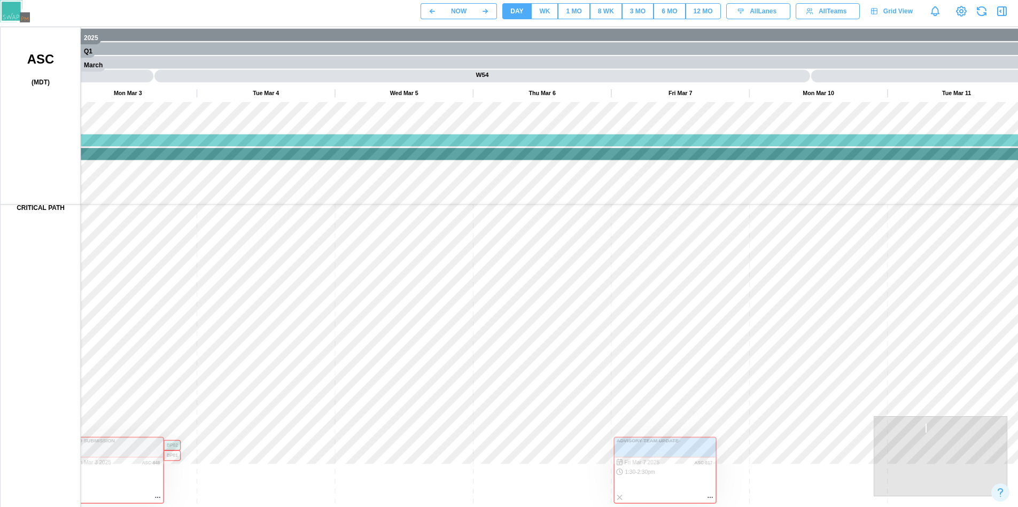
click at [738, 196] on canvas at bounding box center [514, 294] width 1026 height 534
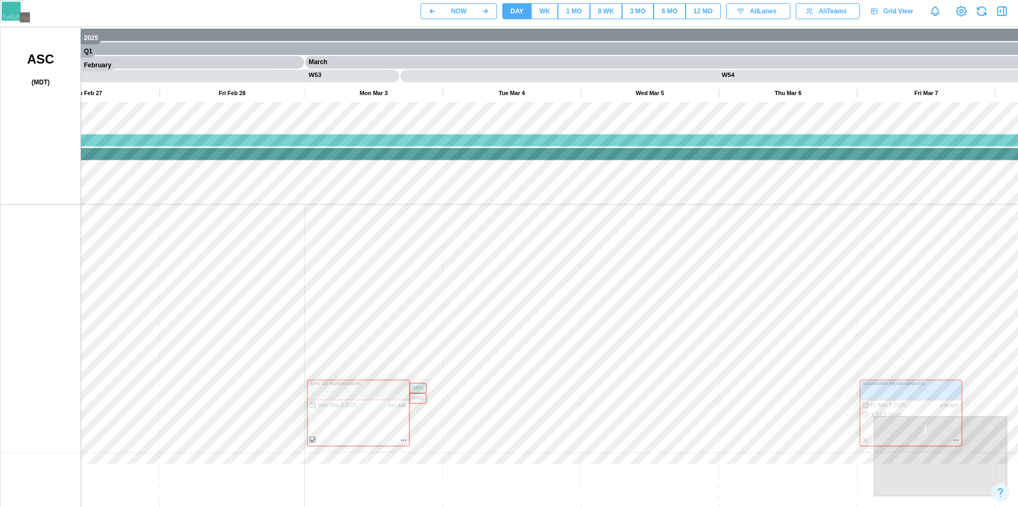
click at [957, 14] on icon at bounding box center [961, 11] width 13 height 13
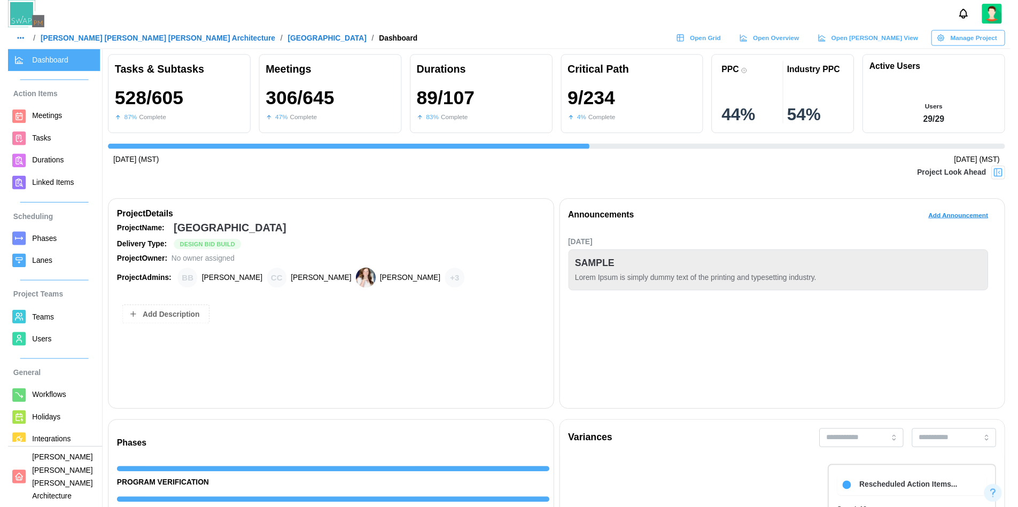
scroll to position [0, 9787]
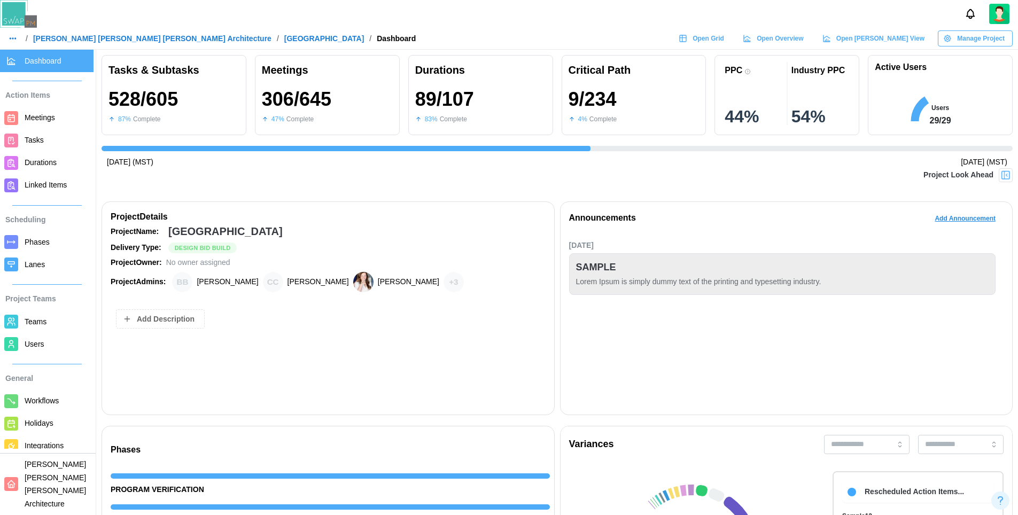
click at [994, 17] on img at bounding box center [999, 14] width 20 height 20
click at [1000, 41] on div "My Profile" at bounding box center [992, 40] width 33 height 12
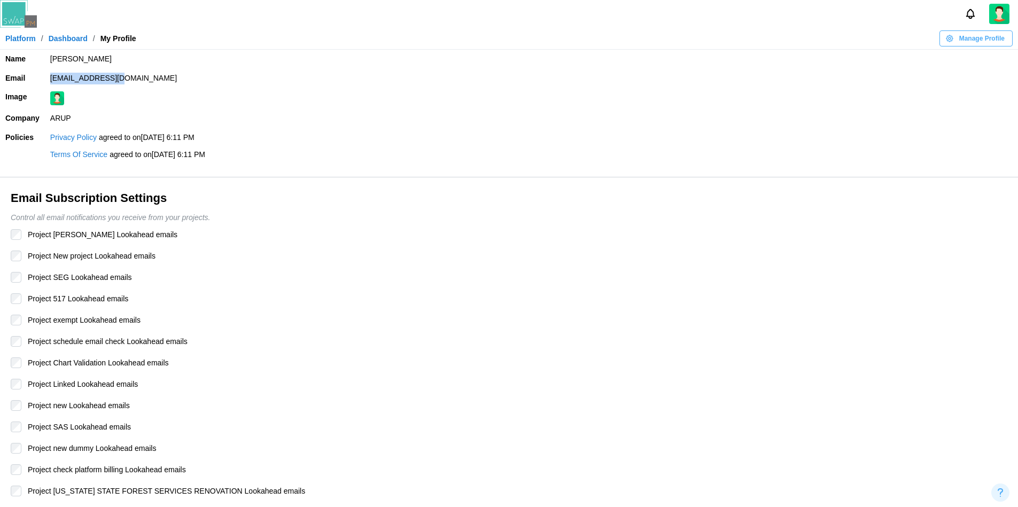
drag, startPoint x: 49, startPoint y: 76, endPoint x: 105, endPoint y: 83, distance: 57.0
click at [105, 83] on td "zulqarnain.khalil12345qwerty@codingcops.com" at bounding box center [531, 78] width 973 height 19
copy td "zulqarnain.khalil"
drag, startPoint x: 148, startPoint y: 77, endPoint x: 230, endPoint y: 80, distance: 82.3
click at [230, 80] on td "zulqarnain.khalil12345qwerty@codingcops.com" at bounding box center [531, 78] width 973 height 19
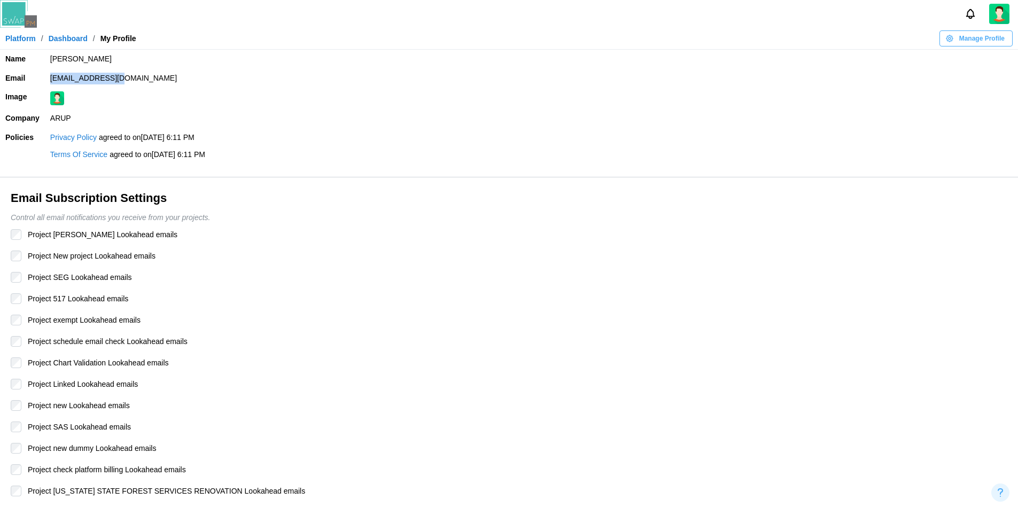
copy td "@codingcops.com"
drag, startPoint x: 49, startPoint y: 77, endPoint x: 310, endPoint y: 77, distance: 261.3
click at [310, 77] on td "zulqarnain.khalil12345qwerty@codingcops.com" at bounding box center [531, 78] width 973 height 19
copy td "zulqarnain.khalil12345qwerty@codingcops.com"
